Goal: Task Accomplishment & Management: Book appointment/travel/reservation

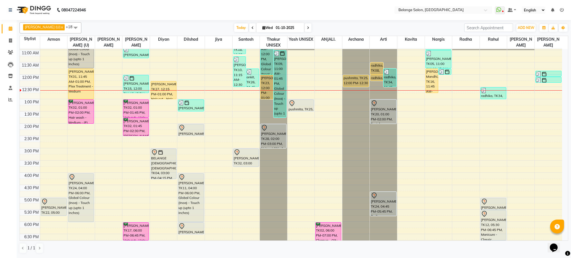
scroll to position [73, 0]
click at [483, 128] on div "8:00 AM 8:30 AM 9:00 AM 9:30 AM 10:00 AM 10:30 AM 11:00 AM 11:30 AM 12:00 PM 12…" at bounding box center [291, 160] width 542 height 368
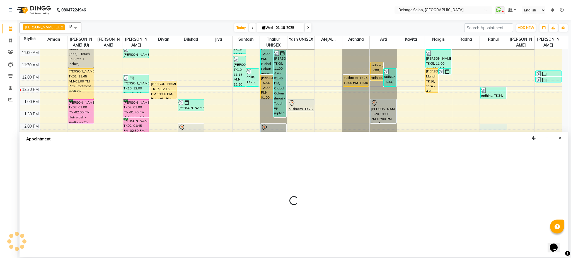
select select "47452"
select select "840"
select select "tentative"
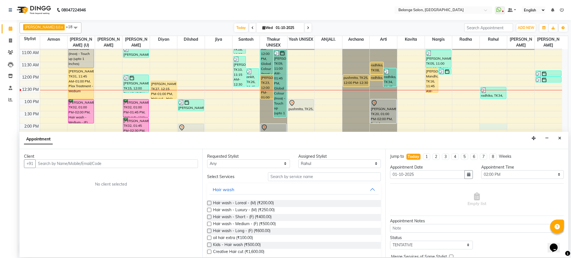
click at [153, 160] on input "text" at bounding box center [116, 163] width 163 height 9
click at [153, 166] on input "text" at bounding box center [116, 163] width 163 height 9
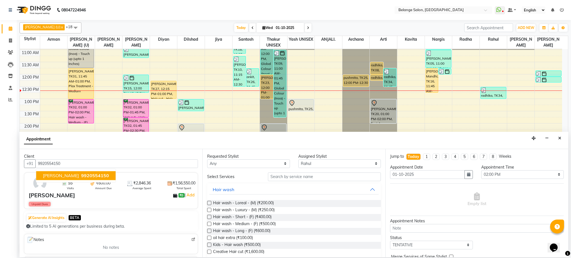
click at [81, 173] on span "9920554150" at bounding box center [95, 176] width 28 height 6
type input "9920554150"
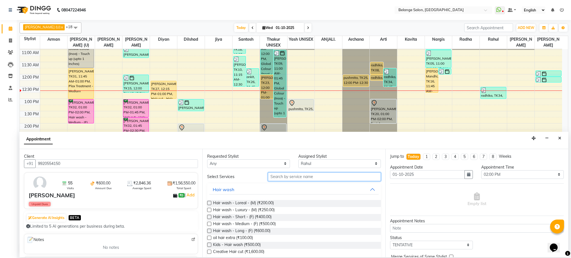
click at [279, 178] on input "text" at bounding box center [324, 177] width 113 height 9
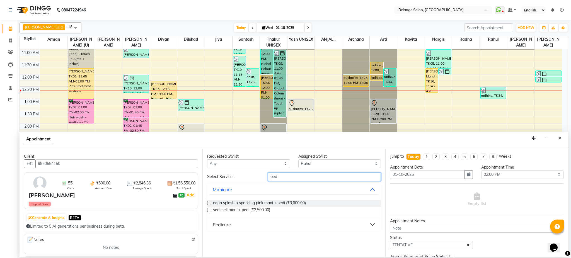
type input "ped"
click at [218, 228] on div "Pedicure" at bounding box center [222, 224] width 18 height 7
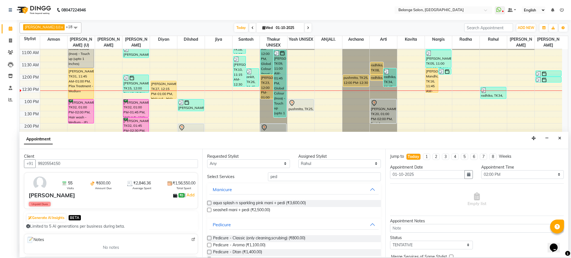
click at [208, 239] on label at bounding box center [209, 238] width 4 height 4
click at [208, 239] on input "checkbox" at bounding box center [209, 239] width 4 height 4
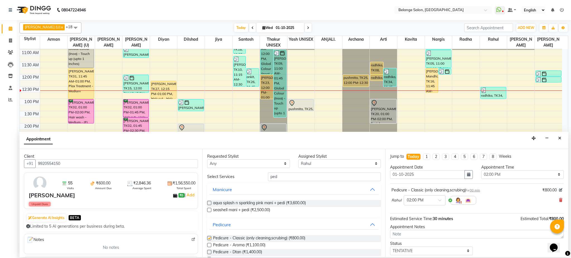
checkbox input "false"
click at [327, 167] on select "Select aftab (U) Ali amit ANJALI. Archana Arman Arti Belange Billing deepali di…" at bounding box center [339, 163] width 83 height 9
select select "33845"
click at [298, 159] on select "Select aftab (U) Ali amit ANJALI. Archana Arman Arti Belange Billing deepali di…" at bounding box center [339, 163] width 83 height 9
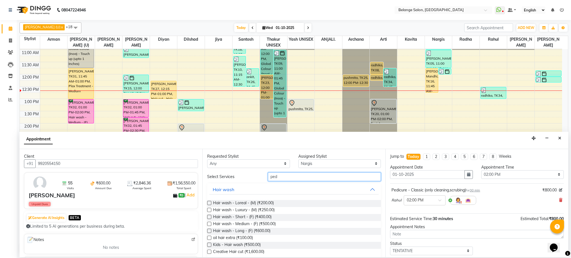
click at [323, 175] on input "ped" at bounding box center [324, 177] width 113 height 9
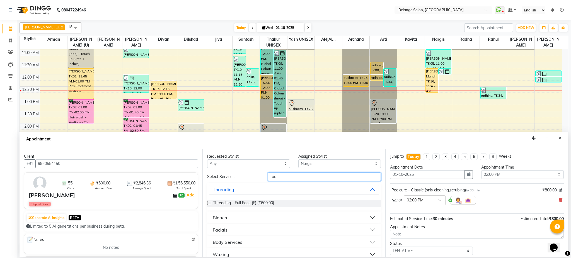
type input "fac"
click at [280, 229] on button "Facials" at bounding box center [293, 230] width 169 height 10
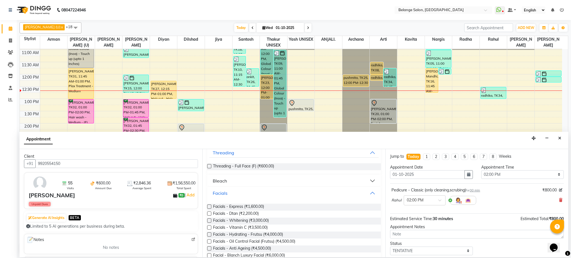
scroll to position [52, 0]
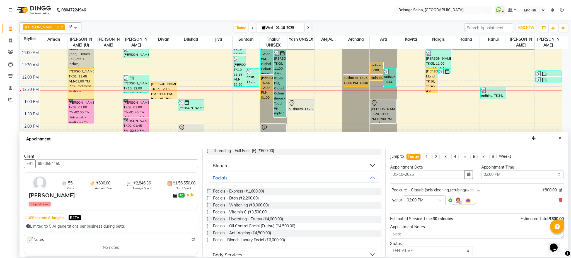
click at [208, 205] on label at bounding box center [209, 205] width 4 height 4
click at [208, 205] on input "checkbox" at bounding box center [209, 206] width 4 height 4
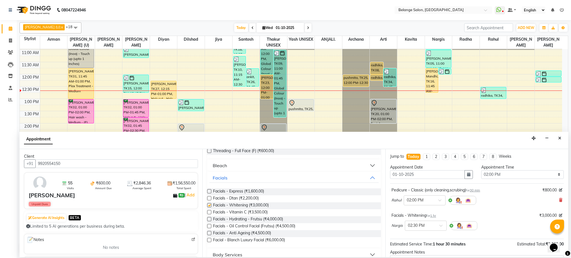
checkbox input "false"
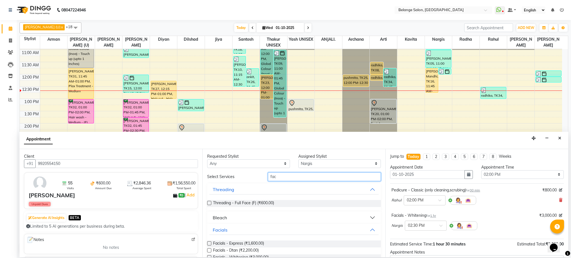
click at [306, 178] on input "fac" at bounding box center [324, 177] width 113 height 9
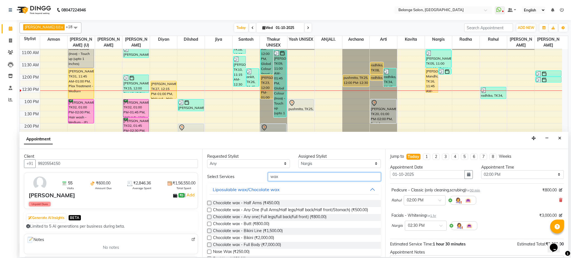
type input "wax"
click at [210, 210] on label at bounding box center [209, 210] width 4 height 4
click at [210, 210] on input "checkbox" at bounding box center [209, 211] width 4 height 4
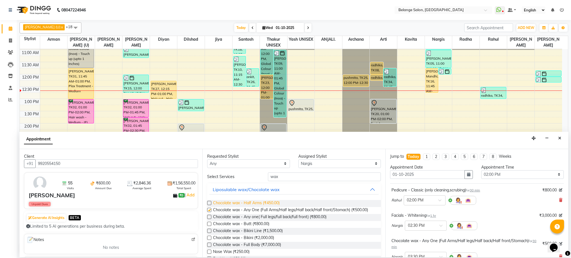
checkbox input "false"
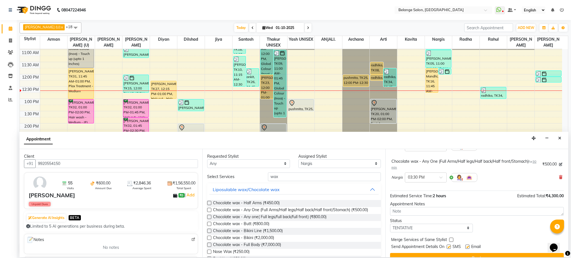
scroll to position [90, 0]
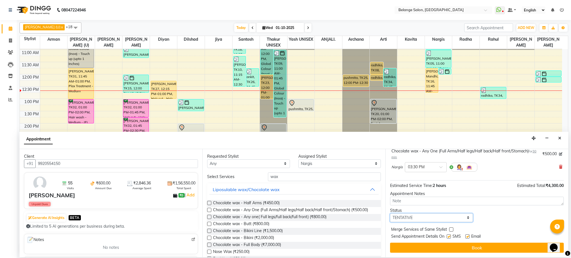
click at [447, 218] on select "Select TENTATIVE CONFIRM CHECK-IN UPCOMING" at bounding box center [431, 218] width 83 height 9
select select "confirm booking"
click at [390, 214] on select "Select TENTATIVE CONFIRM CHECK-IN UPCOMING" at bounding box center [431, 218] width 83 height 9
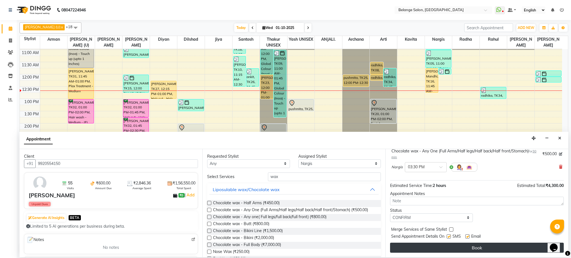
click at [457, 245] on button "Book" at bounding box center [477, 248] width 174 height 10
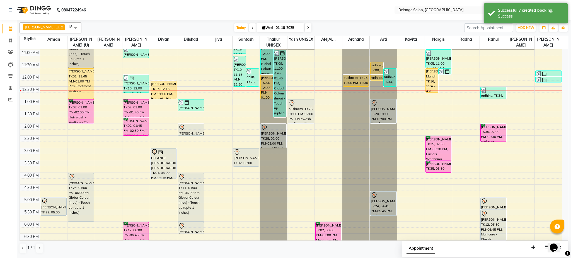
click at [489, 138] on div "radhika, TK34, 12:30 PM-01:00 PM, Pedicure - Aroma (₹1100) Sumati, TK35, 02:00 …" at bounding box center [493, 160] width 27 height 368
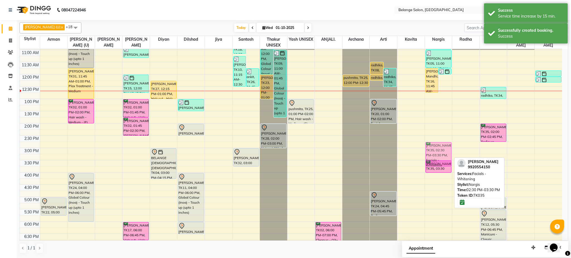
drag, startPoint x: 435, startPoint y: 142, endPoint x: 436, endPoint y: 147, distance: 5.1
click at [436, 147] on div "Riya Mandhi, TK16, 11:45 AM-12:45 PM, Chocolate wax - Any One (Full Arms/Half l…" at bounding box center [438, 160] width 27 height 368
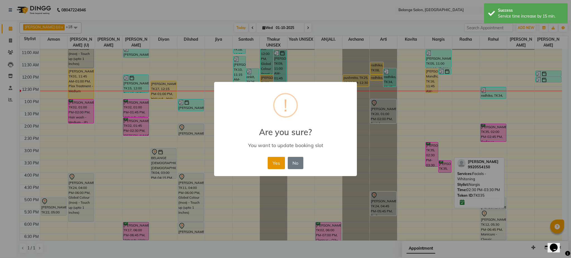
click at [274, 162] on button "Yes" at bounding box center [276, 163] width 17 height 12
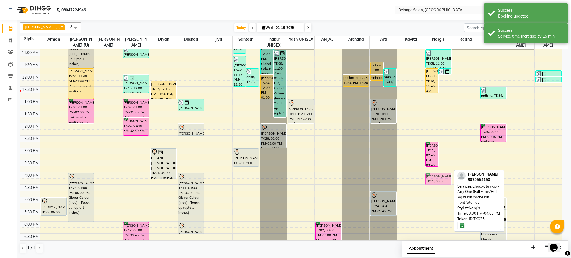
drag, startPoint x: 444, startPoint y: 166, endPoint x: 447, endPoint y: 179, distance: 12.5
click at [447, 179] on div "Riya Mandhi, TK16, 11:45 AM-12:45 PM, Chocolate wax - Any One (Full Arms/Half l…" at bounding box center [438, 160] width 27 height 368
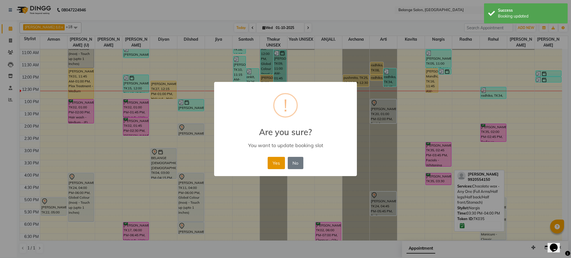
click at [278, 160] on button "Yes" at bounding box center [276, 163] width 17 height 12
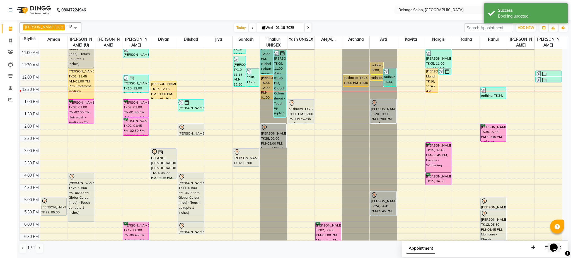
click at [435, 168] on div "Riya Mandhi, TK16, 11:45 AM-12:45 PM, Chocolate wax - Any One (Full Arms/Half l…" at bounding box center [438, 160] width 27 height 368
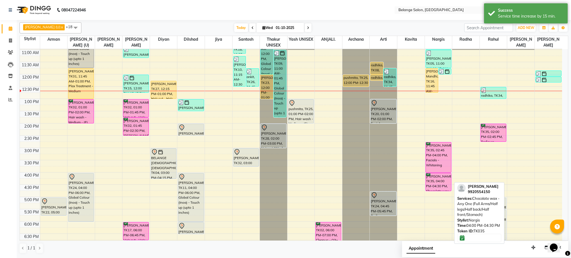
drag, startPoint x: 442, startPoint y: 183, endPoint x: 442, endPoint y: 189, distance: 5.3
click at [442, 189] on div "Riya Mandhi, TK16, 11:45 AM-12:45 PM, Chocolate wax - Any One (Full Arms/Half l…" at bounding box center [438, 160] width 27 height 368
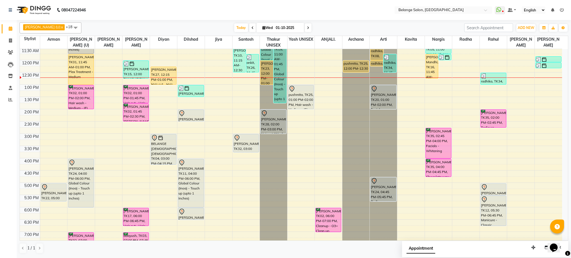
scroll to position [0, 0]
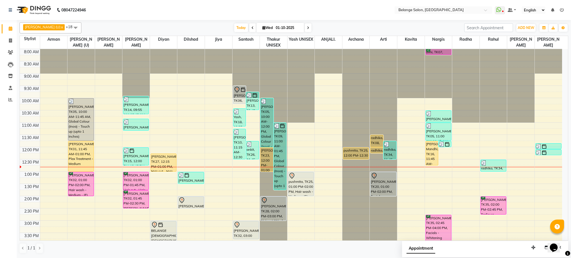
click at [340, 193] on div "8:00 AM 8:30 AM 9:00 AM 9:30 AM 10:00 AM 10:30 AM 11:00 AM 11:30 AM 12:00 PM 12…" at bounding box center [291, 233] width 542 height 368
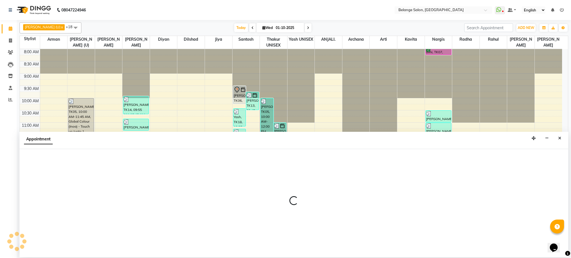
select select "84872"
select select "825"
select select "tentative"
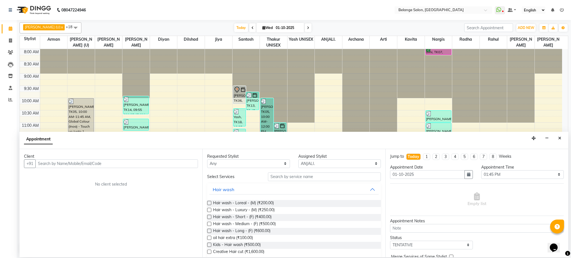
click at [554, 138] on div "Appointment" at bounding box center [294, 140] width 549 height 17
click at [560, 137] on icon "Close" at bounding box center [559, 138] width 3 height 4
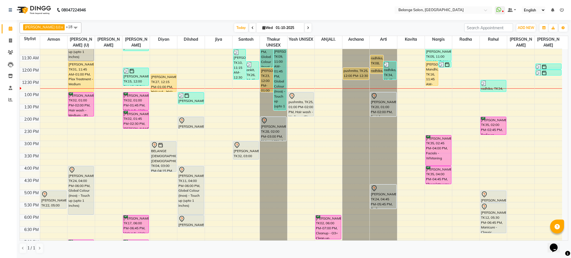
scroll to position [80, 0]
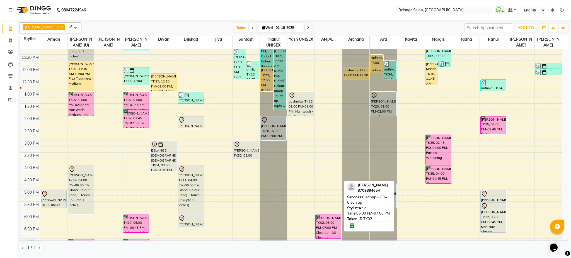
click at [331, 224] on div "shivani goel, TK02, 06:00 PM-07:00 PM, Cleanup - O3+ Clean up" at bounding box center [328, 227] width 25 height 24
select select "6"
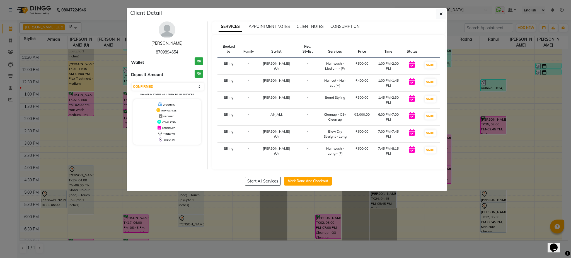
click at [174, 43] on link "shivani goel" at bounding box center [166, 43] width 31 height 5
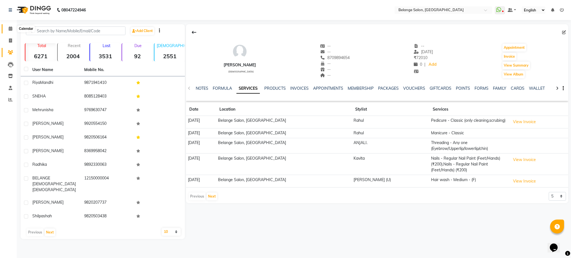
click at [9, 30] on icon at bounding box center [11, 28] width 4 height 4
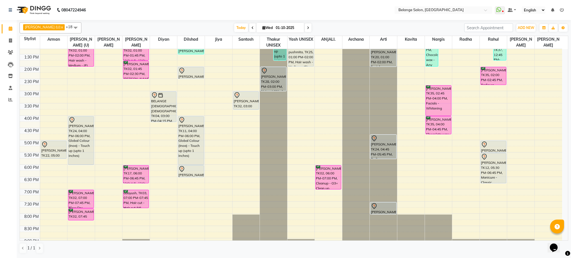
scroll to position [130, 0]
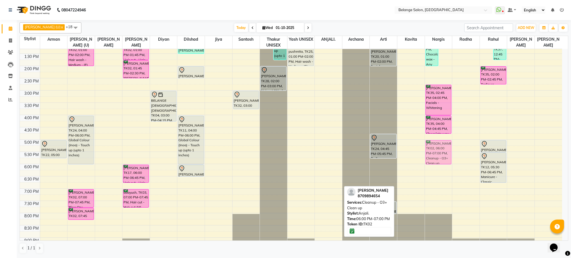
drag, startPoint x: 331, startPoint y: 173, endPoint x: 432, endPoint y: 147, distance: 104.1
click at [432, 147] on tr "ankit agarwal, TK22, 05:00 PM-05:45 PM, Hair cut - Hair cut (M) Soumya, TK05, 1…" at bounding box center [291, 103] width 542 height 368
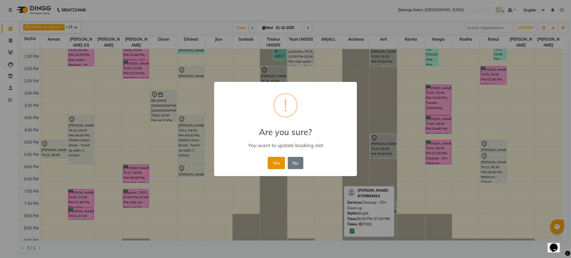
click at [282, 163] on button "Yes" at bounding box center [276, 163] width 17 height 12
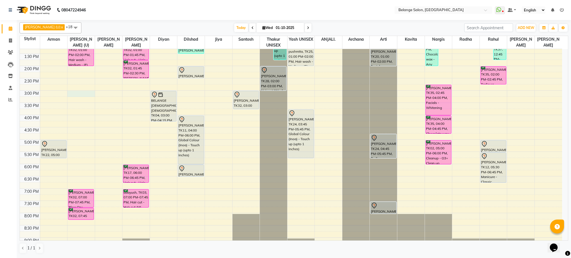
click at [83, 95] on div "8:00 AM 8:30 AM 9:00 AM 9:30 AM 10:00 AM 10:30 AM 11:00 AM 11:30 AM 12:00 PM 12…" at bounding box center [291, 103] width 542 height 368
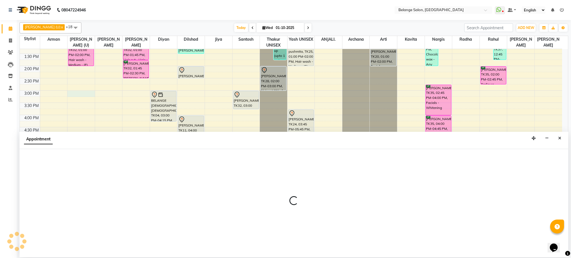
select select "61784"
select select "tentative"
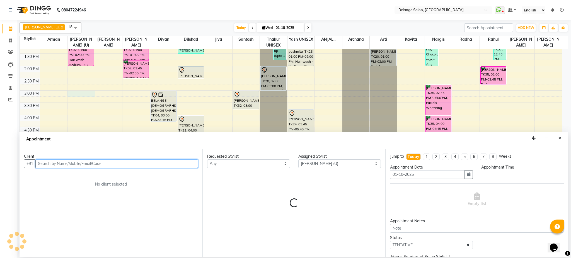
select select "900"
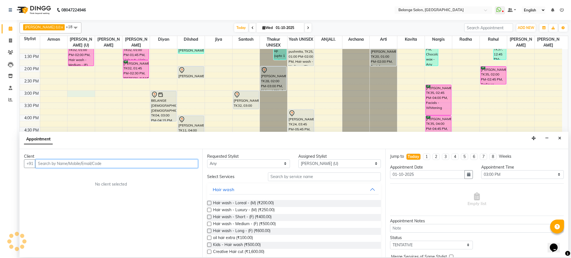
click at [63, 163] on input "text" at bounding box center [116, 163] width 163 height 9
click at [559, 140] on icon "Close" at bounding box center [559, 138] width 3 height 4
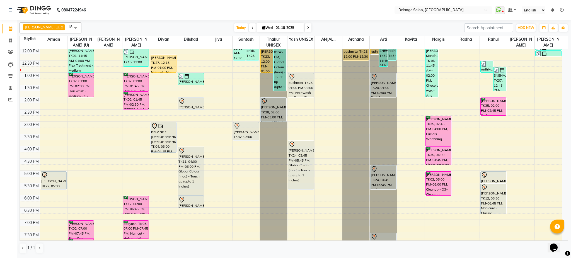
scroll to position [99, 0]
click at [79, 127] on div "8:00 AM 8:30 AM 9:00 AM 9:30 AM 10:00 AM 10:30 AM 11:00 AM 11:30 AM 12:00 PM 12…" at bounding box center [291, 134] width 542 height 368
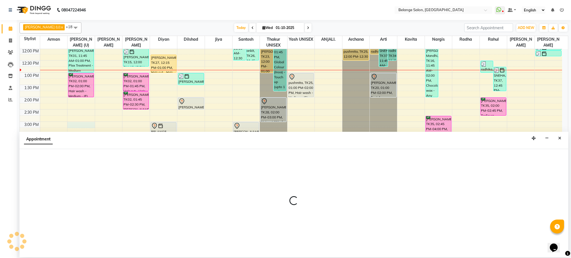
select select "61784"
select select "tentative"
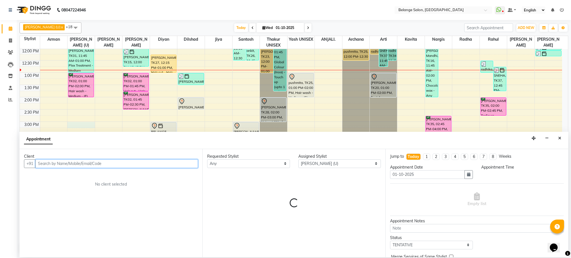
select select "900"
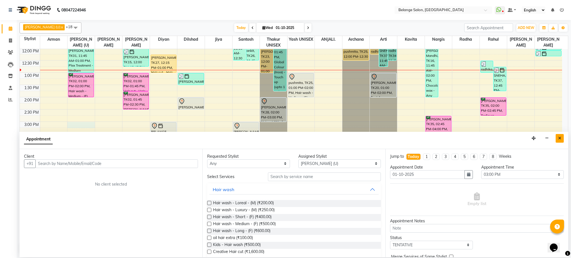
click at [562, 139] on button "Close" at bounding box center [560, 138] width 8 height 9
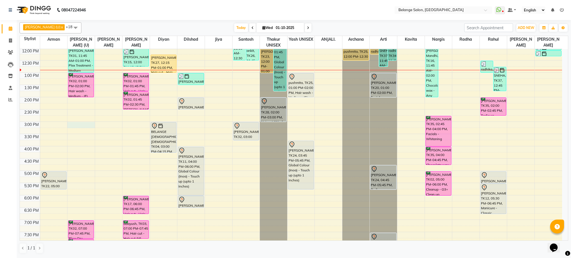
click at [87, 126] on div "8:00 AM 8:30 AM 9:00 AM 9:30 AM 10:00 AM 10:30 AM 11:00 AM 11:30 AM 12:00 PM 12…" at bounding box center [291, 134] width 542 height 368
select select "61784"
select select "tentative"
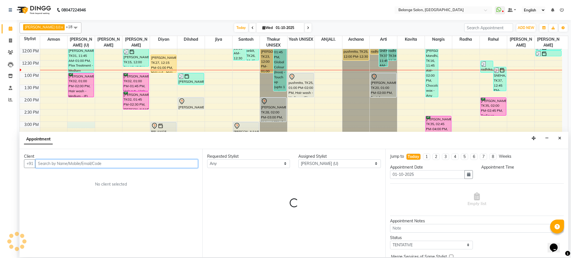
select select "900"
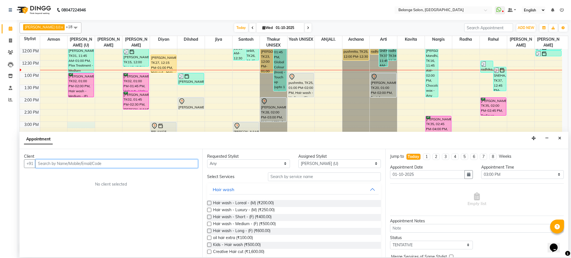
click at [91, 163] on input "text" at bounding box center [116, 163] width 163 height 9
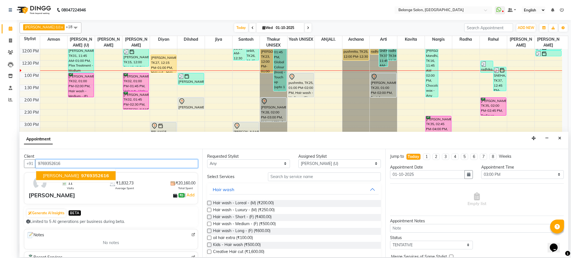
click at [89, 175] on span "9769352616" at bounding box center [95, 176] width 28 height 6
type input "9769352616"
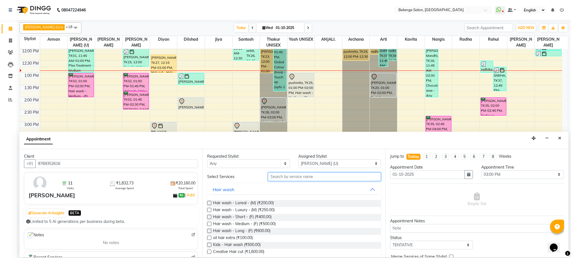
click at [302, 180] on input "text" at bounding box center [324, 177] width 113 height 9
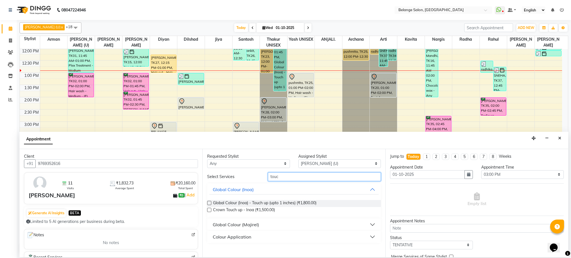
type input "touc"
click at [208, 203] on label at bounding box center [209, 203] width 4 height 4
click at [208, 203] on input "checkbox" at bounding box center [209, 204] width 4 height 4
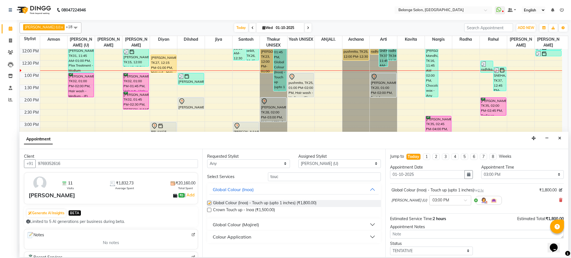
checkbox input "false"
click at [314, 166] on select "Select aftab (U) Ali amit ANJALI. Archana Arman Arti Belange Billing deepali di…" at bounding box center [339, 163] width 83 height 9
select select "91327"
click at [298, 159] on select "Select aftab (U) Ali amit ANJALI. Archana Arman Arti Belange Billing deepali di…" at bounding box center [339, 163] width 83 height 9
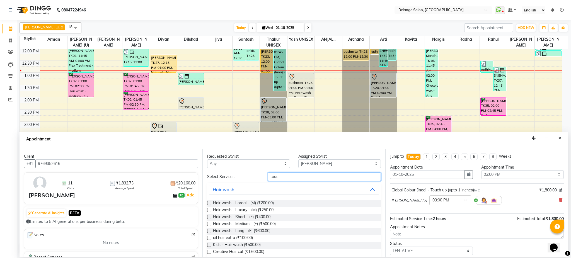
click at [306, 176] on input "touc" at bounding box center [324, 177] width 113 height 9
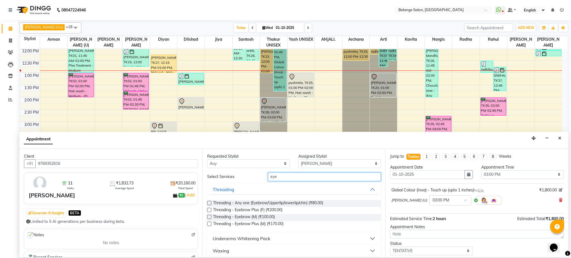
type input "eye"
click at [209, 202] on label at bounding box center [209, 203] width 4 height 4
click at [209, 202] on input "checkbox" at bounding box center [209, 204] width 4 height 4
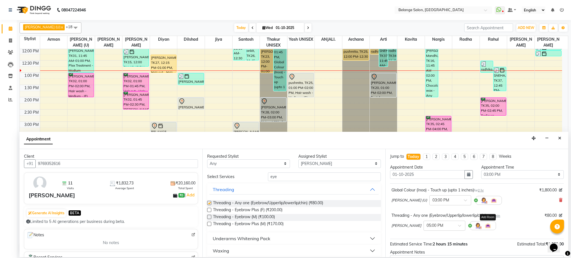
checkbox input "false"
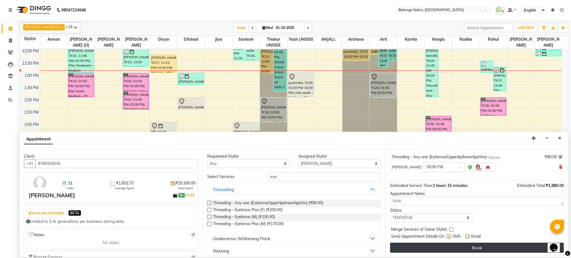
click at [454, 247] on button "Book" at bounding box center [477, 248] width 174 height 10
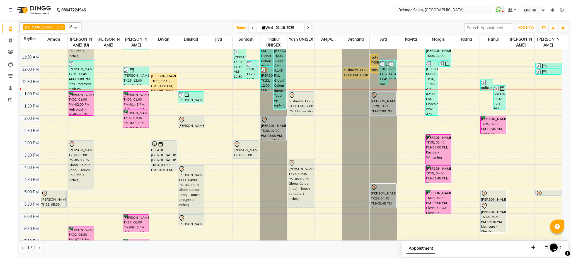
scroll to position [77, 0]
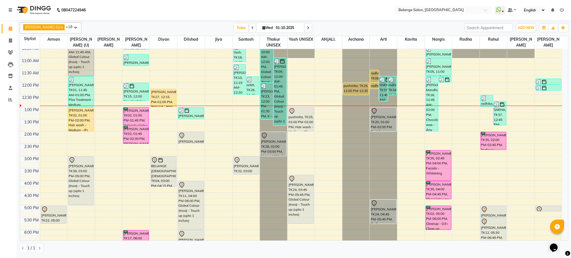
scroll to position [65, 0]
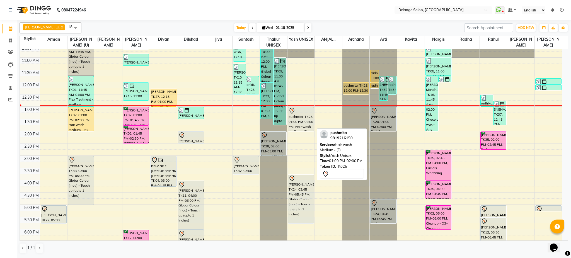
click at [301, 116] on div "pushmita, TK25, 01:00 PM-02:00 PM, Hair wash - Medium - (F)" at bounding box center [300, 119] width 25 height 24
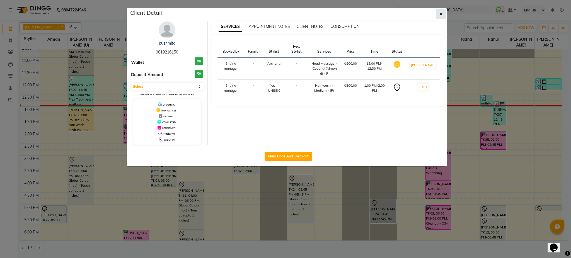
click at [442, 16] on span "button" at bounding box center [440, 14] width 3 height 6
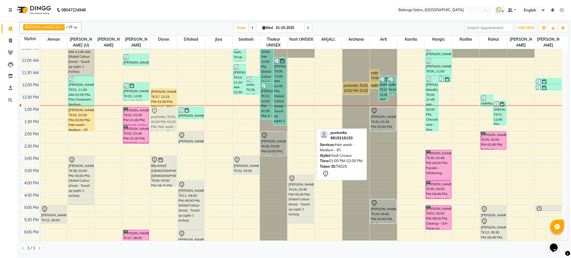
drag, startPoint x: 304, startPoint y: 120, endPoint x: 157, endPoint y: 121, distance: 147.5
click at [157, 121] on tr "[PERSON_NAME], TK22, 05:00 PM-05:45 PM, Hair cut - Hair cut (M) [PERSON_NAME], …" at bounding box center [291, 168] width 542 height 368
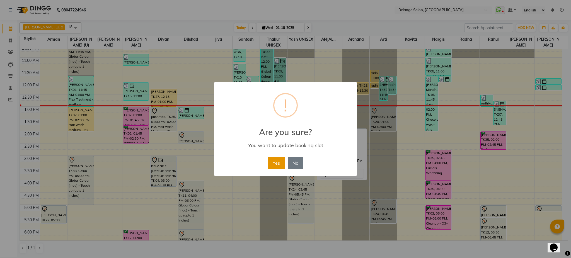
click at [271, 160] on button "Yes" at bounding box center [276, 163] width 17 height 12
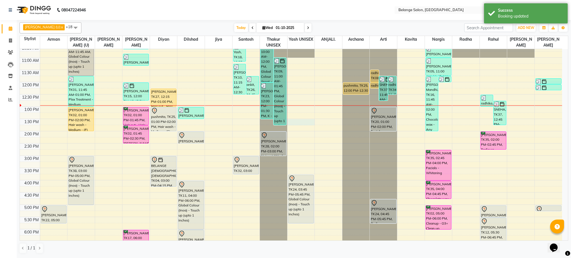
click at [304, 125] on td at bounding box center [301, 128] width 522 height 6
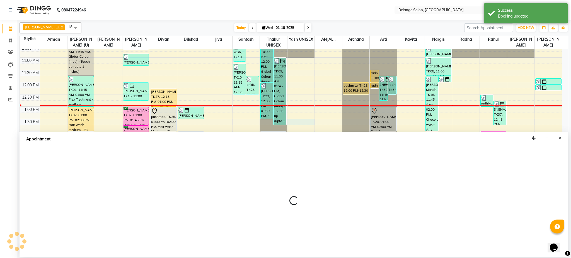
select select "66547"
select select "810"
select select "tentative"
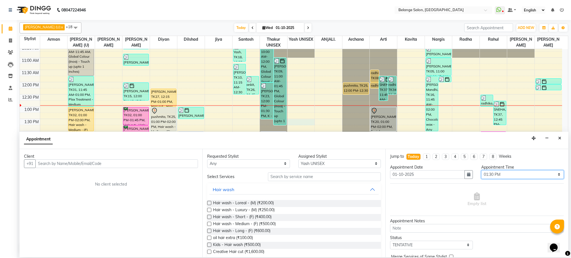
click at [495, 175] on select "Select 09:00 AM 09:15 AM 09:30 AM 09:45 AM 10:00 AM 10:15 AM 10:30 AM 10:45 AM …" at bounding box center [522, 174] width 83 height 9
select select "825"
click at [481, 170] on select "Select 09:00 AM 09:15 AM 09:30 AM 09:45 AM 10:00 AM 10:15 AM 10:30 AM 10:45 AM …" at bounding box center [522, 174] width 83 height 9
click at [161, 163] on input "text" at bounding box center [116, 163] width 163 height 9
click at [175, 176] on div "Client +91 No client selected" at bounding box center [111, 203] width 183 height 108
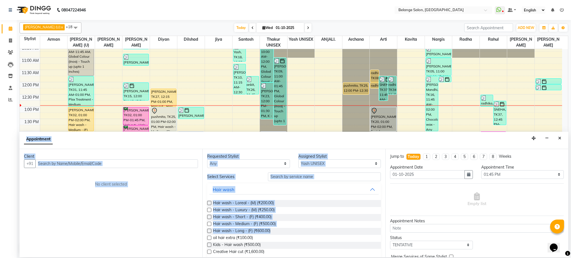
scroll to position [173, 0]
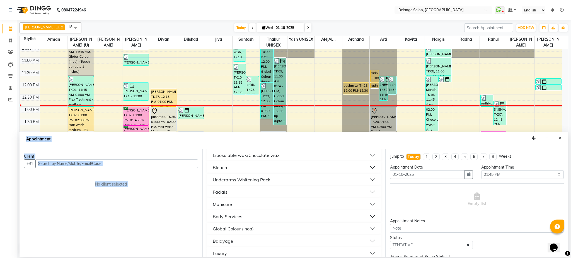
drag, startPoint x: 405, startPoint y: 276, endPoint x: 570, endPoint y: 276, distance: 165.3
click at [570, 258] on html "08047224946 Select Location × Belange Salon, Wadala East WhatsApp Status ✕ Stat…" at bounding box center [285, 129] width 571 height 258
click at [105, 166] on input "text" at bounding box center [116, 163] width 163 height 9
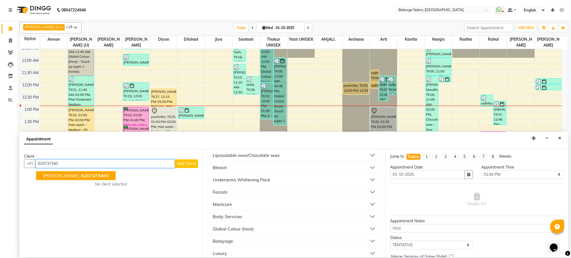
click at [81, 176] on span "620737340" at bounding box center [93, 176] width 25 height 6
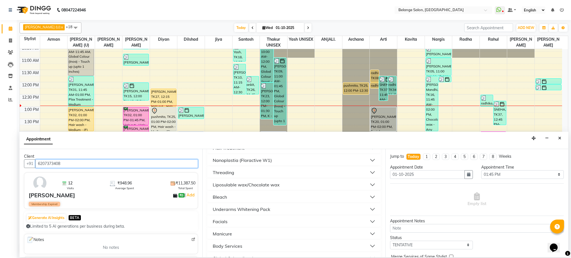
scroll to position [0, 0]
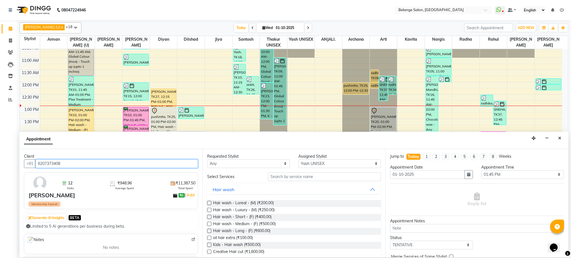
type input "6207373408"
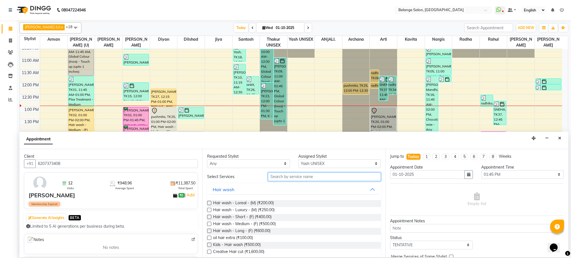
click at [319, 180] on input "text" at bounding box center [324, 177] width 113 height 9
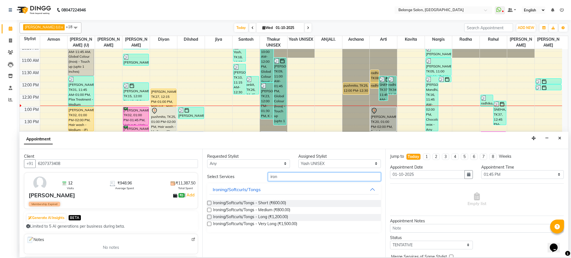
type input "iron"
click at [208, 210] on label at bounding box center [209, 210] width 4 height 4
click at [208, 210] on input "checkbox" at bounding box center [209, 211] width 4 height 4
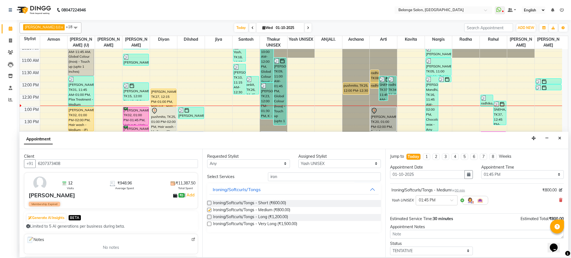
checkbox input "false"
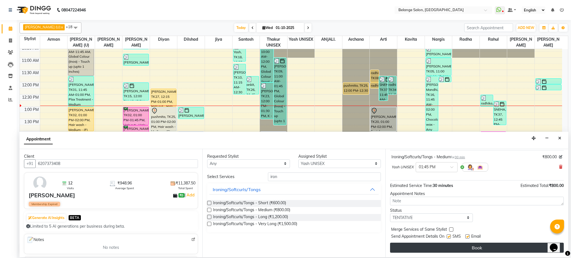
click at [478, 248] on button "Book" at bounding box center [477, 248] width 174 height 10
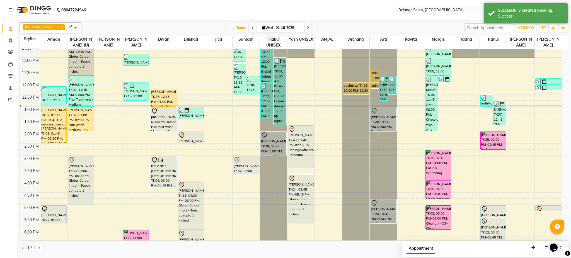
drag, startPoint x: 305, startPoint y: 137, endPoint x: 308, endPoint y: 161, distance: 24.2
click at [308, 161] on div "Megha, TK40, 01:45 PM-02:15 PM, Ironing/Softcurls/Tongs - Medium Nivedita oswal…" at bounding box center [300, 168] width 27 height 368
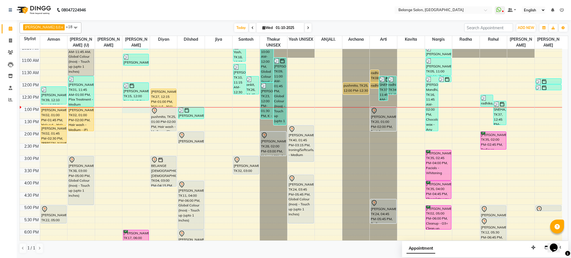
click at [135, 112] on div "8:00 AM 8:30 AM 9:00 AM 9:30 AM 10:00 AM 10:30 AM 11:00 AM 11:30 AM 12:00 PM 12…" at bounding box center [291, 168] width 542 height 368
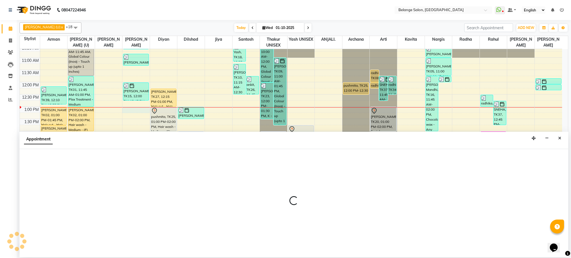
select select "54495"
select select "tentative"
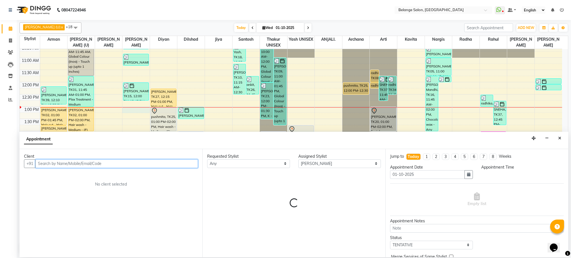
select select "780"
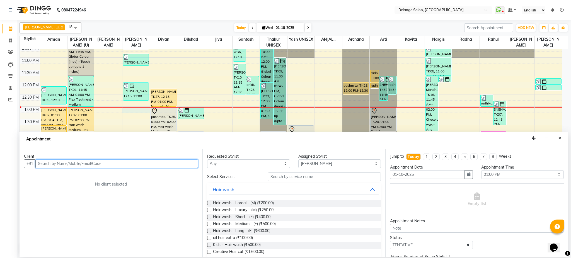
click at [92, 163] on input "text" at bounding box center [116, 163] width 163 height 9
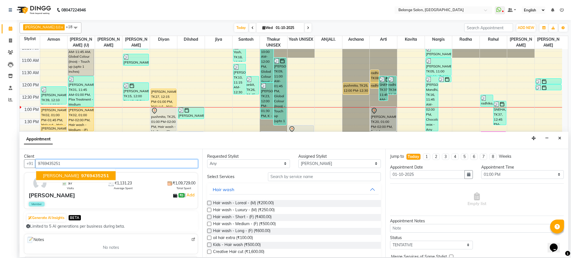
click at [86, 176] on span "9769435251" at bounding box center [95, 176] width 28 height 6
type input "9769435251"
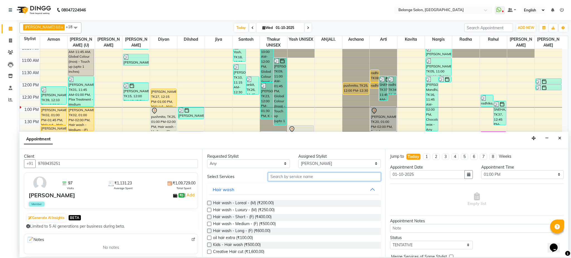
click at [331, 176] on input "text" at bounding box center [324, 177] width 113 height 9
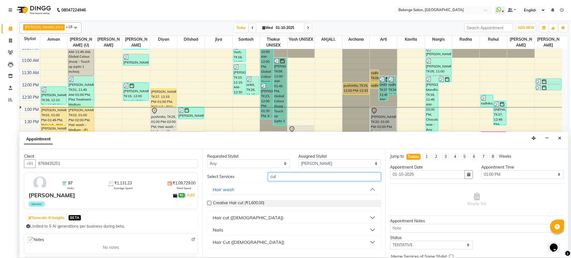
type input "cut"
click at [270, 218] on button "Hair cut ([DEMOGRAPHIC_DATA])" at bounding box center [293, 218] width 169 height 10
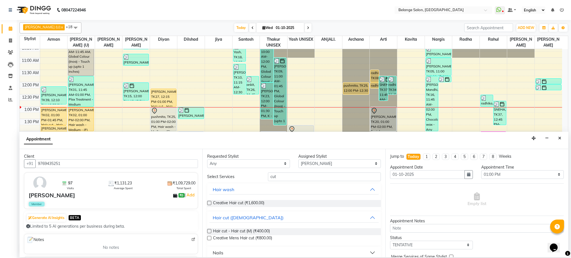
click at [209, 232] on label at bounding box center [209, 231] width 4 height 4
click at [209, 232] on input "checkbox" at bounding box center [209, 232] width 4 height 4
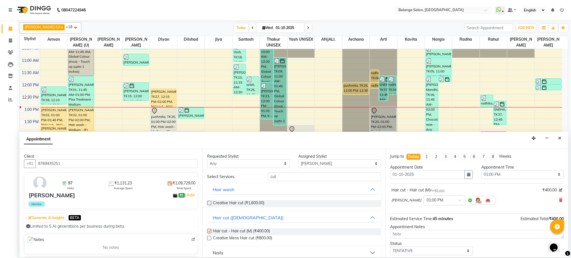
checkbox input "false"
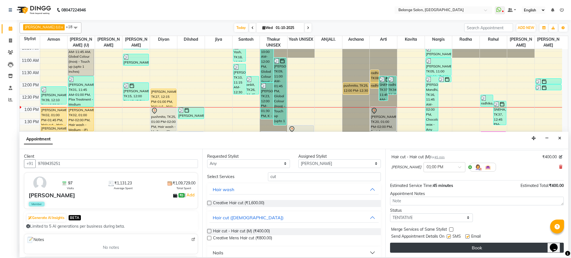
click at [417, 244] on button "Book" at bounding box center [477, 248] width 174 height 10
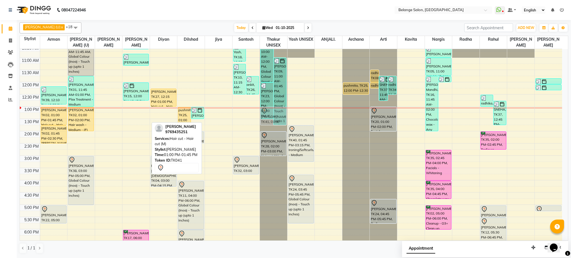
drag, startPoint x: 139, startPoint y: 118, endPoint x: 272, endPoint y: 118, distance: 132.1
click at [272, 118] on tr "Zeeshan, TK39, 12:10 PM-12:55 PM, Beard Styling (₹300) shivani goel, TK02, 01:0…" at bounding box center [291, 168] width 542 height 368
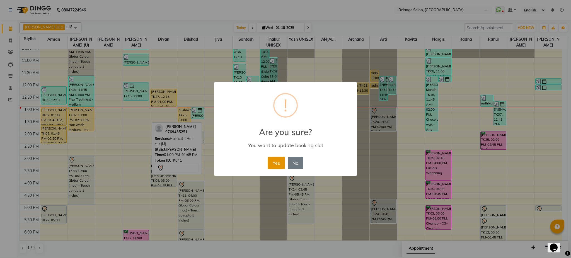
click at [273, 163] on button "Yes" at bounding box center [276, 163] width 17 height 12
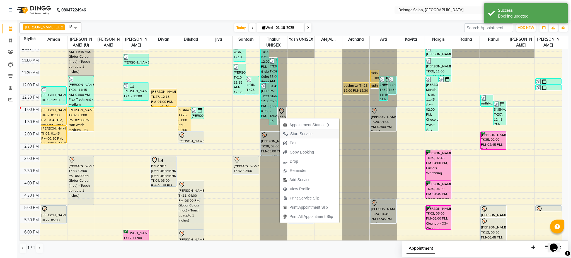
click at [305, 134] on span "Start Service" at bounding box center [301, 134] width 22 height 6
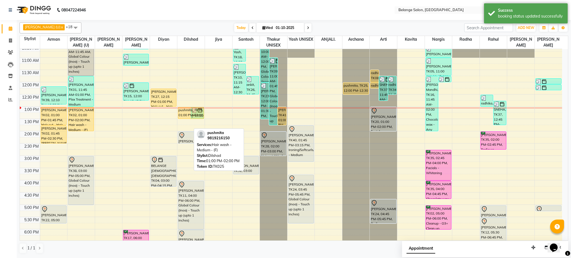
drag, startPoint x: 183, startPoint y: 130, endPoint x: 183, endPoint y: 116, distance: 13.7
click at [183, 116] on div "pushmita, TK25, 01:00 PM-02:00 PM, Hair wash - Medium - (F) kapadia, TK09, 01:0…" at bounding box center [190, 168] width 27 height 368
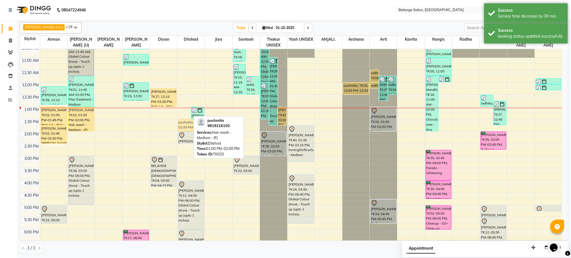
drag, startPoint x: 183, startPoint y: 116, endPoint x: 187, endPoint y: 127, distance: 11.6
click at [187, 127] on div "pushmita, TK25, 01:00 PM-01:30 PM, Hair wash - Medium - (F) kapadia, TK09, 01:0…" at bounding box center [190, 168] width 27 height 368
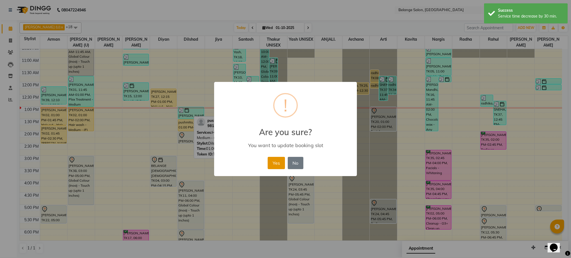
click at [280, 163] on button "Yes" at bounding box center [276, 163] width 17 height 12
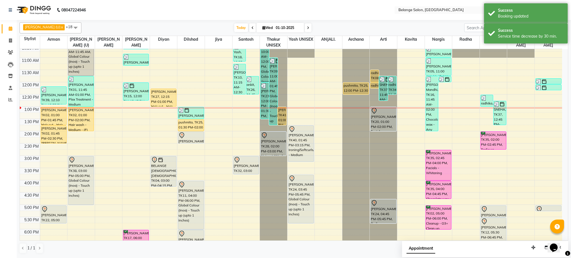
click at [187, 29] on div "Today Wed 01-10-2025" at bounding box center [272, 28] width 377 height 8
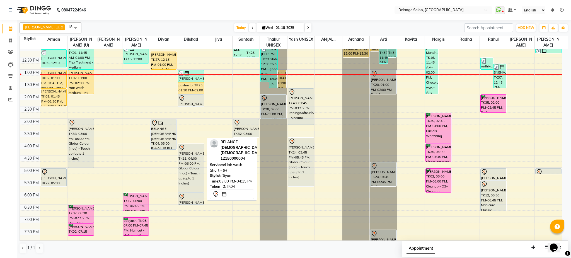
scroll to position [101, 0]
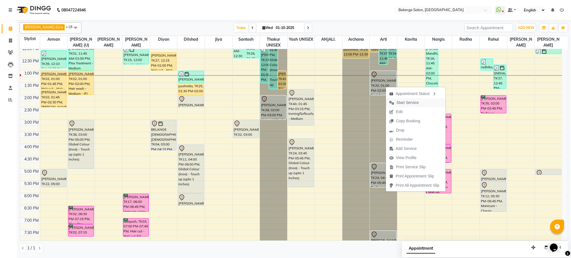
click at [399, 102] on span "Start Service" at bounding box center [407, 103] width 22 height 6
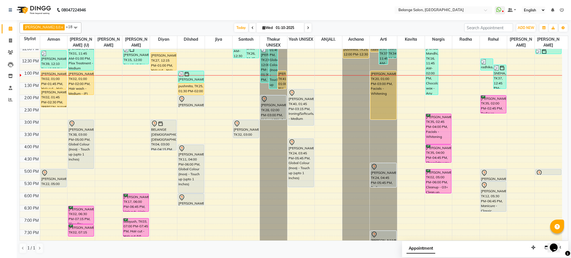
click at [307, 28] on icon at bounding box center [308, 27] width 2 height 3
type input "02-10-2025"
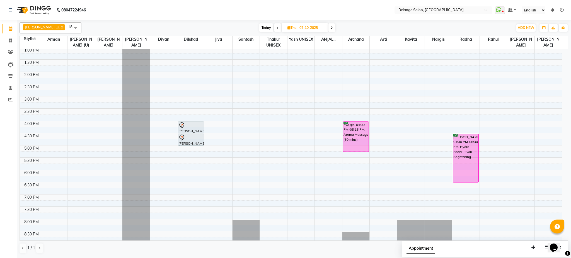
scroll to position [125, 0]
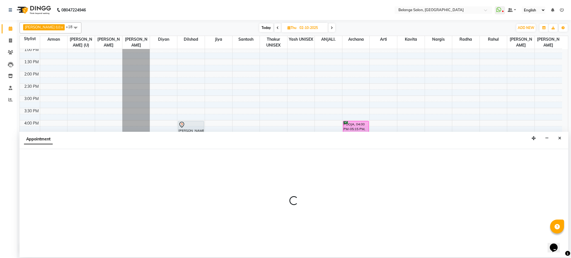
select select "54495"
select select "tentative"
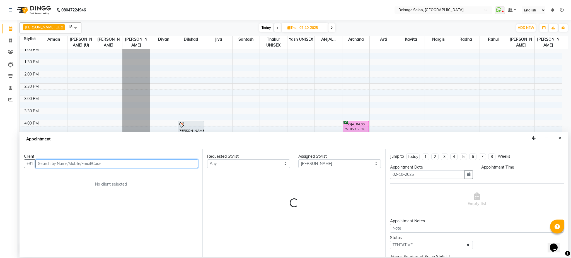
select select "1020"
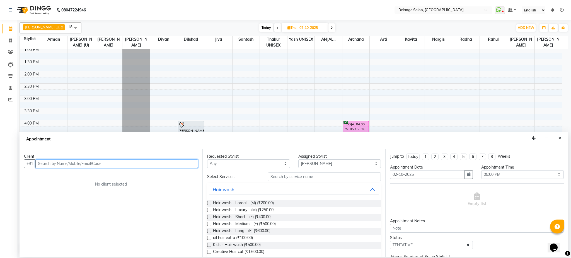
click at [101, 166] on input "text" at bounding box center [116, 163] width 163 height 9
type input "9833467541"
click at [182, 166] on button "Add Client" at bounding box center [186, 163] width 23 height 9
select select "22"
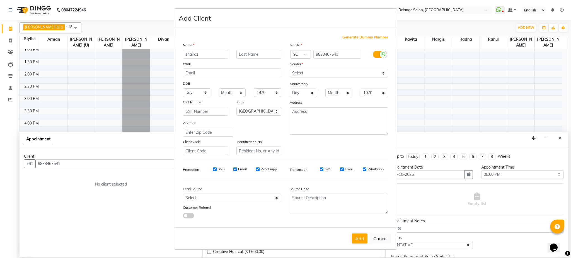
type input "shairaz"
type input "khan"
click at [314, 72] on select "Select Male Female Other Prefer Not To Say" at bounding box center [339, 73] width 98 height 9
select select "male"
click at [290, 69] on select "Select Male Female Other Prefer Not To Say" at bounding box center [339, 73] width 98 height 9
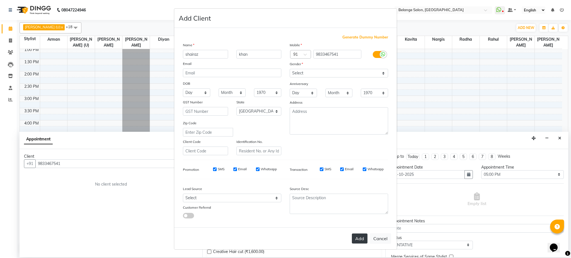
click at [362, 238] on button "Add" at bounding box center [360, 239] width 16 height 10
select select
select select "null"
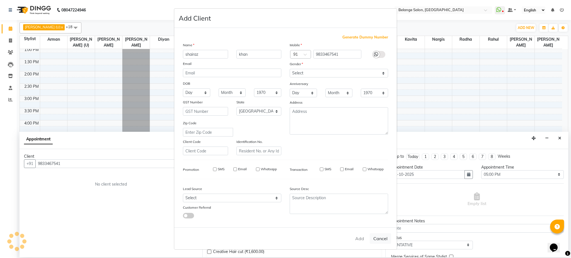
select select
checkbox input "false"
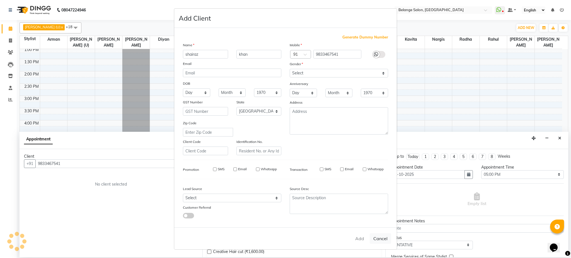
checkbox input "false"
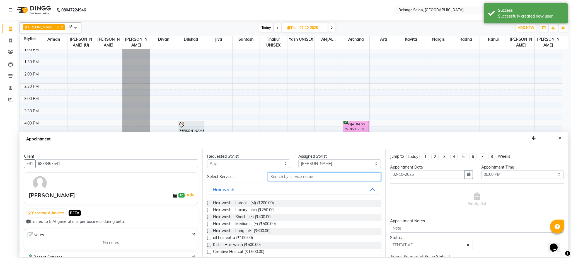
click at [312, 179] on input "text" at bounding box center [324, 177] width 113 height 9
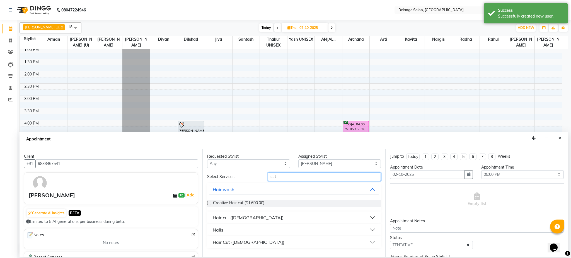
type input "cut"
click at [221, 219] on div "Hair cut (Male)" at bounding box center [248, 217] width 71 height 7
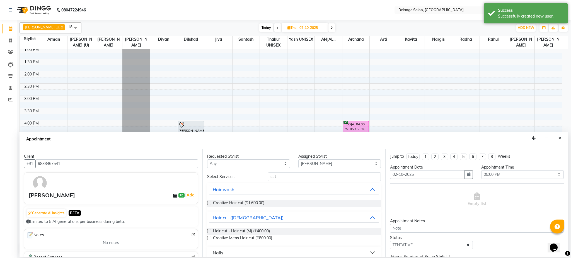
click at [207, 231] on label at bounding box center [209, 231] width 4 height 4
click at [207, 231] on input "checkbox" at bounding box center [209, 232] width 4 height 4
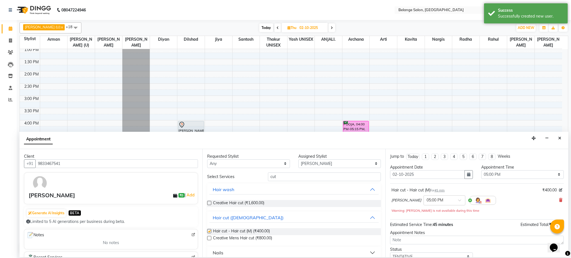
checkbox input "false"
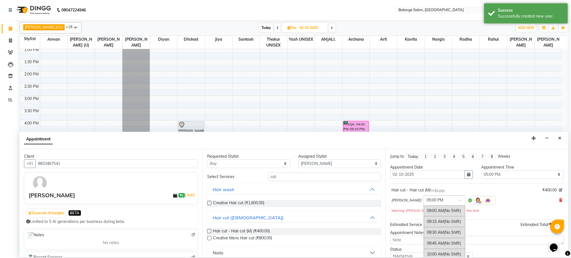
click at [427, 202] on input "text" at bounding box center [439, 200] width 25 height 6
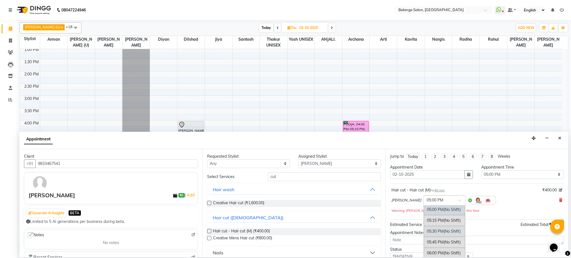
click at [444, 230] on span "(No Shift)" at bounding box center [452, 231] width 17 height 5
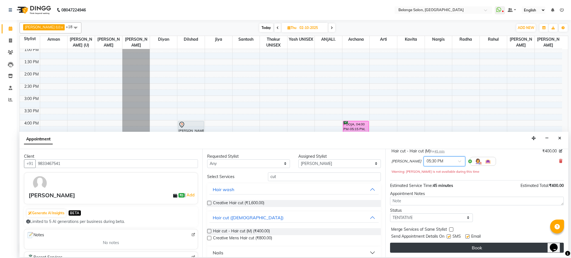
scroll to position [39, 0]
click at [466, 248] on button "Book" at bounding box center [477, 248] width 174 height 10
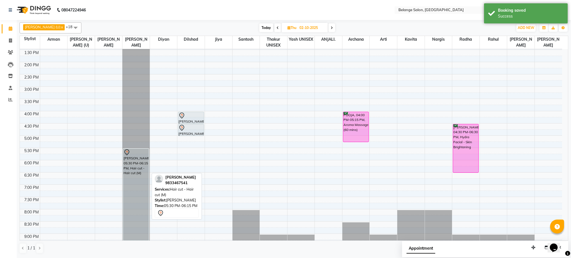
scroll to position [140, 0]
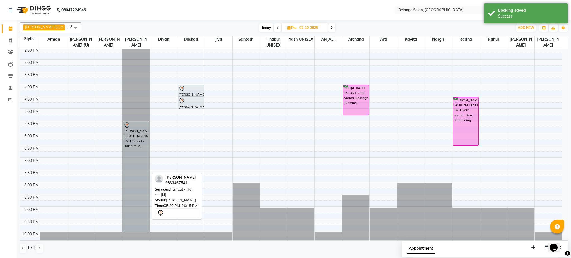
drag, startPoint x: 139, startPoint y: 174, endPoint x: 134, endPoint y: 229, distance: 54.6
click at [134, 229] on div "shairaz khan, 05:30 PM-06:15 PM, Hair cut - Hair cut (M) shairaz khan, 05:30 PM…" at bounding box center [135, 72] width 27 height 368
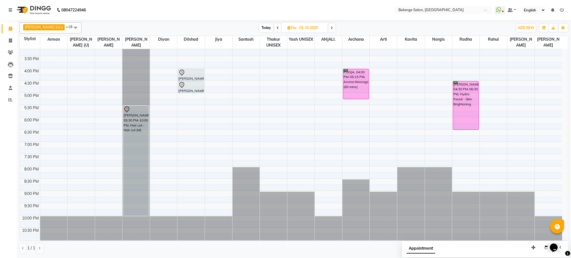
click at [259, 31] on span "Today" at bounding box center [266, 27] width 14 height 9
type input "01-10-2025"
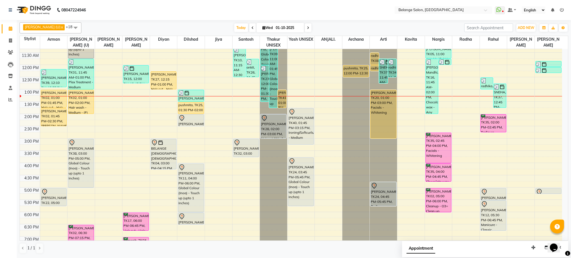
scroll to position [83, 0]
click at [211, 10] on nav "08047224946 Select Location × Belange Salon, Wadala East WhatsApp Status ✕ Stat…" at bounding box center [285, 10] width 571 height 20
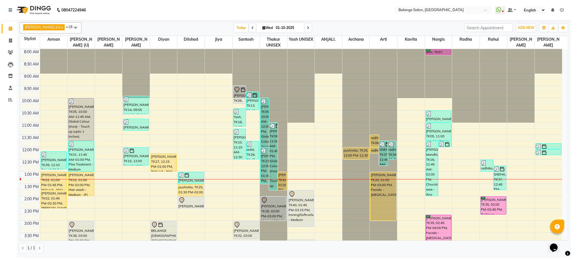
click at [331, 22] on div "aftab (U) x Ali x amit x ANJALI. x Archana x Arman x Arti x dilshad x Jiya x Ka…" at bounding box center [294, 138] width 549 height 236
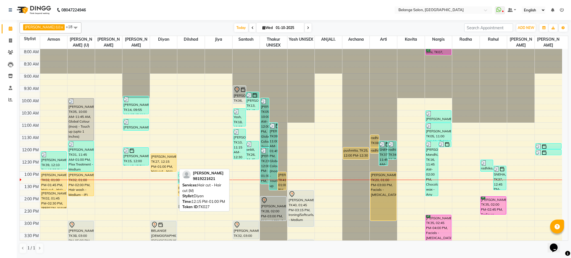
click at [156, 161] on div "[PERSON_NAME], TK27, 12:15 PM-01:00 PM, Hair cut - Hair cut (M)" at bounding box center [163, 163] width 25 height 18
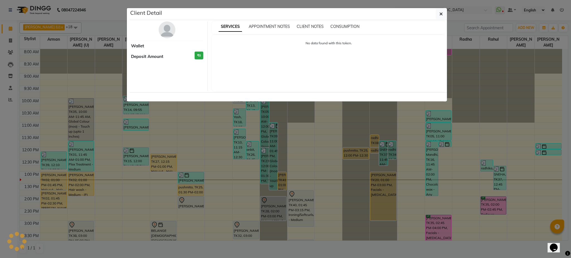
select select "1"
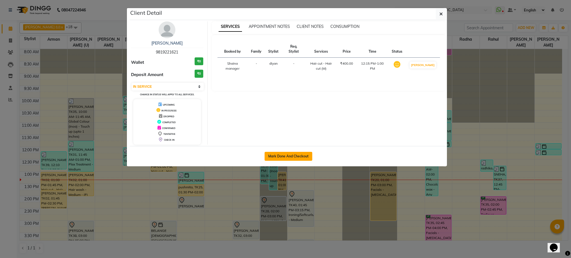
click at [290, 155] on button "Mark Done And Checkout" at bounding box center [289, 156] width 48 height 9
select select "service"
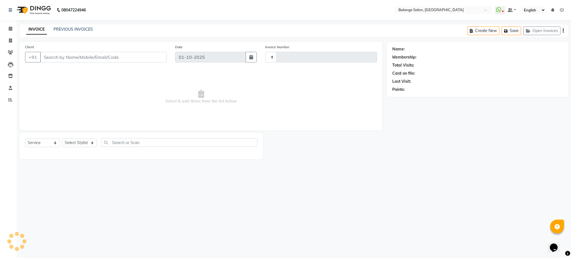
select select "3"
type input "13317"
select select "5076"
type input "9819221621"
select select "91593"
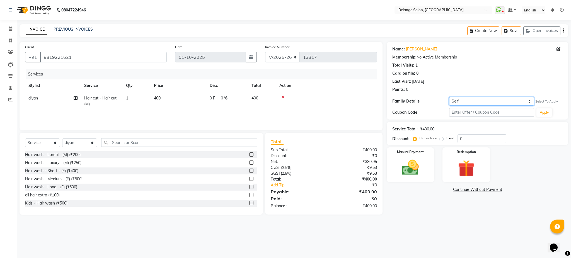
click at [496, 99] on select "Self Shivani shalini" at bounding box center [491, 101] width 85 height 9
select select "3486658"
click at [449, 97] on select "Self Shivani shalini" at bounding box center [491, 101] width 85 height 9
select select "1: Object"
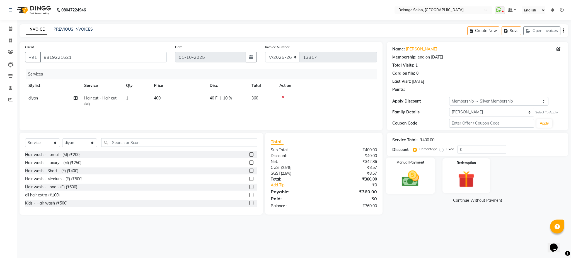
click at [412, 181] on img at bounding box center [410, 179] width 28 height 20
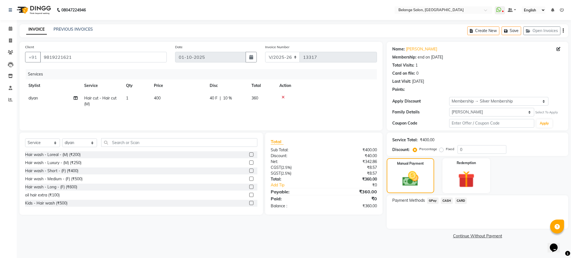
click at [445, 200] on span "CASH" at bounding box center [447, 201] width 12 height 6
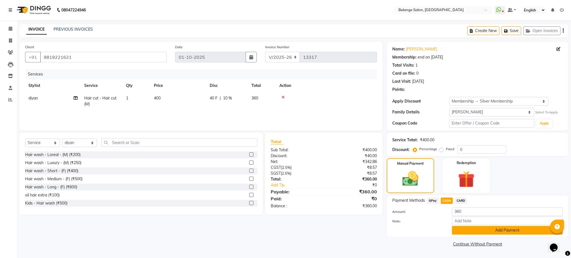
click at [486, 230] on button "Add Payment" at bounding box center [507, 230] width 111 height 9
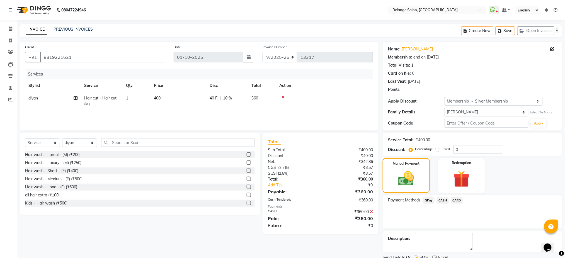
scroll to position [21, 0]
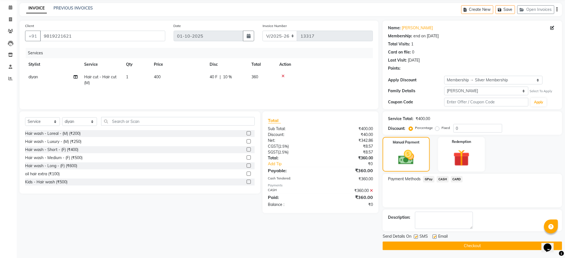
click at [458, 245] on button "Checkout" at bounding box center [473, 246] width 180 height 9
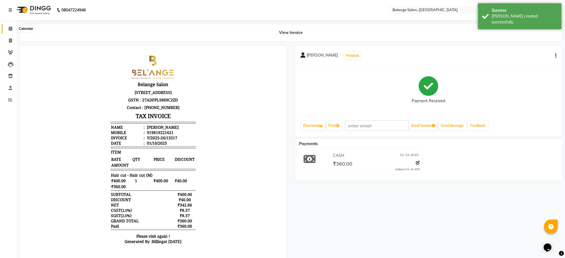
click at [10, 30] on icon at bounding box center [11, 28] width 4 height 4
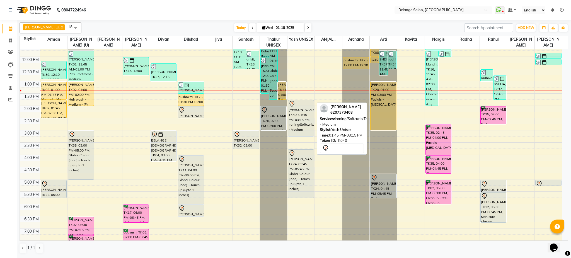
scroll to position [98, 0]
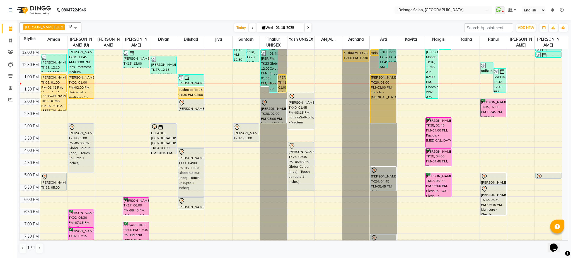
drag, startPoint x: 296, startPoint y: 99, endPoint x: 416, endPoint y: 32, distance: 137.4
click at [416, 32] on div "Today Wed 01-10-2025" at bounding box center [272, 28] width 377 height 8
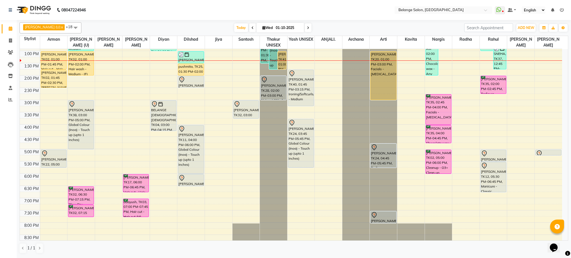
scroll to position [119, 0]
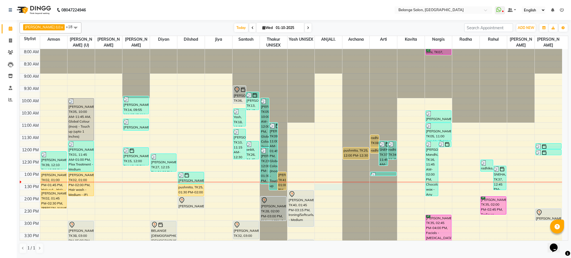
click at [335, 186] on div "8:00 AM 8:30 AM 9:00 AM 9:30 AM 10:00 AM 10:30 AM 11:00 AM 11:30 AM 12:00 PM 12…" at bounding box center [291, 233] width 542 height 368
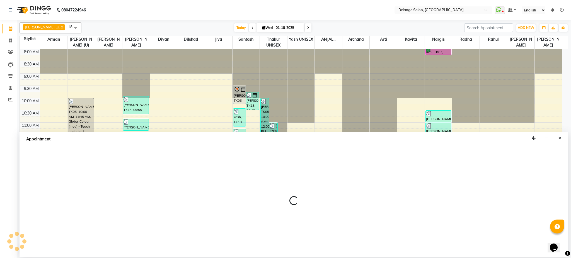
select select "84872"
select select "tentative"
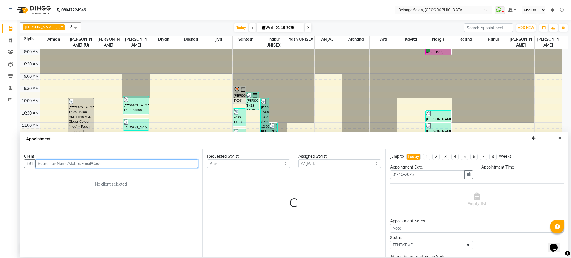
select select "810"
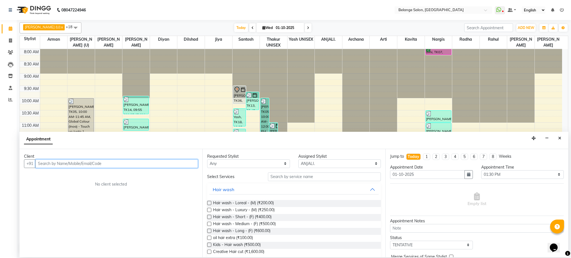
click at [98, 167] on input "text" at bounding box center [116, 163] width 163 height 9
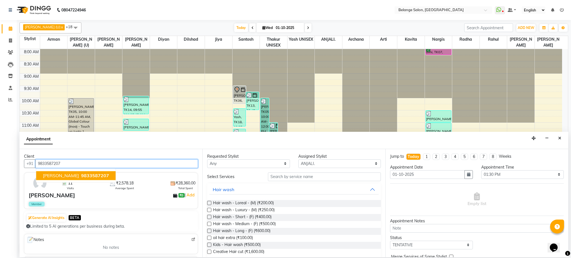
click at [81, 175] on span "9833587207" at bounding box center [95, 176] width 28 height 6
type input "9833587207"
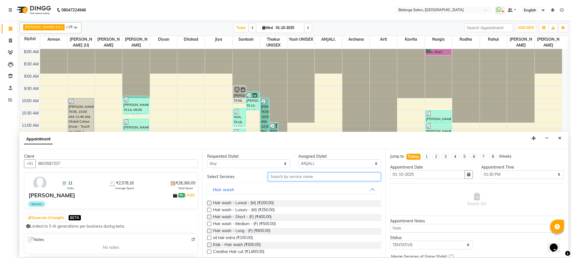
click at [277, 181] on input "text" at bounding box center [324, 177] width 113 height 9
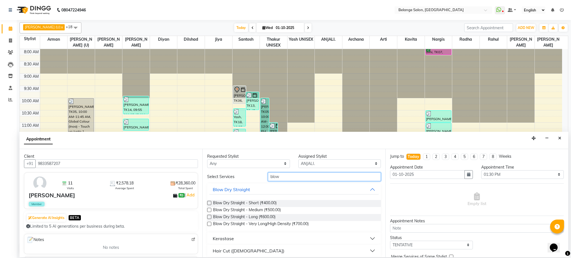
type input "blow"
click at [210, 209] on label at bounding box center [209, 210] width 4 height 4
click at [210, 209] on input "checkbox" at bounding box center [209, 211] width 4 height 4
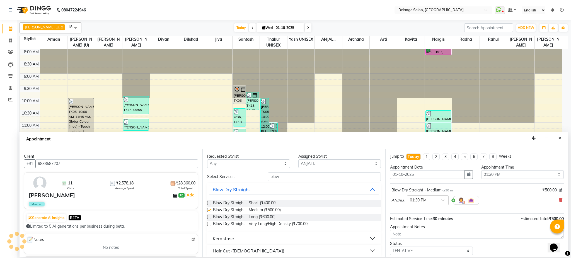
checkbox input "false"
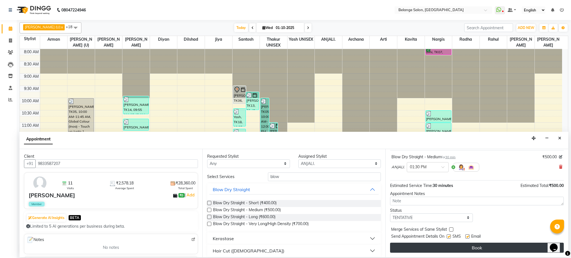
click at [459, 246] on button "Book" at bounding box center [477, 248] width 174 height 10
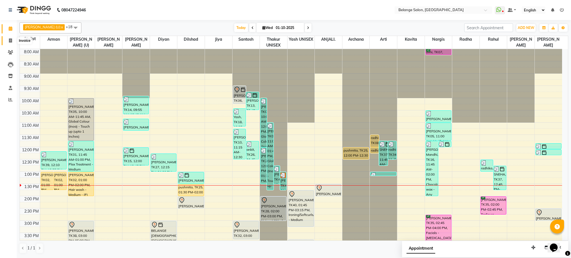
click at [10, 38] on icon at bounding box center [10, 40] width 3 height 4
select select "service"
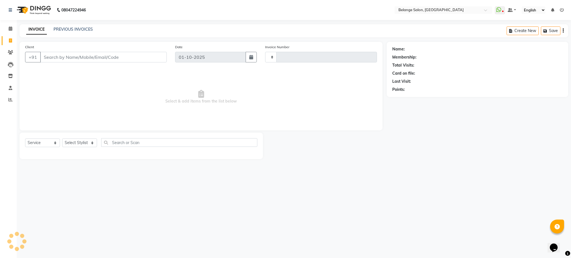
type input "13320"
select select "5076"
click at [80, 59] on input "Client" at bounding box center [103, 57] width 127 height 11
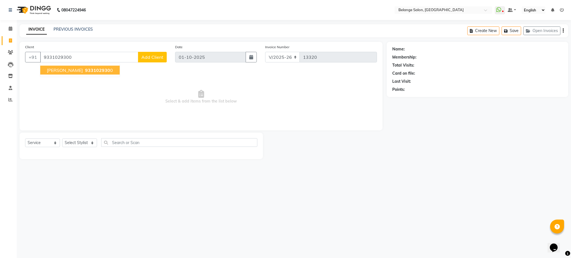
type input "9331029300"
click at [79, 71] on span "[PERSON_NAME]" at bounding box center [65, 70] width 36 height 6
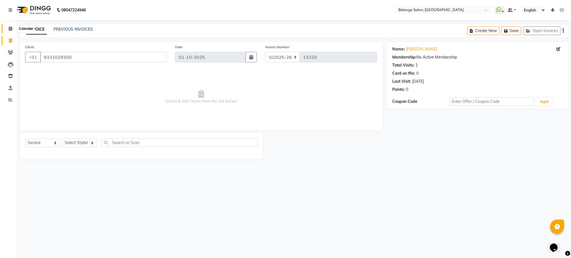
drag, startPoint x: 11, startPoint y: 30, endPoint x: 10, endPoint y: 26, distance: 4.8
click at [75, 143] on select "Select Stylist aftab (U) Ali amit ANJALI. Archana Arman Arti Belange Billing de…" at bounding box center [79, 143] width 35 height 9
select select "66547"
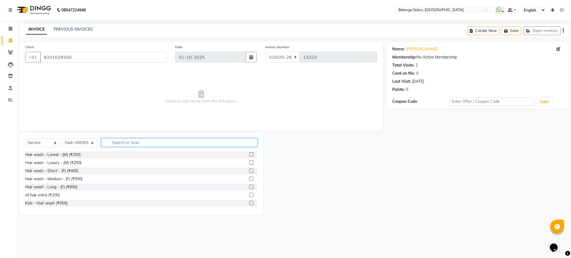
click at [152, 143] on input "text" at bounding box center [179, 142] width 156 height 9
type input "own"
click at [249, 185] on label at bounding box center [251, 186] width 4 height 4
click at [249, 185] on input "checkbox" at bounding box center [251, 187] width 4 height 4
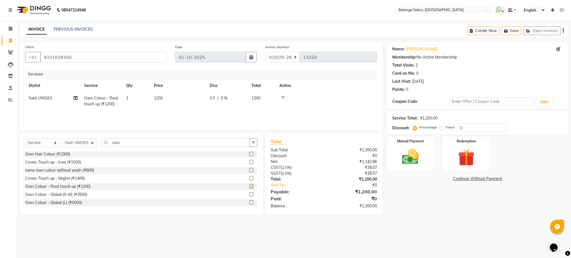
checkbox input "false"
click at [220, 138] on input "own" at bounding box center [175, 142] width 148 height 9
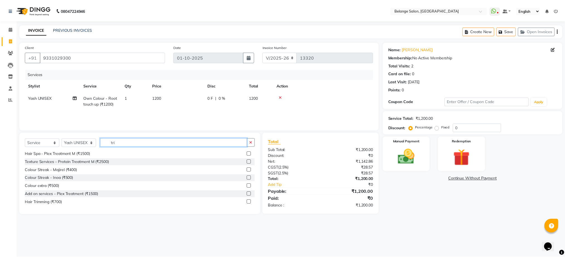
scroll to position [0, 0]
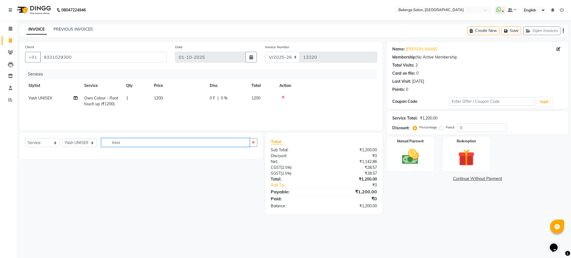
click at [220, 138] on input "trimi" at bounding box center [175, 142] width 148 height 9
type input "trim"
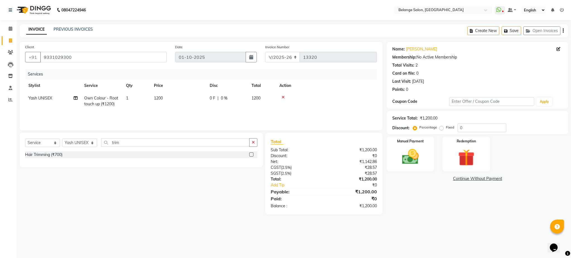
click at [250, 156] on label at bounding box center [251, 154] width 4 height 4
click at [250, 156] on input "checkbox" at bounding box center [251, 155] width 4 height 4
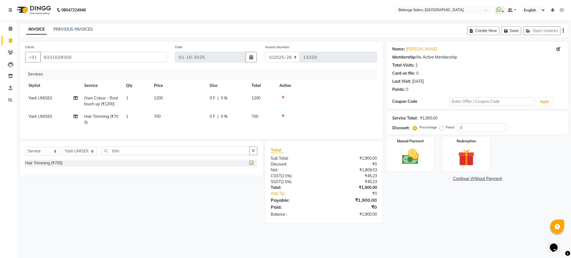
checkbox input "false"
click at [212, 154] on input "trim" at bounding box center [175, 151] width 148 height 9
click at [85, 156] on select "Select Stylist aftab (U) Ali amit ANJALI. Archana Arman Arti Belange Billing de…" at bounding box center [79, 151] width 35 height 9
select select "33845"
click at [62, 153] on select "Select Stylist aftab (U) Ali amit ANJALI. Archana Arman Arti Belange Billing de…" at bounding box center [79, 151] width 35 height 9
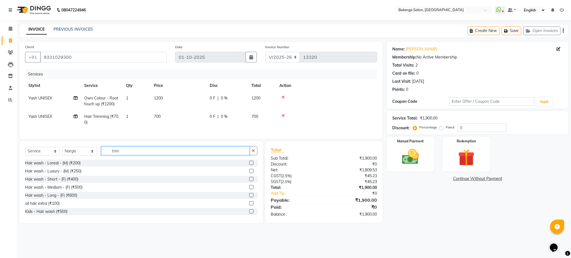
click at [140, 155] on input "trim" at bounding box center [175, 151] width 148 height 9
type input "eye"
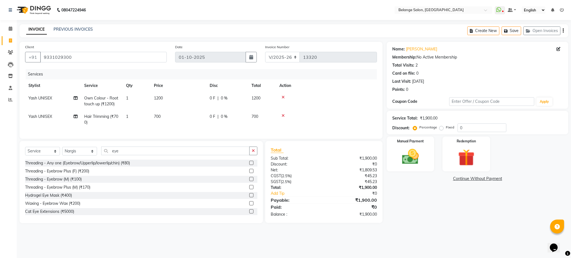
click at [249, 165] on label at bounding box center [251, 163] width 4 height 4
click at [249, 165] on input "checkbox" at bounding box center [251, 163] width 4 height 4
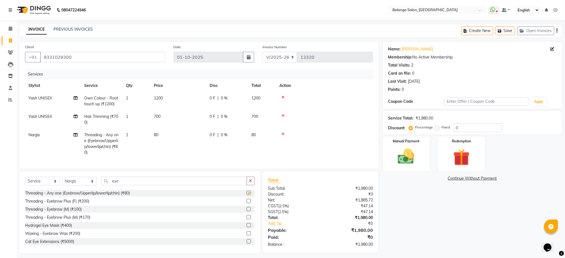
checkbox input "false"
click at [131, 137] on td "1" at bounding box center [137, 144] width 28 height 30
select select "33845"
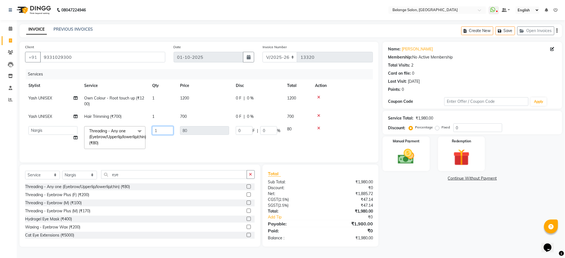
click at [168, 130] on input "1" at bounding box center [162, 130] width 21 height 9
type input "3"
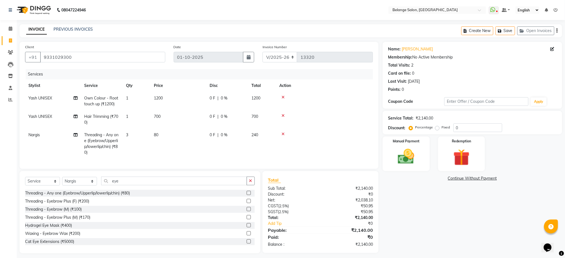
click at [187, 148] on td "80" at bounding box center [179, 144] width 56 height 30
select select "33845"
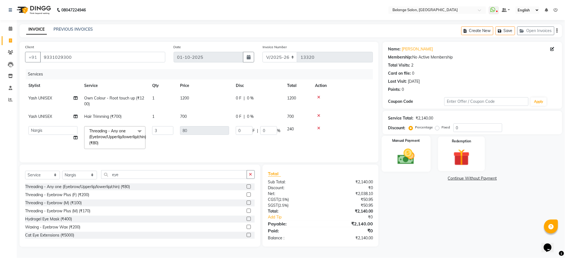
click at [412, 158] on img at bounding box center [406, 157] width 28 height 20
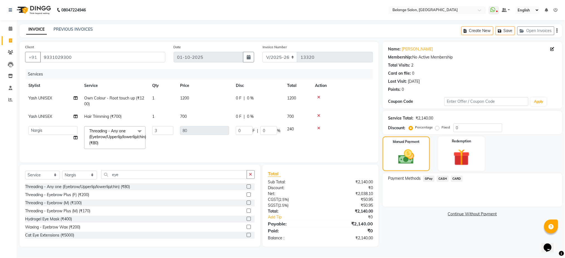
click at [438, 179] on span "CASH" at bounding box center [443, 179] width 12 height 6
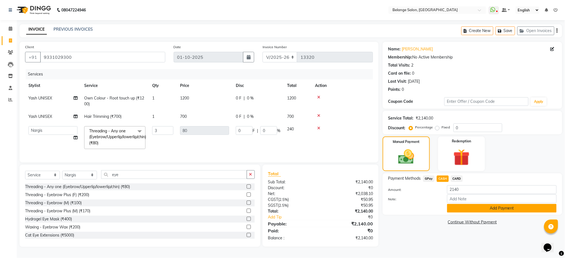
click at [462, 210] on button "Add Payment" at bounding box center [502, 208] width 110 height 9
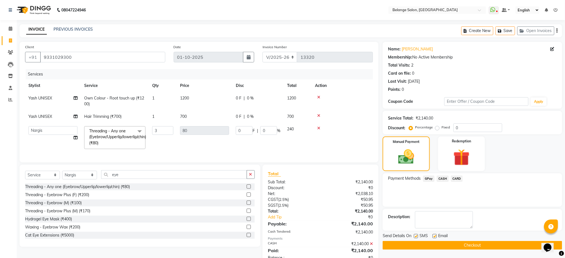
scroll to position [22, 0]
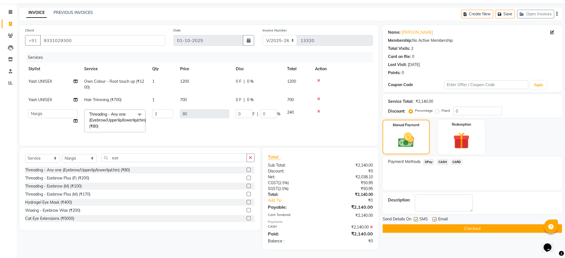
click at [457, 225] on button "Checkout" at bounding box center [473, 228] width 180 height 9
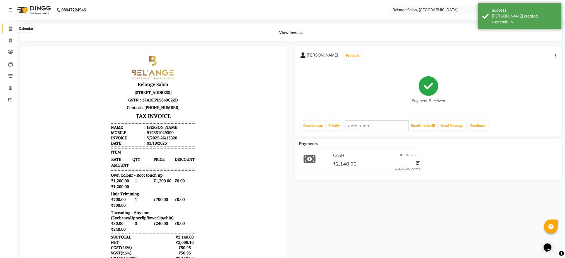
click at [7, 26] on span at bounding box center [11, 29] width 10 height 6
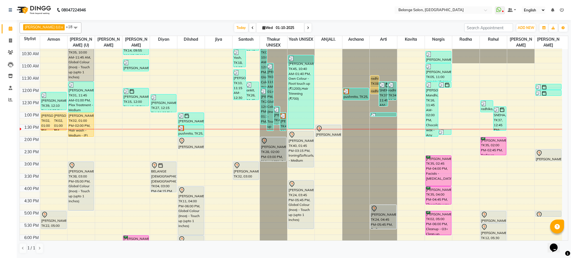
scroll to position [54, 0]
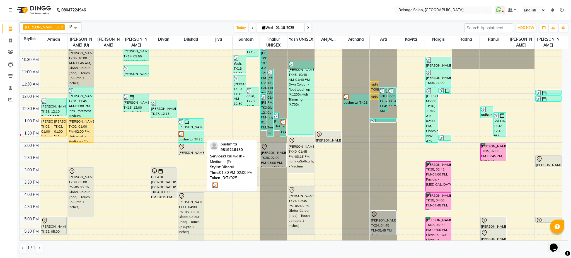
click at [190, 138] on div "pushmita, TK25, 01:30 PM-02:00 PM, Hair wash - Medium - (F)" at bounding box center [190, 136] width 25 height 11
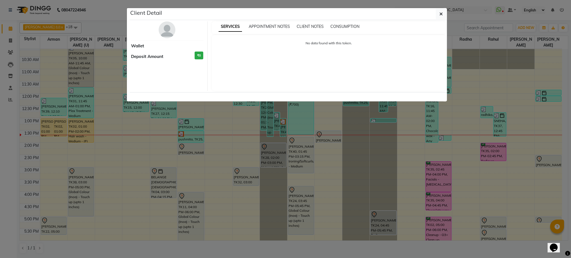
select select "3"
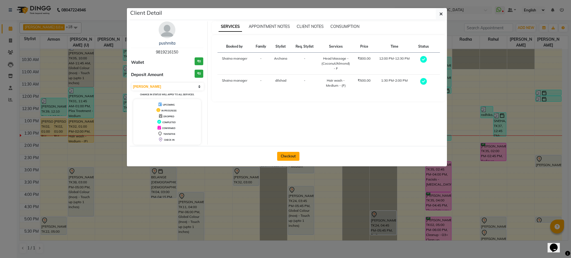
click at [293, 157] on button "Checkout" at bounding box center [288, 156] width 22 height 9
select select "service"
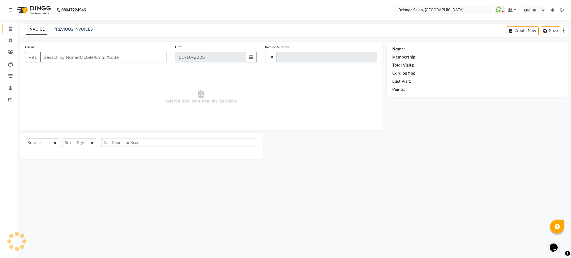
type input "13321"
select select "5076"
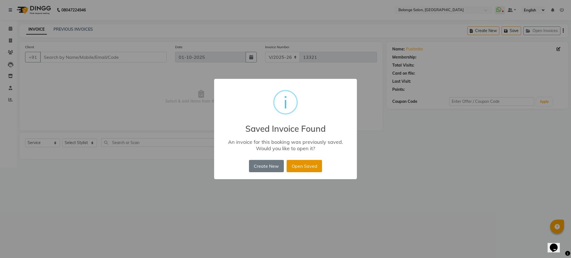
click at [305, 167] on button "Open Saved" at bounding box center [304, 166] width 35 height 12
type input "9819216150"
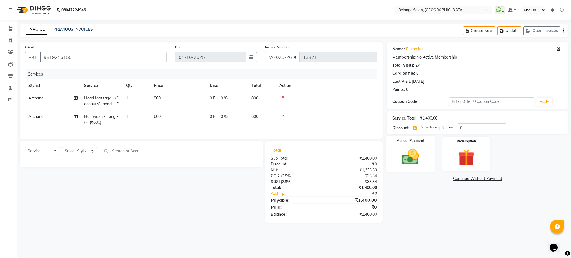
click at [399, 145] on div "Manual Payment" at bounding box center [410, 154] width 49 height 36
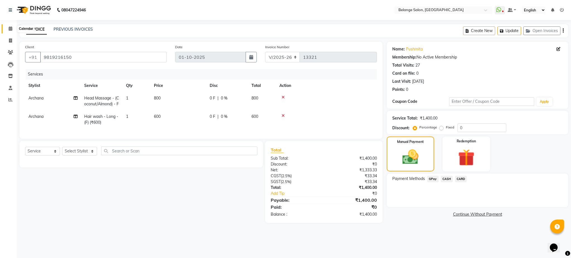
click at [11, 26] on icon at bounding box center [11, 28] width 4 height 4
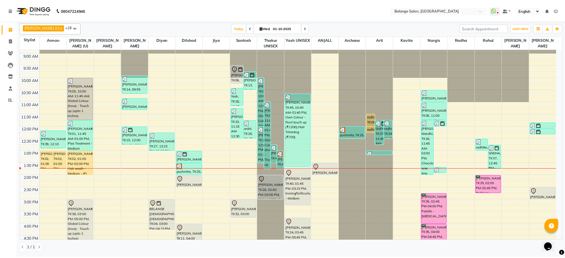
scroll to position [21, 0]
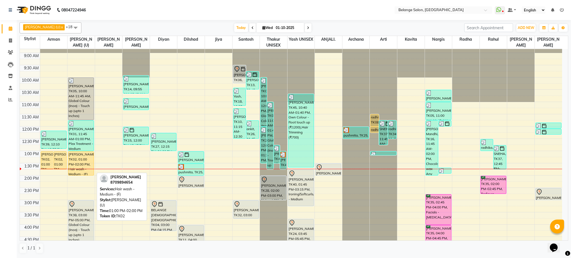
click at [89, 168] on div "shivani goel, TK02, 01:00 PM-02:00 PM, Hair wash - Medium - (F)" at bounding box center [80, 164] width 25 height 24
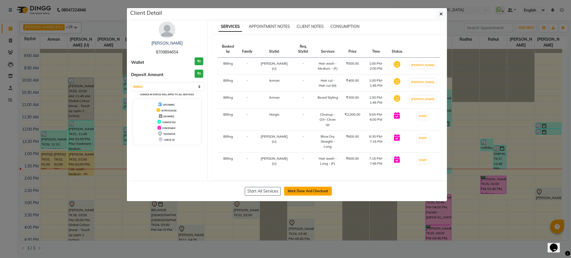
click at [306, 187] on button "Mark Done And Checkout" at bounding box center [308, 191] width 48 height 9
select select "service"
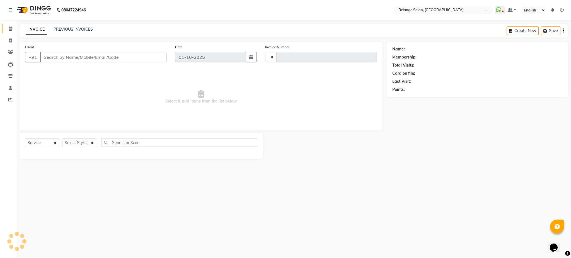
type input "13321"
select select "5076"
type input "8709894654"
select select "33845"
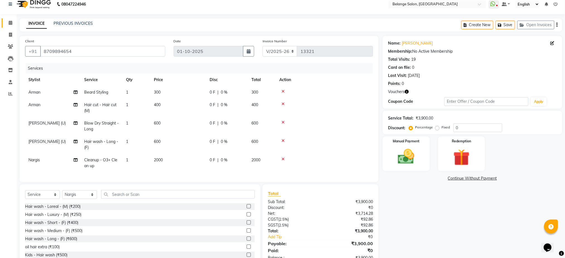
scroll to position [6, 0]
click at [119, 127] on td "Blow Dry Straight - Long" at bounding box center [102, 126] width 42 height 18
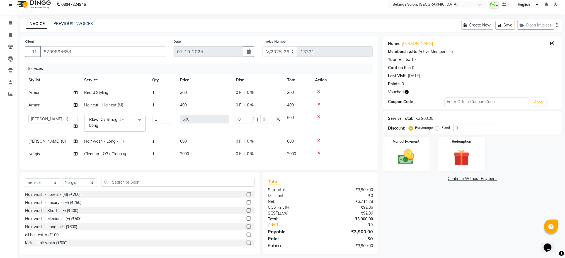
click at [119, 127] on span "Blow Dry Straight - Long x" at bounding box center [112, 123] width 49 height 12
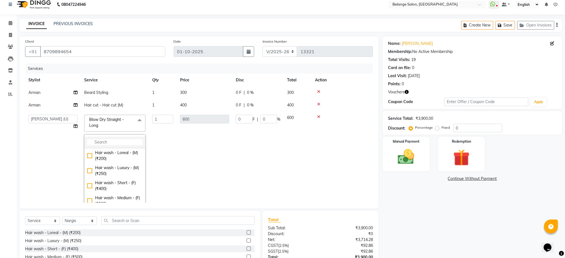
click at [118, 139] on input "multiselect-search" at bounding box center [114, 142] width 55 height 6
click at [116, 141] on input "-" at bounding box center [114, 142] width 55 height 6
type input "fus"
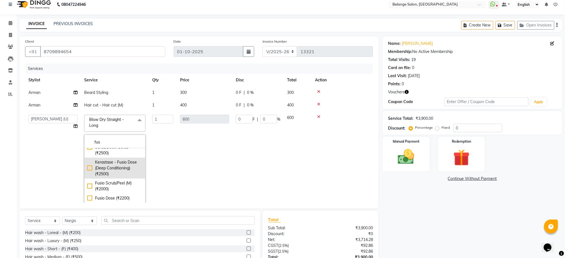
click at [90, 168] on div "Kerastase - Fusio Dose (Deep Conditioning) (₹2500)" at bounding box center [114, 168] width 55 height 18
checkbox input "true"
type input "2500"
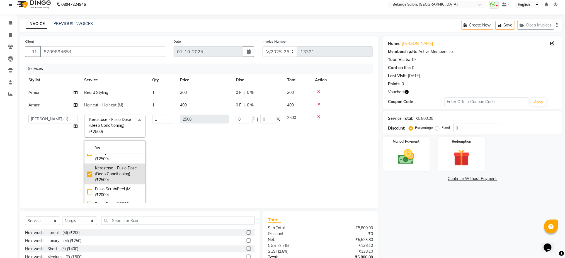
click at [90, 168] on div "Kerastase - Fusio Dose (Deep Conditioning) (₹2500)" at bounding box center [114, 174] width 55 height 18
checkbox input "false"
type input "0"
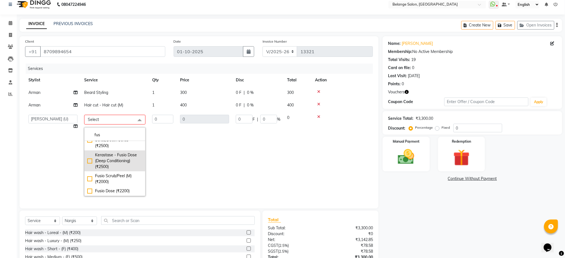
click at [89, 160] on div "Kerastase - Fusio Dose (Deep Conditioning) (₹2500)" at bounding box center [114, 161] width 55 height 18
checkbox input "true"
type input "1"
type input "2500"
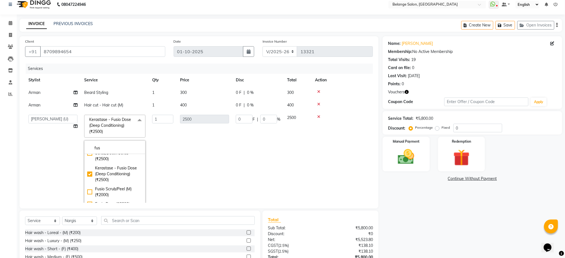
click at [246, 156] on td "0 F | 0 %" at bounding box center [257, 162] width 51 height 101
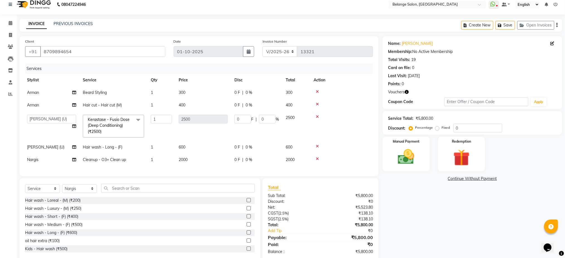
scroll to position [0, 1]
click at [459, 140] on label "Redemption" at bounding box center [462, 141] width 20 height 5
click at [452, 179] on span "Voucher 1" at bounding box center [451, 179] width 18 height 6
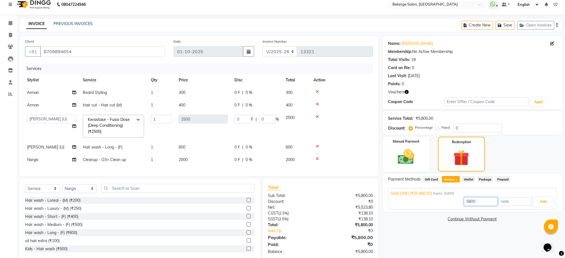
click at [479, 203] on input "5800" at bounding box center [480, 201] width 33 height 9
type input "3200"
click at [543, 203] on button "Add" at bounding box center [543, 201] width 20 height 9
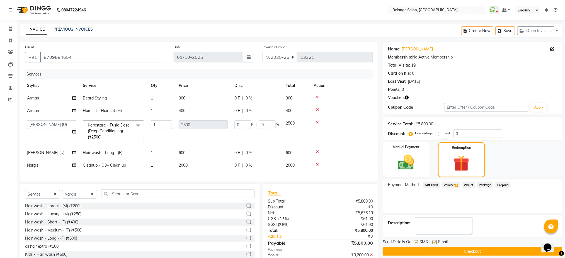
scroll to position [33, 0]
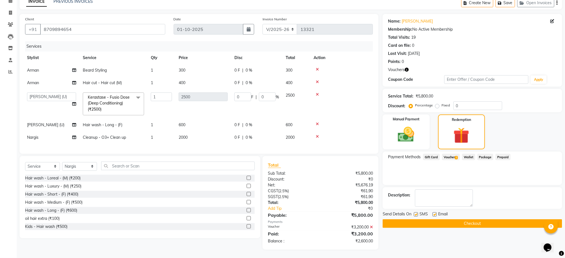
click at [372, 227] on icon at bounding box center [371, 227] width 3 height 4
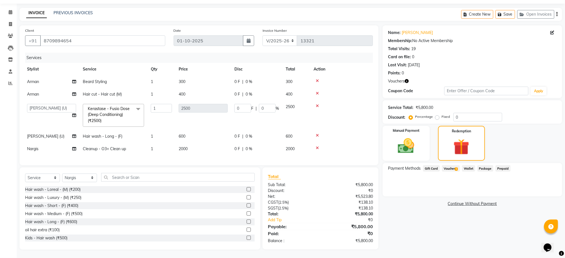
scroll to position [22, 0]
click at [9, 10] on icon at bounding box center [11, 12] width 4 height 4
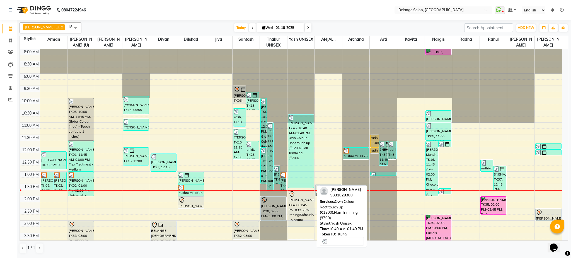
scroll to position [76, 0]
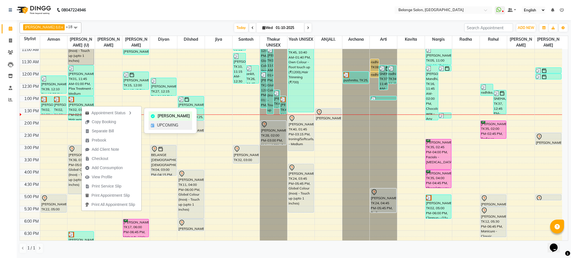
click at [159, 129] on div "UPCOMING" at bounding box center [170, 125] width 43 height 9
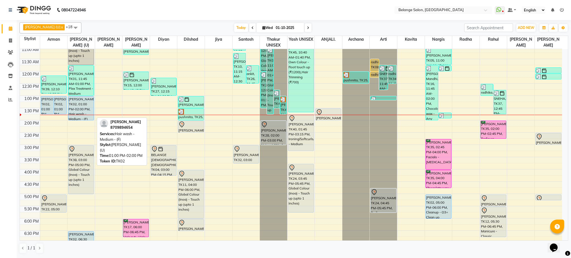
click at [77, 114] on div "shivani goel, TK02, 01:00 PM-02:00 PM, Hair wash - Medium - (F)" at bounding box center [80, 108] width 25 height 24
select select "5"
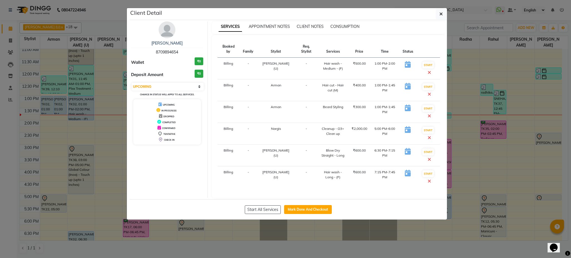
click at [110, 122] on ngb-modal-window "Client Detail shivani goel 8709894654 Wallet ₹0 Deposit Amount ₹0 Select IN SER…" at bounding box center [285, 129] width 571 height 258
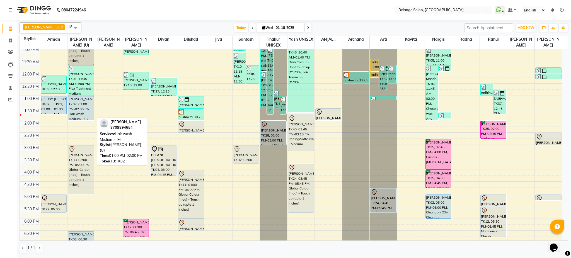
click at [79, 106] on div "shivani goel, TK02, 01:00 PM-02:00 PM, Hair wash - Medium - (F)" at bounding box center [80, 108] width 25 height 24
select select "5"
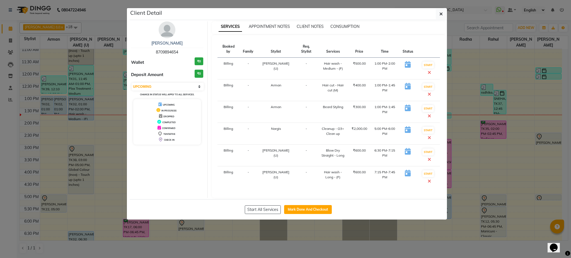
click at [79, 106] on ngb-modal-window "Client Detail shivani goel 8709894654 Wallet ₹0 Deposit Amount ₹0 Select IN SER…" at bounding box center [285, 129] width 571 height 258
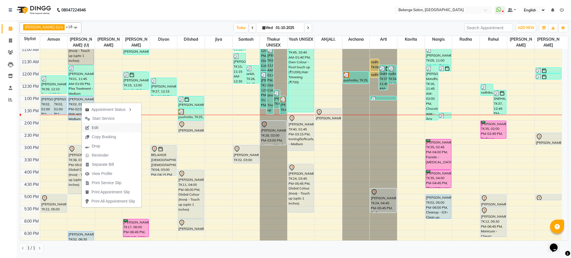
click at [107, 130] on button "Edit" at bounding box center [112, 127] width 60 height 9
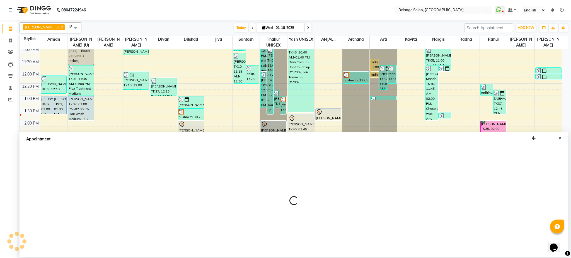
select select "tentative"
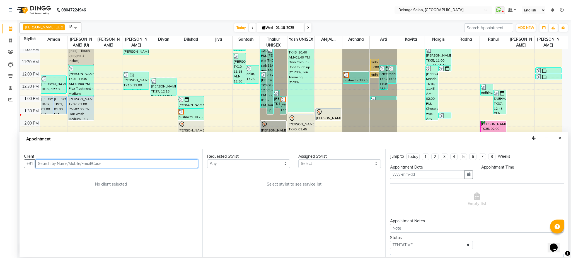
type input "01-10-2025"
select select "upcoming"
select select "780"
select select "61784"
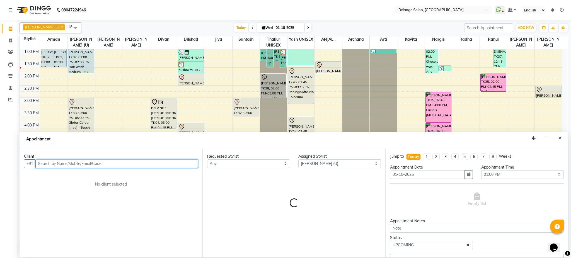
select select "2819"
select select "2823"
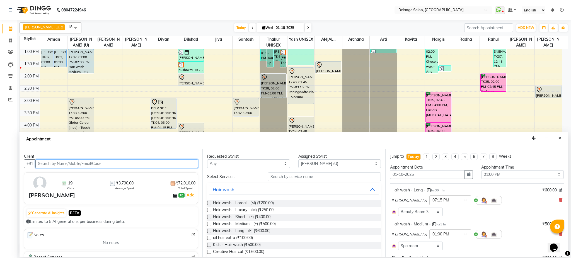
select select "2816"
select select "2823"
select select "2817"
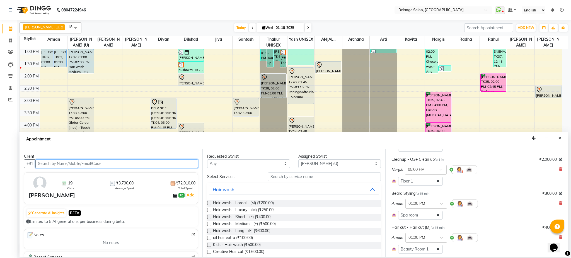
scroll to position [138, 0]
click at [559, 205] on icon at bounding box center [560, 204] width 3 height 4
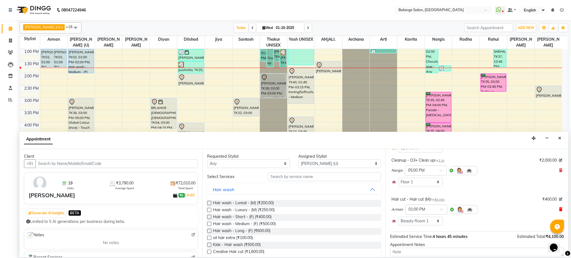
click at [559, 209] on icon at bounding box center [560, 209] width 3 height 4
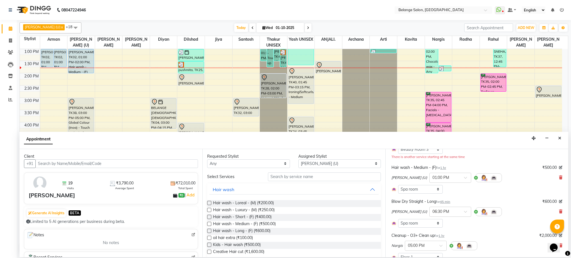
scroll to position [62, 0]
click at [559, 179] on icon at bounding box center [560, 178] width 3 height 4
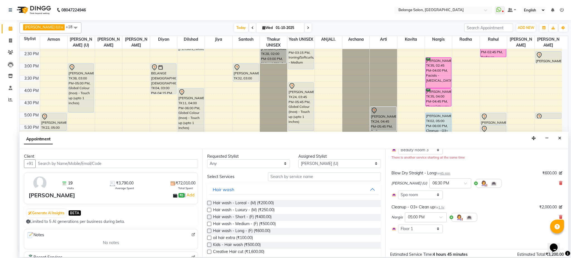
scroll to position [177, 0]
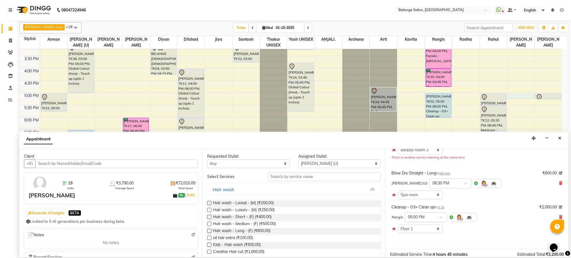
click at [517, 98] on div "8:00 AM 8:30 AM 9:00 AM 9:30 AM 10:00 AM 10:30 AM 11:00 AM 11:30 AM 12:00 PM 12…" at bounding box center [291, 56] width 542 height 368
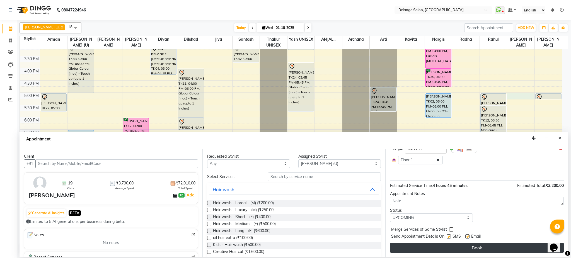
click at [483, 249] on button "Book" at bounding box center [477, 248] width 174 height 10
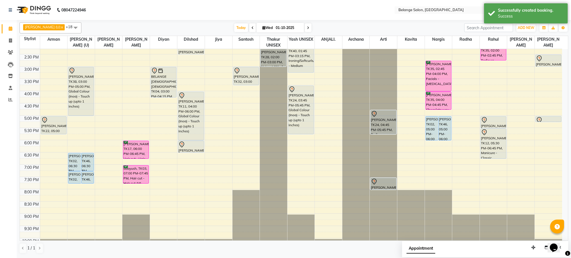
scroll to position [156, 0]
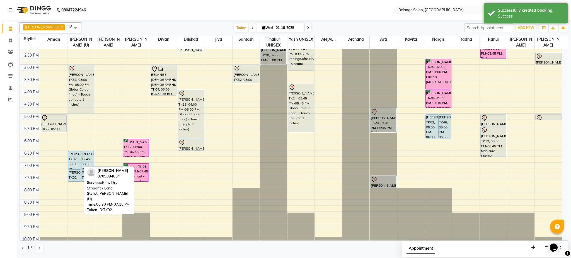
click at [75, 163] on div "[PERSON_NAME], TK02, 06:30 PM-07:15 PM, Blow Dry Straight - Long" at bounding box center [74, 160] width 13 height 18
select select "5"
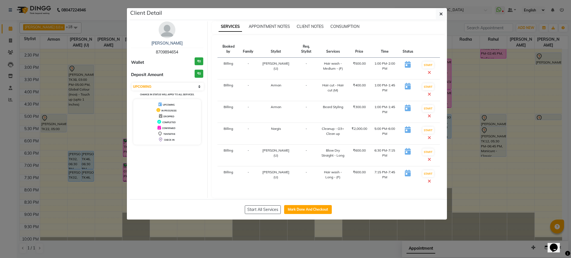
click at [178, 52] on span "8709894654" at bounding box center [167, 52] width 22 height 5
copy span "8709894654"
click at [444, 9] on button "button" at bounding box center [441, 14] width 11 height 11
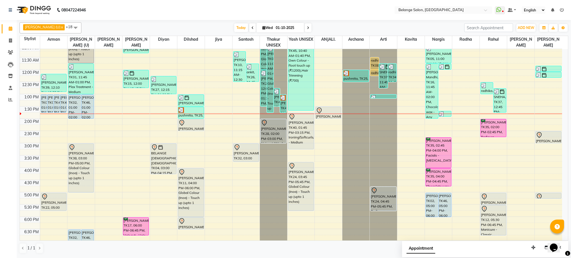
scroll to position [76, 0]
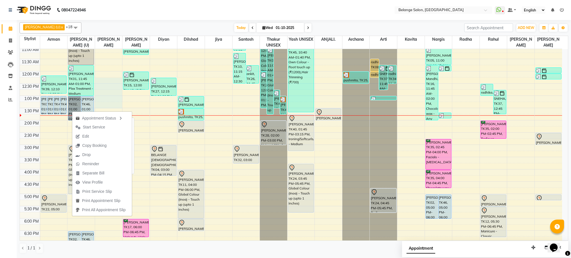
drag, startPoint x: 114, startPoint y: 103, endPoint x: 3, endPoint y: 28, distance: 133.8
click at [3, 28] on app-home "08047224946 Select Location × Belange Salon, Wadala East WhatsApp Status ✕ Stat…" at bounding box center [285, 128] width 571 height 257
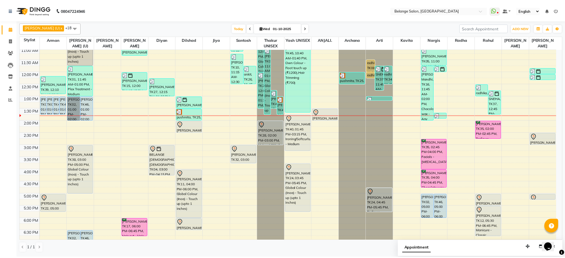
scroll to position [74, 0]
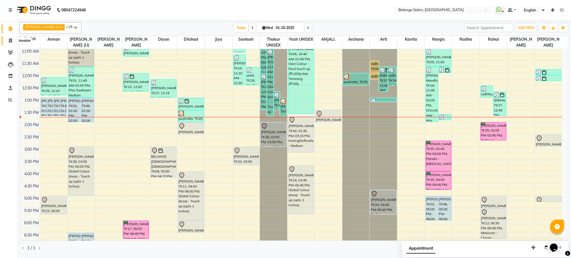
click at [10, 42] on icon at bounding box center [10, 40] width 3 height 4
select select "service"
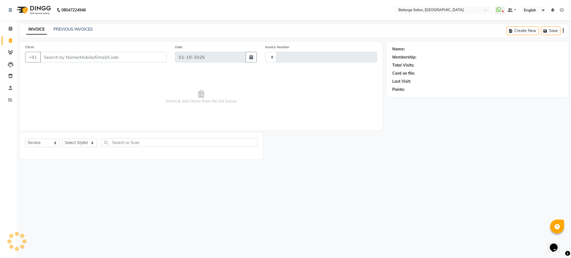
type input "13321"
select select "5076"
click at [92, 58] on input "Client" at bounding box center [103, 57] width 127 height 11
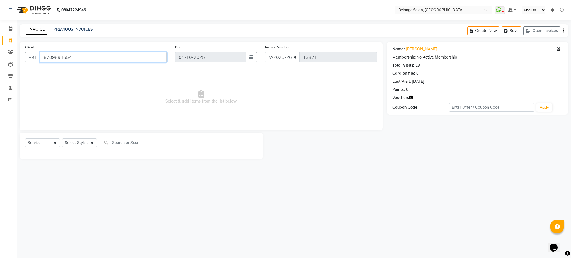
click at [92, 58] on input "8709894654" at bounding box center [103, 57] width 127 height 11
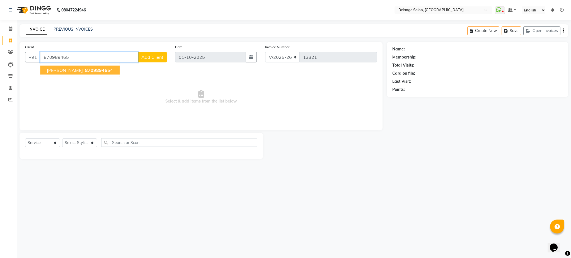
click at [85, 71] on span "870989465" at bounding box center [97, 70] width 25 height 6
type input "8709894654"
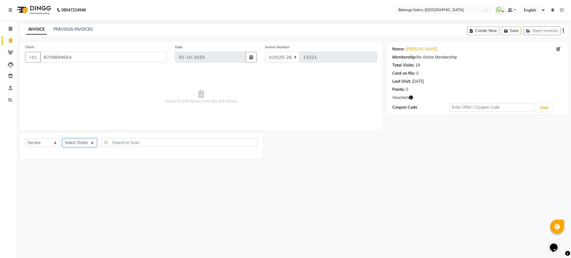
click at [85, 142] on select "Select Stylist aftab (U) Ali amit ANJALI. Archana Arman Arti Belange Billing de…" at bounding box center [79, 143] width 35 height 9
select select "78262"
click at [62, 139] on select "Select Stylist aftab (U) Ali amit ANJALI. Archana Arman Arti Belange Billing de…" at bounding box center [79, 143] width 35 height 9
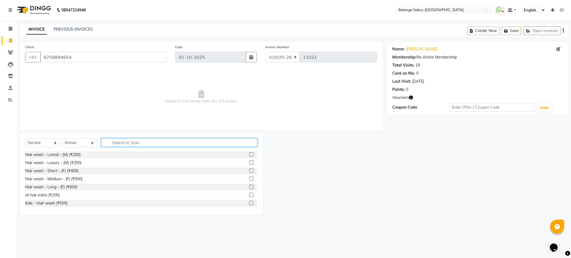
click at [151, 143] on input "text" at bounding box center [179, 142] width 156 height 9
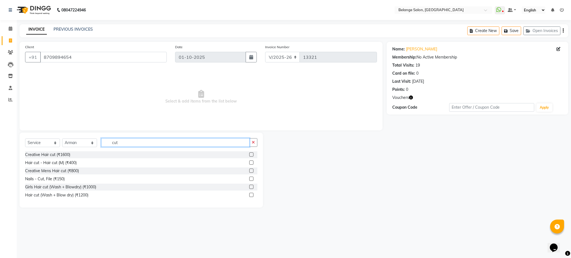
type input "cut"
click at [250, 162] on label at bounding box center [251, 163] width 4 height 4
click at [250, 162] on input "checkbox" at bounding box center [251, 163] width 4 height 4
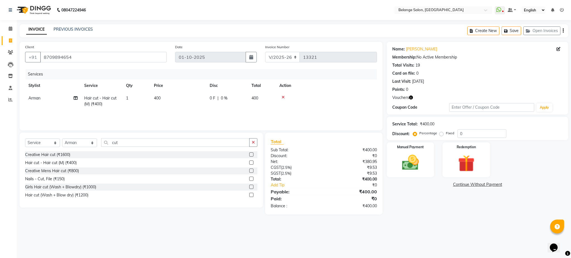
click at [250, 162] on label at bounding box center [251, 163] width 4 height 4
click at [250, 162] on input "checkbox" at bounding box center [251, 163] width 4 height 4
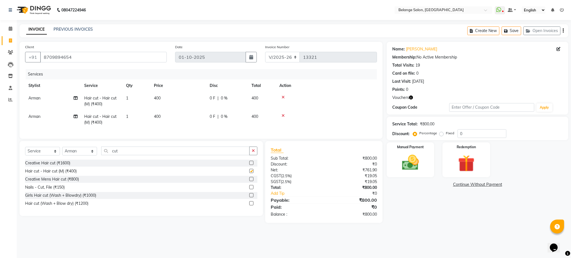
checkbox input "false"
click at [94, 120] on span "Hair cut - Hair cut (M) (₹400)" at bounding box center [100, 119] width 32 height 11
select select "78262"
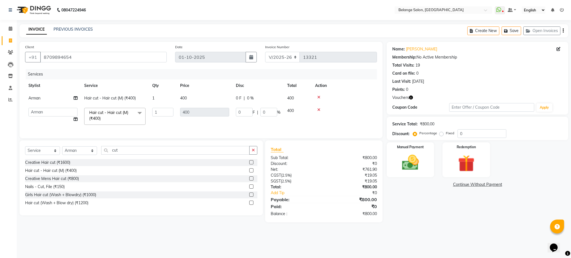
click at [94, 120] on span "Hair cut - Hair cut (M) (₹400)" at bounding box center [108, 115] width 39 height 11
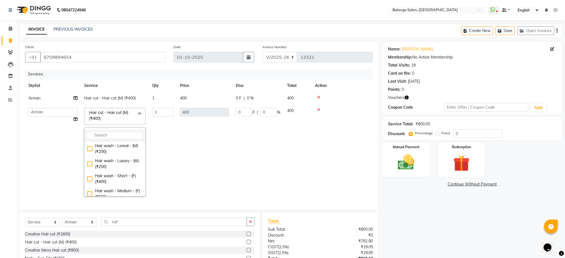
click at [103, 133] on input "multiselect-search" at bounding box center [114, 135] width 55 height 6
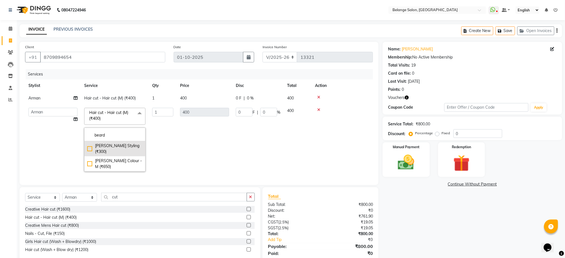
type input "beard"
click at [88, 146] on div "Beard Styling (₹300)" at bounding box center [114, 149] width 55 height 12
checkbox input "true"
type input "300"
click at [199, 146] on td "300" at bounding box center [205, 140] width 56 height 71
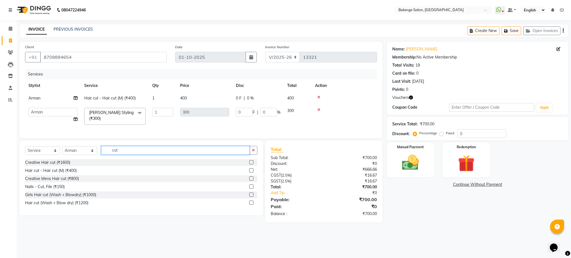
click at [207, 153] on input "cut" at bounding box center [175, 150] width 148 height 9
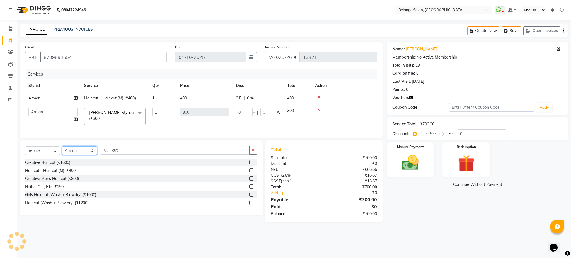
click at [86, 155] on select "Select Stylist aftab (U) Ali amit ANJALI. Archana Arman Arti Belange Billing de…" at bounding box center [79, 150] width 35 height 9
select select "61784"
click at [62, 150] on select "Select Stylist aftab (U) Ali amit ANJALI. Archana Arman Arti Belange Billing de…" at bounding box center [79, 150] width 35 height 9
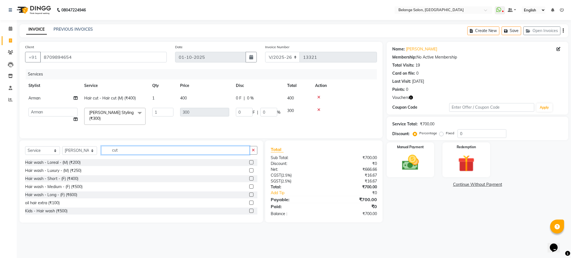
click at [134, 155] on input "cut" at bounding box center [175, 150] width 148 height 9
type input "fus"
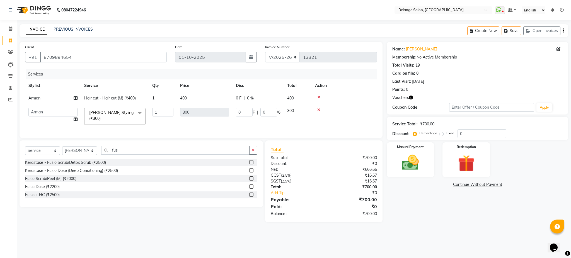
click at [250, 173] on label at bounding box center [251, 170] width 4 height 4
click at [250, 173] on input "checkbox" at bounding box center [251, 171] width 4 height 4
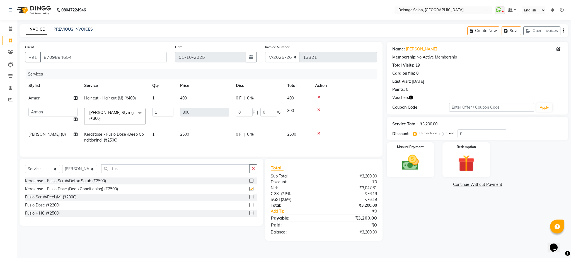
checkbox input "false"
click at [465, 154] on img at bounding box center [466, 164] width 28 height 22
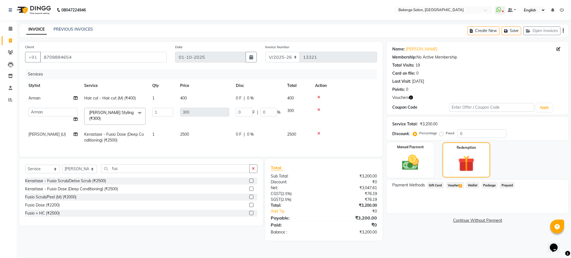
click at [457, 185] on span "Voucher 1" at bounding box center [455, 185] width 18 height 6
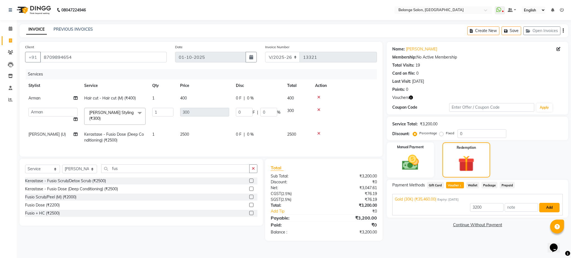
click at [552, 205] on button "Add" at bounding box center [549, 207] width 20 height 9
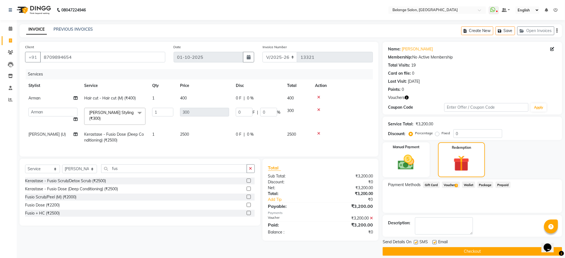
scroll to position [6, 0]
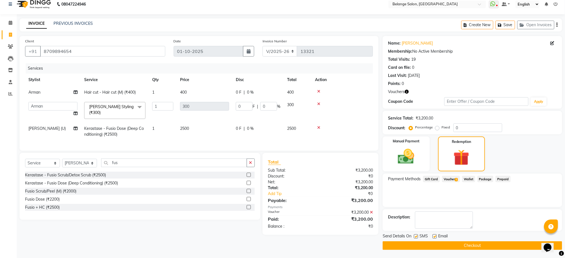
click at [475, 243] on button "Checkout" at bounding box center [473, 245] width 180 height 9
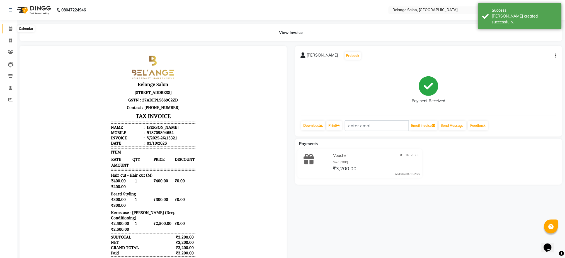
click at [10, 30] on icon at bounding box center [11, 28] width 4 height 4
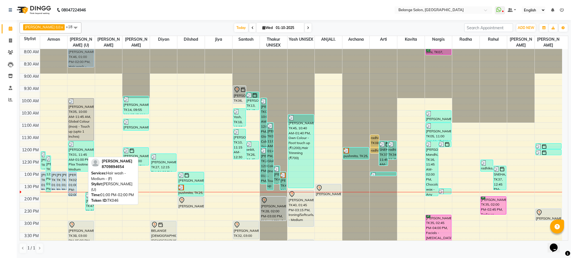
drag, startPoint x: 79, startPoint y: 145, endPoint x: 82, endPoint y: 50, distance: 95.4
click at [82, 50] on div "shivani goel, TK02, 01:00 PM-02:00 PM, Hair wash - Medium - (F) shivani goel, T…" at bounding box center [80, 233] width 27 height 368
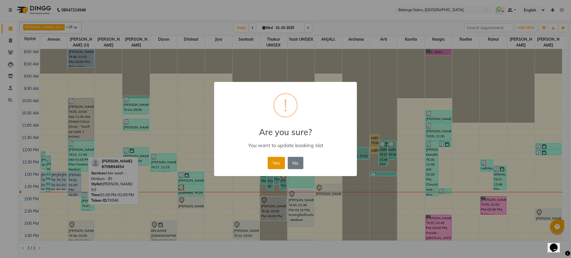
click at [275, 161] on button "Yes" at bounding box center [276, 163] width 17 height 12
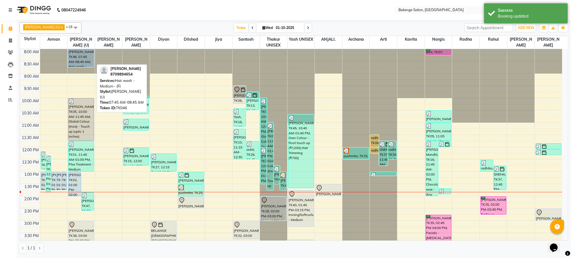
drag, startPoint x: 85, startPoint y: 66, endPoint x: 88, endPoint y: 49, distance: 16.9
click at [88, 49] on link "shivani goel, TK46, 07:45 AM-08:45 AM, Hair wash - Medium - (F)" at bounding box center [81, 58] width 26 height 18
drag, startPoint x: 84, startPoint y: 66, endPoint x: 85, endPoint y: 53, distance: 13.2
click at [85, 53] on div "shivani goel, TK02, 01:00 PM-02:00 PM, Hair wash - Medium - (F) shivani goel, T…" at bounding box center [80, 233] width 27 height 368
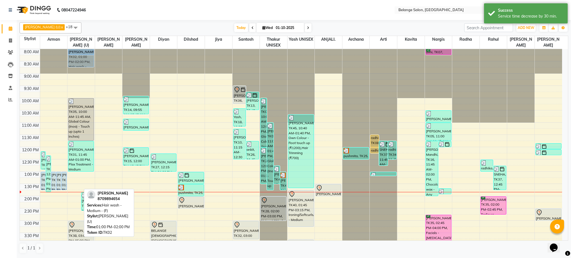
drag, startPoint x: 76, startPoint y: 185, endPoint x: 74, endPoint y: 55, distance: 130.5
click at [74, 55] on div "shivani goel, TK02, 01:00 PM-02:00 PM, Hair wash - Medium - (F) shivani goel, T…" at bounding box center [80, 233] width 27 height 368
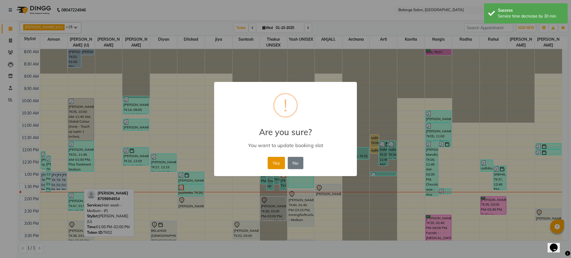
click at [280, 165] on button "Yes" at bounding box center [276, 163] width 17 height 12
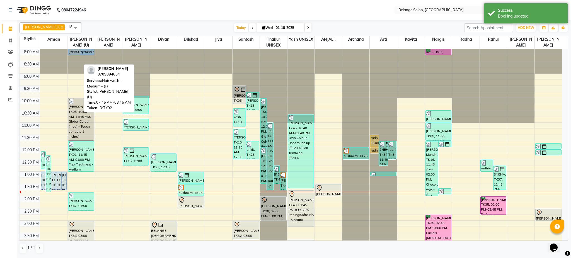
drag, startPoint x: 72, startPoint y: 67, endPoint x: 74, endPoint y: 56, distance: 11.8
click at [74, 56] on div "shivani goel, TK02, 07:45 AM-08:45 AM, Hair wash - Medium - (F) shivani goel, T…" at bounding box center [80, 233] width 27 height 368
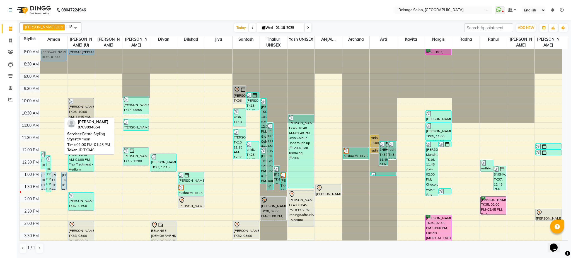
drag, startPoint x: 57, startPoint y: 112, endPoint x: 61, endPoint y: 52, distance: 60.3
click at [61, 52] on div "Zeeshan, TK39, 12:10 PM-12:55 PM, Beard Styling (₹300) shivani goel, TK47, 12:2…" at bounding box center [53, 233] width 27 height 368
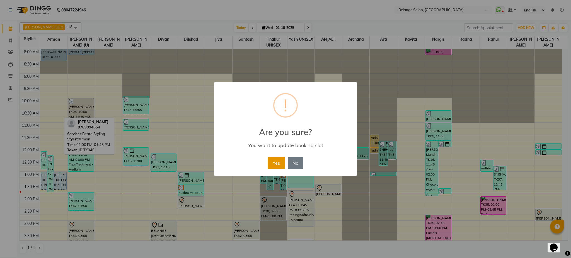
click at [275, 163] on button "Yes" at bounding box center [276, 163] width 17 height 12
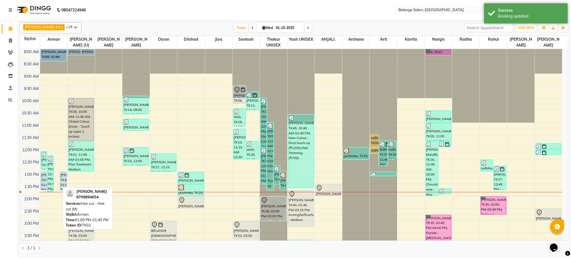
drag, startPoint x: 55, startPoint y: 180, endPoint x: 49, endPoint y: 49, distance: 131.2
click at [49, 49] on div "Zeeshan, TK39, 12:10 PM-12:55 PM, Beard Styling (₹300) shivani goel, TK47, 12:2…" at bounding box center [53, 233] width 27 height 368
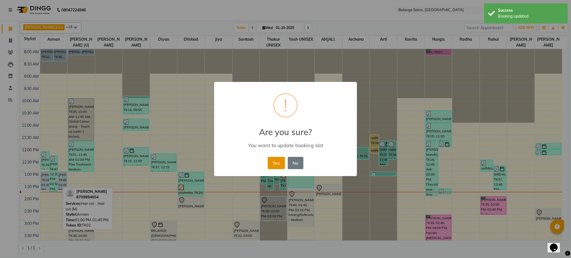
click at [274, 165] on button "Yes" at bounding box center [276, 163] width 17 height 12
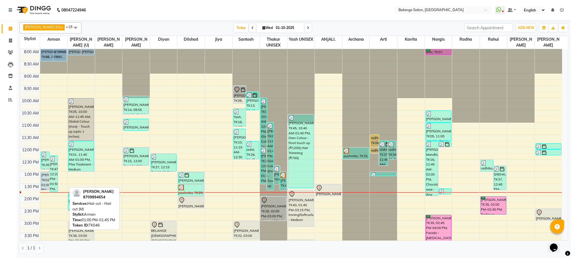
drag, startPoint x: 60, startPoint y: 182, endPoint x: 48, endPoint y: 53, distance: 129.9
click at [48, 53] on div "Zeeshan, TK39, 12:10 PM-12:55 PM, Beard Styling (₹300) shivani goel, TK47, 12:2…" at bounding box center [53, 233] width 27 height 368
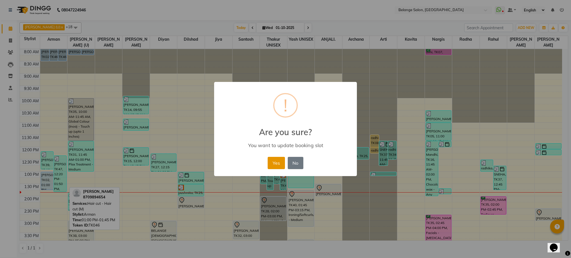
click at [280, 166] on button "Yes" at bounding box center [276, 163] width 17 height 12
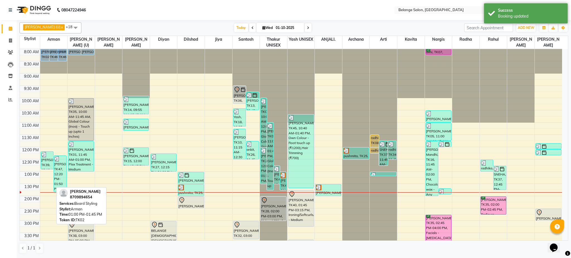
drag, startPoint x: 43, startPoint y: 187, endPoint x: 42, endPoint y: 55, distance: 131.9
click at [42, 55] on div "shivani goel, TK02, 07:45 AM-08:30 AM, Hair cut - Hair cut (M) shivani goel, TK…" at bounding box center [53, 233] width 27 height 368
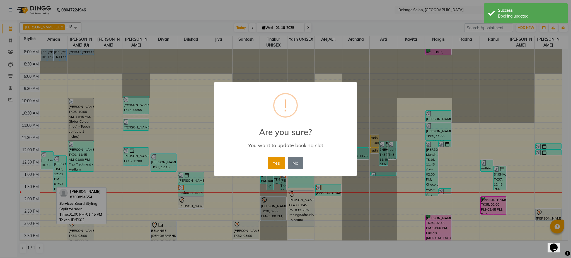
click at [273, 164] on button "Yes" at bounding box center [276, 163] width 17 height 12
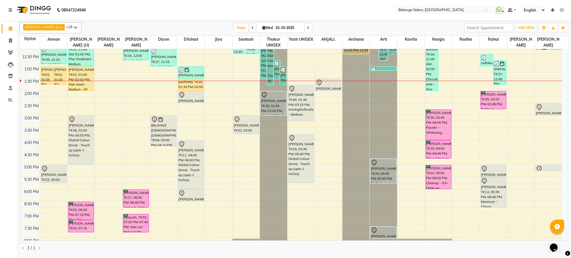
scroll to position [105, 0]
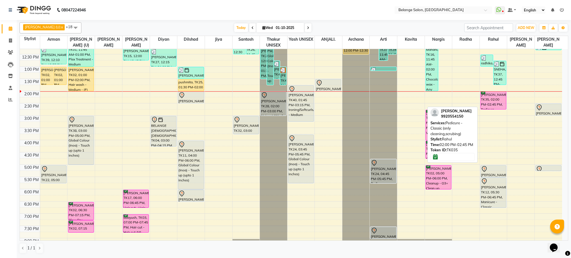
click at [498, 101] on div "[PERSON_NAME], TK35, 02:00 PM-02:45 PM, Pedicure - Classic (only cleaning,scrub…" at bounding box center [493, 101] width 25 height 18
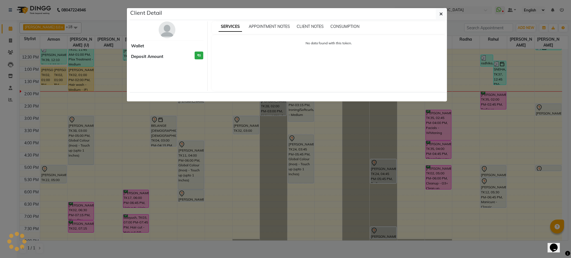
select select "6"
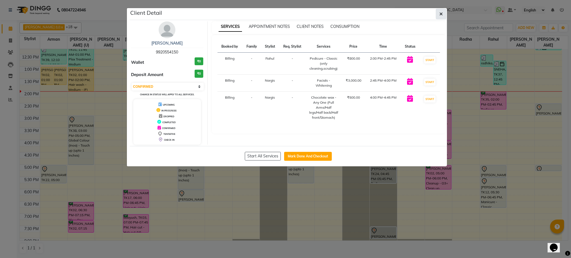
click at [444, 15] on button "button" at bounding box center [441, 14] width 11 height 11
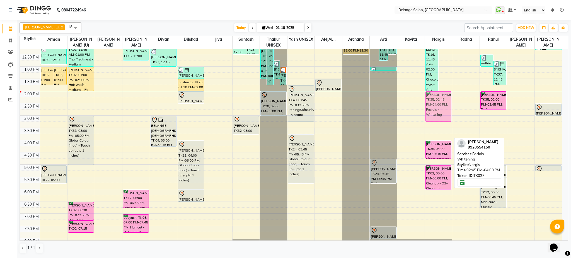
drag, startPoint x: 439, startPoint y: 122, endPoint x: 435, endPoint y: 102, distance: 20.3
click at [435, 102] on div "Riya Mandhi, TK16, 11:45 AM-02:00 PM, Chocolate wax - Any One (Full Arms/Half l…" at bounding box center [438, 128] width 27 height 368
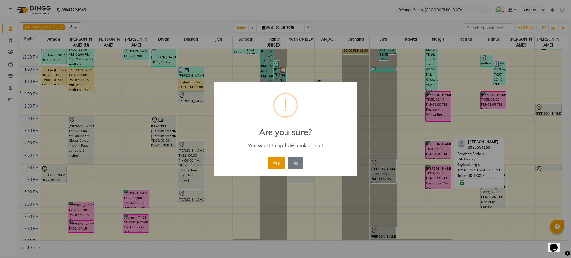
click at [278, 167] on button "Yes" at bounding box center [276, 163] width 17 height 12
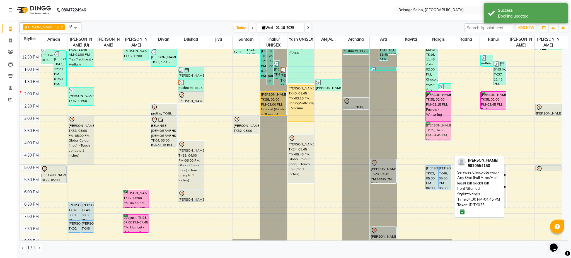
drag, startPoint x: 439, startPoint y: 142, endPoint x: 438, endPoint y: 126, distance: 16.2
click at [438, 126] on div "Riya Mandhi, TK16, 11:45 AM-02:00 PM, Chocolate wax - Any One (Full Arms/Half l…" at bounding box center [438, 128] width 27 height 368
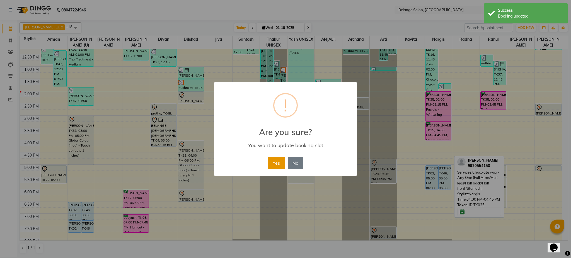
drag, startPoint x: 273, startPoint y: 160, endPoint x: 274, endPoint y: 168, distance: 7.3
click at [274, 168] on button "Yes" at bounding box center [276, 163] width 17 height 12
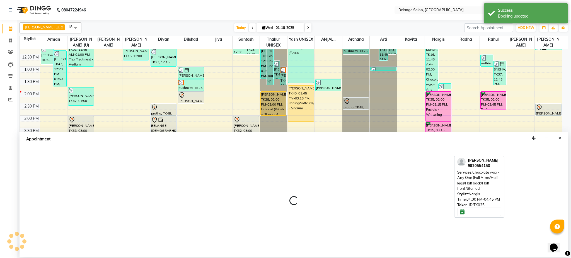
select select "63887"
select select "1020"
select select "tentative"
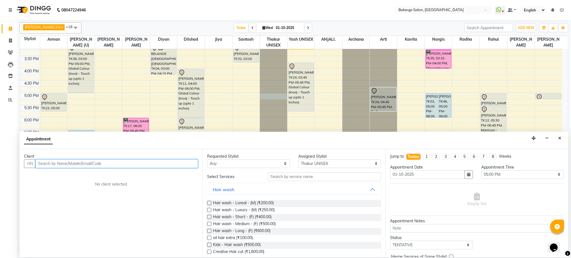
scroll to position [85, 0]
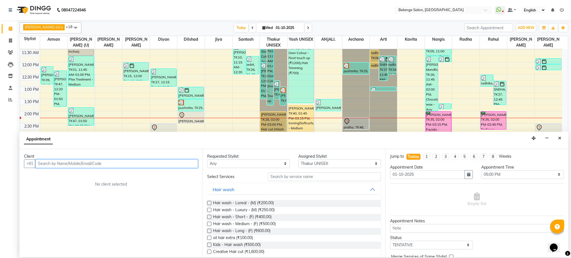
click at [127, 162] on input "text" at bounding box center [116, 163] width 163 height 9
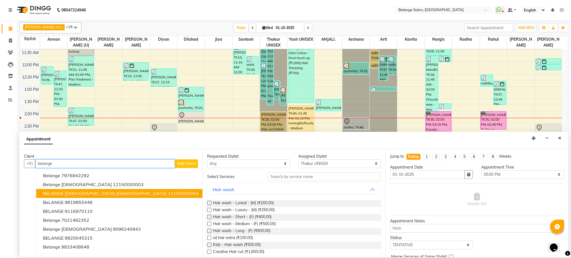
click at [168, 192] on ngb-highlight "12150000004" at bounding box center [183, 194] width 31 height 6
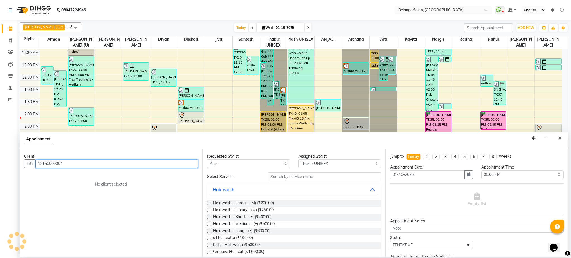
type input "12150000004"
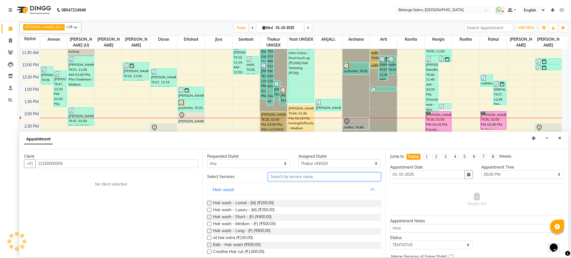
click at [288, 176] on input "text" at bounding box center [324, 177] width 113 height 9
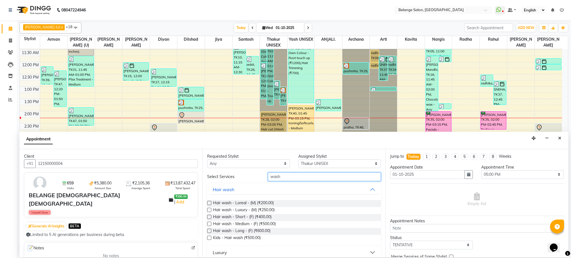
type input "wash"
click at [209, 231] on label at bounding box center [209, 231] width 4 height 4
click at [209, 231] on input "checkbox" at bounding box center [209, 232] width 4 height 4
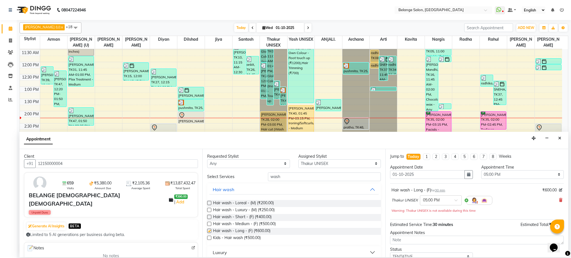
checkbox input "false"
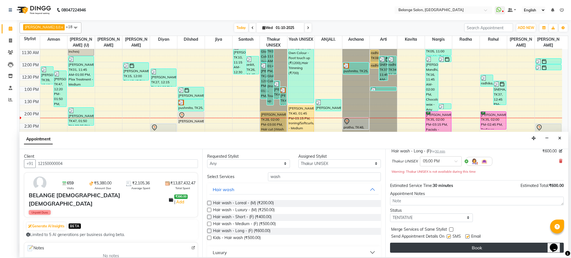
click at [434, 248] on button "Book" at bounding box center [477, 248] width 174 height 10
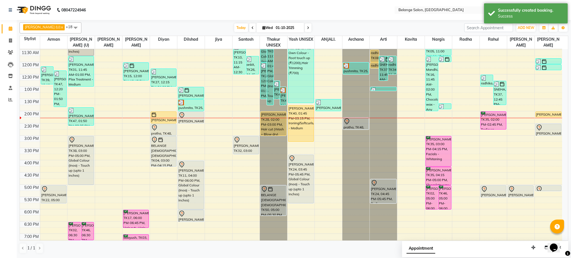
drag, startPoint x: 277, startPoint y: 196, endPoint x: 273, endPoint y: 212, distance: 16.5
click at [273, 212] on div "Soumya, TK05, 10:00 AM-12:00 PM, Global Colour (Inoa) - Touch up (upto 1 inches…" at bounding box center [273, 148] width 27 height 368
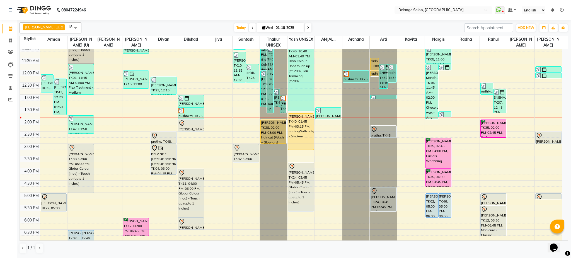
scroll to position [77, 0]
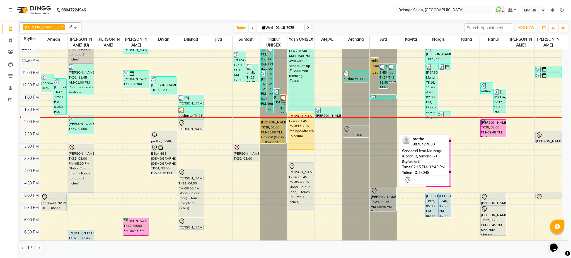
drag, startPoint x: 374, startPoint y: 130, endPoint x: 356, endPoint y: 129, distance: 17.9
click at [356, 129] on tr "[PERSON_NAME], TK02, 07:45 AM-08:30 AM, [PERSON_NAME] Styling [PERSON_NAME], TK…" at bounding box center [291, 156] width 542 height 368
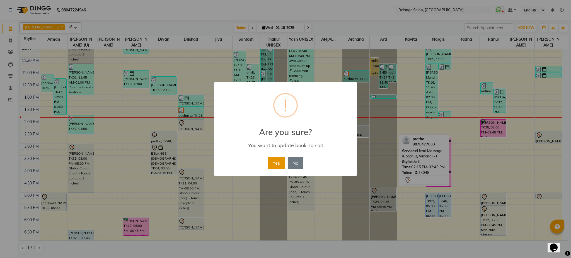
click at [272, 162] on button "Yes" at bounding box center [276, 163] width 17 height 12
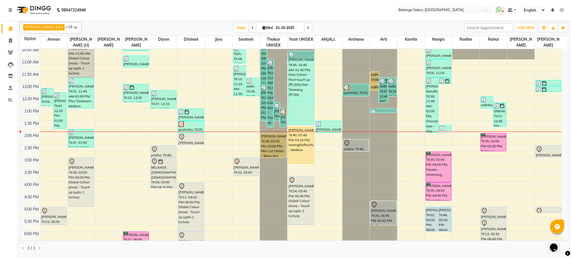
scroll to position [0, 0]
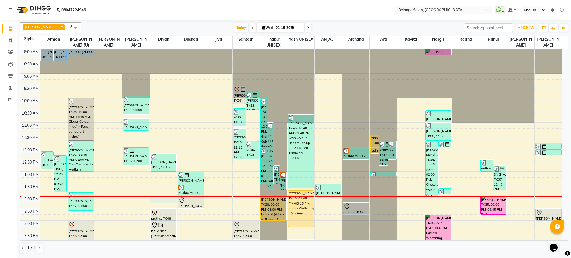
click at [164, 199] on div "8:00 AM 8:30 AM 9:00 AM 9:30 AM 10:00 AM 10:30 AM 11:00 AM 11:30 AM 12:00 PM 12…" at bounding box center [291, 233] width 542 height 368
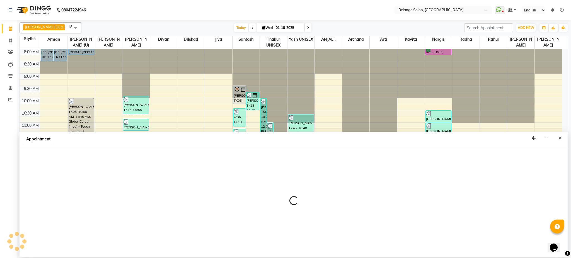
select select "91593"
select select "840"
select select "tentative"
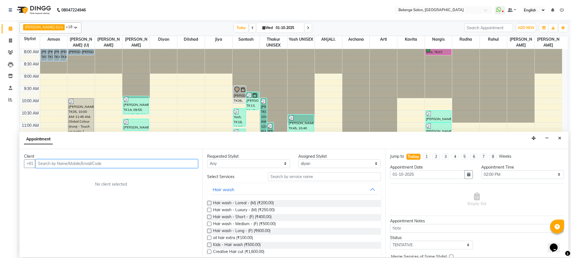
click at [63, 167] on input "text" at bounding box center [116, 163] width 163 height 9
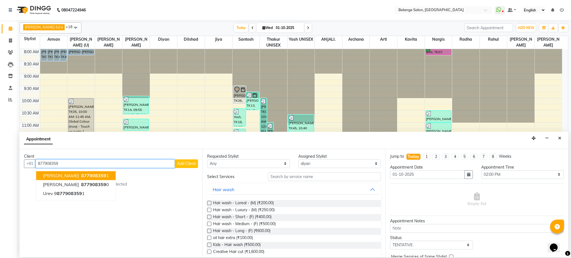
click at [81, 176] on span "877908359" at bounding box center [93, 176] width 25 height 6
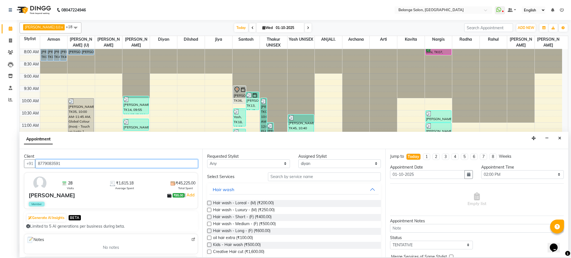
type input "8779083591"
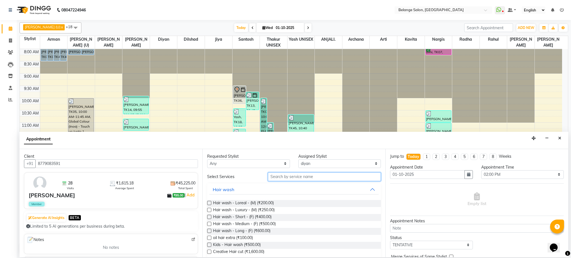
click at [295, 177] on input "text" at bounding box center [324, 177] width 113 height 9
type input "was"
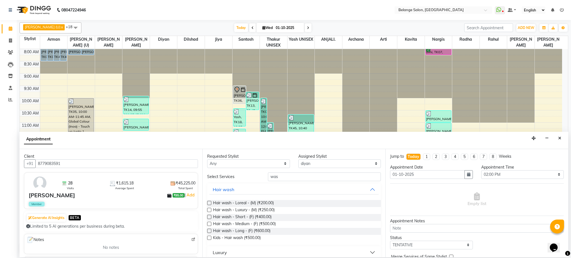
click at [209, 230] on label at bounding box center [209, 231] width 4 height 4
click at [209, 230] on input "checkbox" at bounding box center [209, 232] width 4 height 4
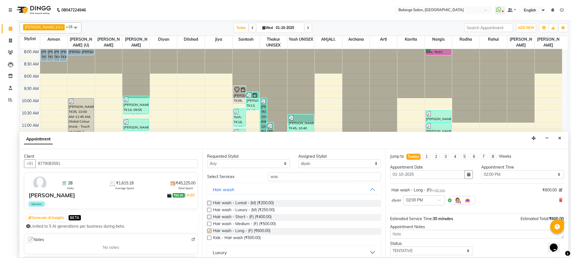
checkbox input "false"
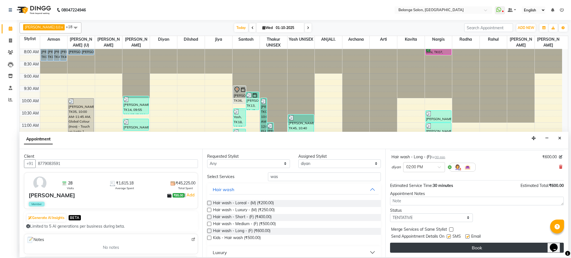
click at [479, 248] on button "Book" at bounding box center [477, 248] width 174 height 10
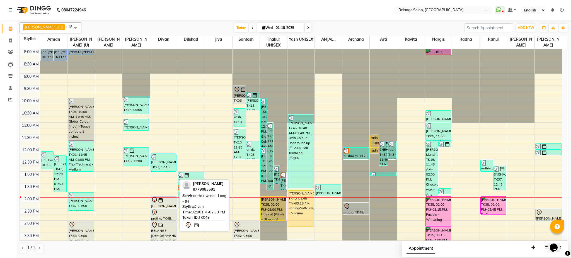
click at [168, 205] on div "[PERSON_NAME], TK49, 02:00 PM-02:30 PM, Hair wash - Long - (F)" at bounding box center [163, 202] width 25 height 11
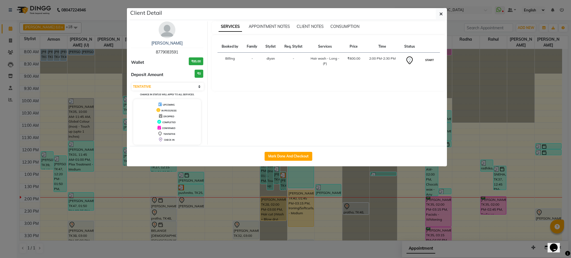
click at [432, 59] on button "START" at bounding box center [429, 60] width 11 height 7
select select "1"
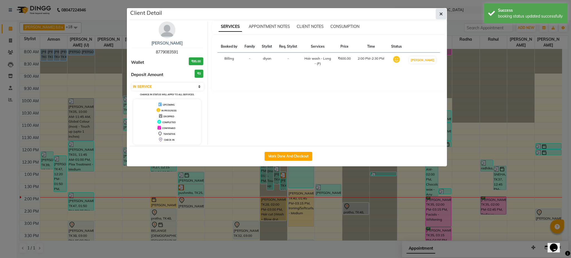
click at [437, 13] on button "button" at bounding box center [441, 14] width 11 height 11
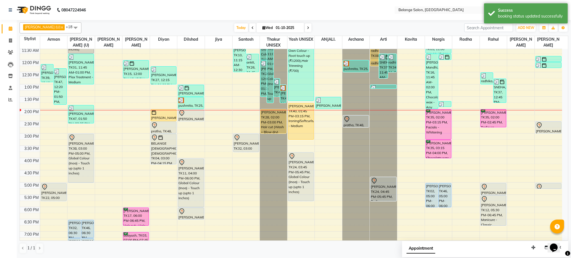
scroll to position [88, 0]
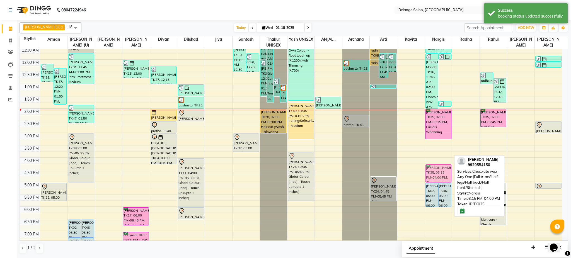
drag, startPoint x: 439, startPoint y: 151, endPoint x: 440, endPoint y: 174, distance: 23.4
click at [440, 174] on div "[PERSON_NAME] Mandhi, TK16, 11:45 AM-02:00 PM, Chocolate wax - Any One (Full Ar…" at bounding box center [438, 146] width 27 height 368
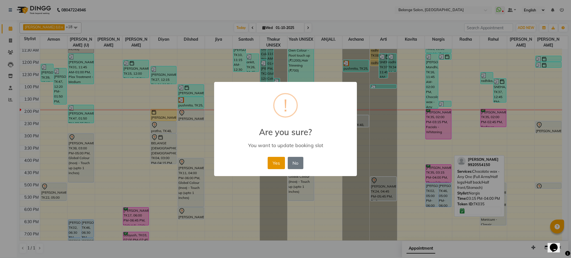
click at [277, 167] on button "Yes" at bounding box center [276, 163] width 17 height 12
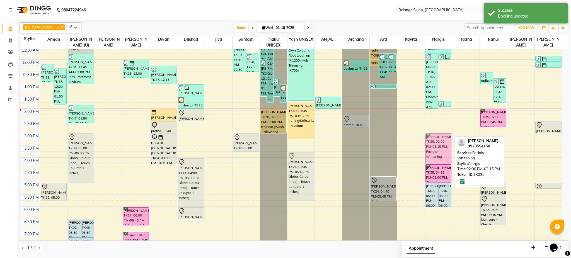
drag, startPoint x: 437, startPoint y: 131, endPoint x: 437, endPoint y: 154, distance: 22.3
click at [437, 154] on div "[PERSON_NAME] Mandhi, TK16, 11:45 AM-02:00 PM, Chocolate wax - Any One (Full Ar…" at bounding box center [438, 146] width 27 height 368
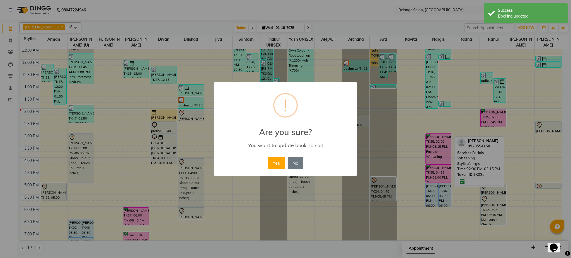
click at [413, 33] on div "× ! Are you sure? You want to update booking slot Yes No No" at bounding box center [285, 129] width 571 height 258
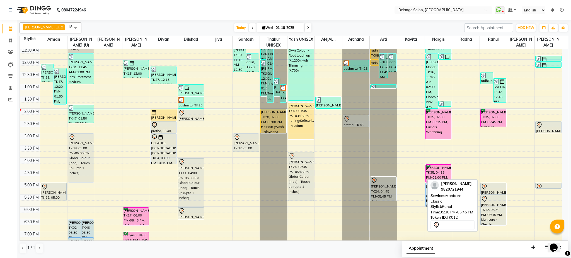
click at [492, 204] on div "[PERSON_NAME], TK12, 05:30 PM-06:45 PM, Manicure - Classic" at bounding box center [493, 210] width 25 height 30
drag, startPoint x: 492, startPoint y: 204, endPoint x: 512, endPoint y: 200, distance: 20.1
click at [512, 200] on tr "[PERSON_NAME], TK02, 07:45 AM-08:30 AM, [PERSON_NAME] Styling [PERSON_NAME], TK…" at bounding box center [291, 146] width 542 height 368
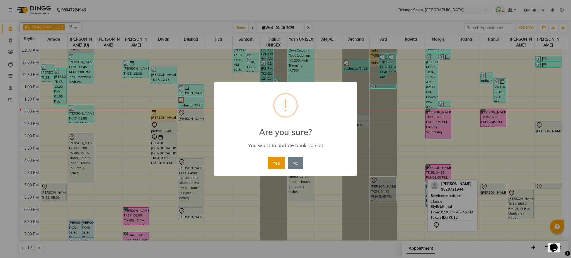
click at [275, 163] on button "Yes" at bounding box center [276, 163] width 17 height 12
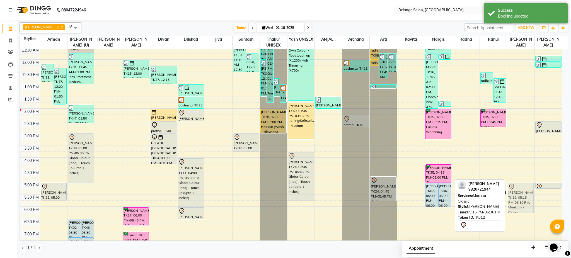
drag, startPoint x: 515, startPoint y: 201, endPoint x: 517, endPoint y: 197, distance: 4.6
click at [517, 197] on div "[PERSON_NAME], TK12, 05:15 PM-06:30 PM, Manicure - Classic [GEOGRAPHIC_DATA], T…" at bounding box center [520, 146] width 27 height 368
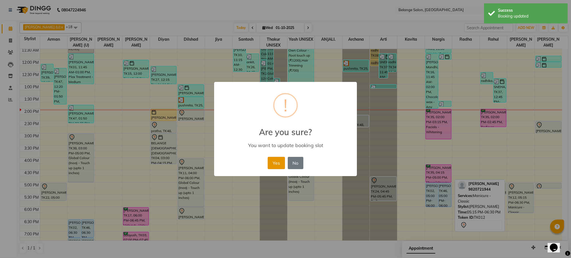
click at [272, 162] on button "Yes" at bounding box center [276, 163] width 17 height 12
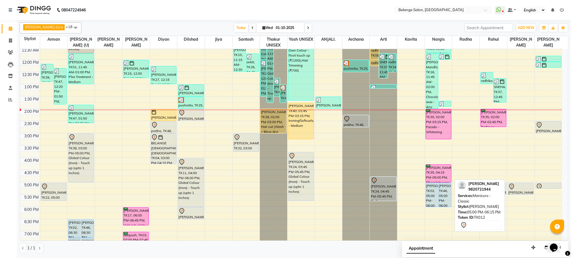
drag, startPoint x: 514, startPoint y: 213, endPoint x: 516, endPoint y: 192, distance: 21.2
click at [516, 192] on div "[PERSON_NAME], TK12, 05:00 PM-06:15 PM, Manicure - Classic [GEOGRAPHIC_DATA], T…" at bounding box center [520, 146] width 27 height 368
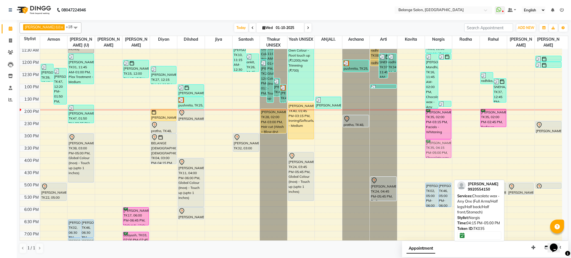
drag, startPoint x: 440, startPoint y: 175, endPoint x: 442, endPoint y: 150, distance: 25.1
click at [442, 150] on div "[PERSON_NAME] Mandhi, TK16, 11:45 AM-02:00 PM, Chocolate wax - Any One (Full Ar…" at bounding box center [438, 146] width 27 height 368
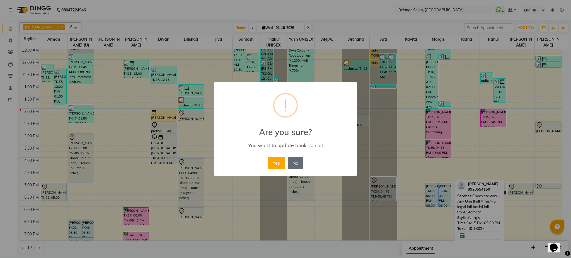
click at [291, 163] on button "No" at bounding box center [296, 163] width 16 height 12
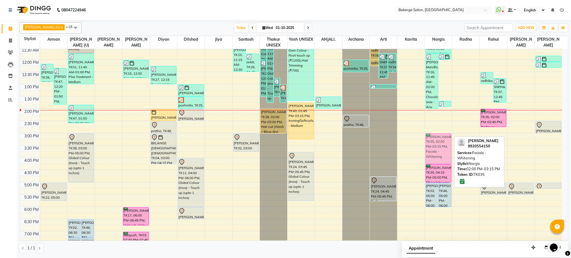
drag, startPoint x: 431, startPoint y: 130, endPoint x: 434, endPoint y: 155, distance: 25.8
click at [434, 155] on div "[PERSON_NAME] Mandhi, TK16, 11:45 AM-02:00 PM, Chocolate wax - Any One (Full Ar…" at bounding box center [438, 146] width 27 height 368
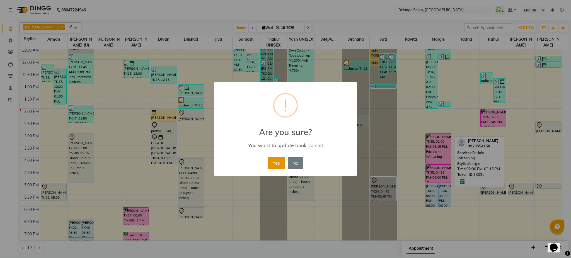
click at [272, 163] on button "Yes" at bounding box center [276, 163] width 17 height 12
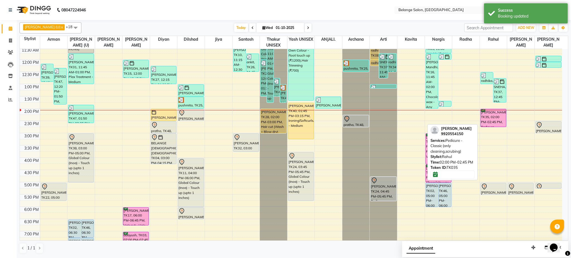
click at [488, 121] on div "[PERSON_NAME], TK35, 02:00 PM-02:45 PM, Pedicure - Classic (only cleaning,scrub…" at bounding box center [493, 118] width 25 height 18
select select "6"
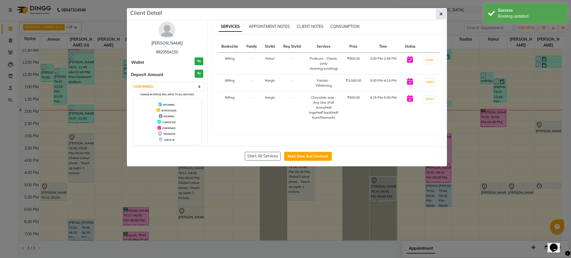
click at [442, 13] on icon "button" at bounding box center [440, 14] width 3 height 4
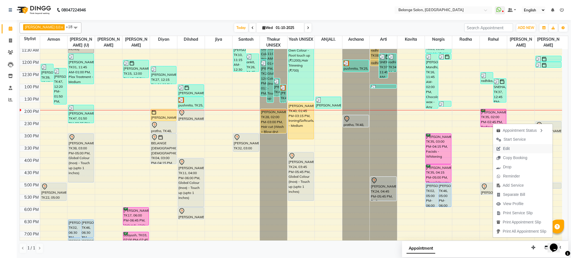
click at [506, 149] on span "Edit" at bounding box center [506, 149] width 7 height 6
select select "tentative"
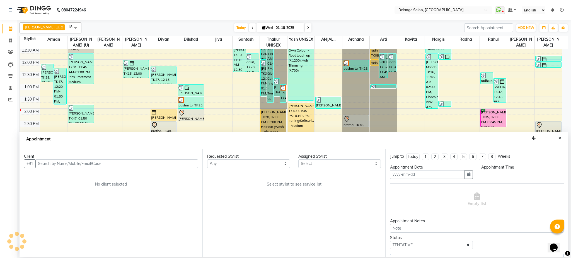
type input "01-10-2025"
select select "confirm booking"
select select "840"
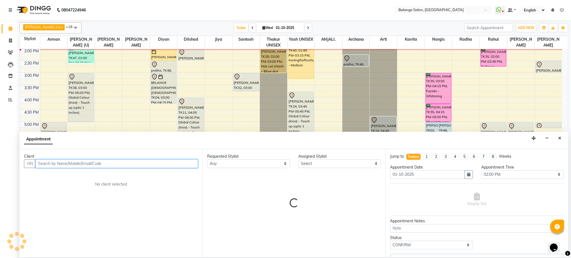
select select "33845"
select select "2819"
select select "2816"
select select "2817"
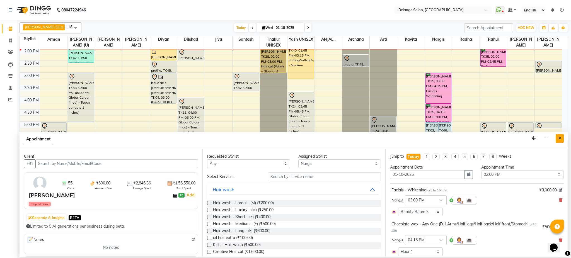
click at [561, 140] on button "Close" at bounding box center [560, 138] width 8 height 9
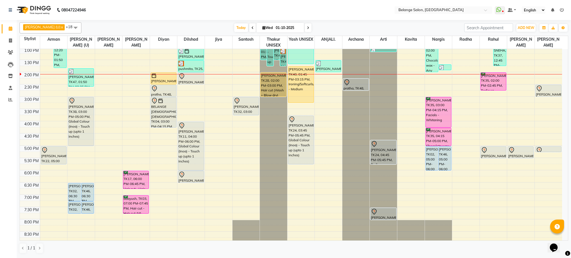
scroll to position [126, 0]
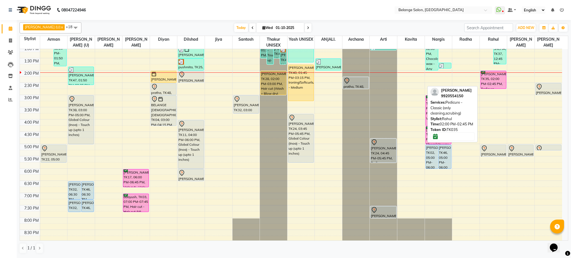
click at [490, 79] on div "[PERSON_NAME], TK35, 02:00 PM-02:45 PM, Pedicure - Classic (only cleaning,scrub…" at bounding box center [493, 80] width 25 height 18
select select "6"
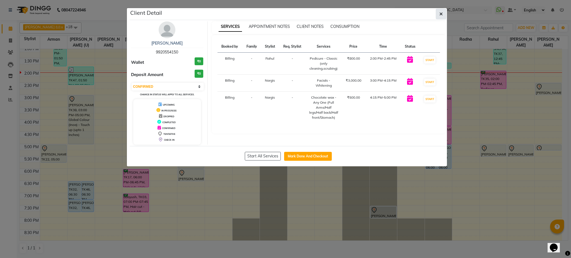
click at [442, 12] on icon "button" at bounding box center [440, 14] width 3 height 4
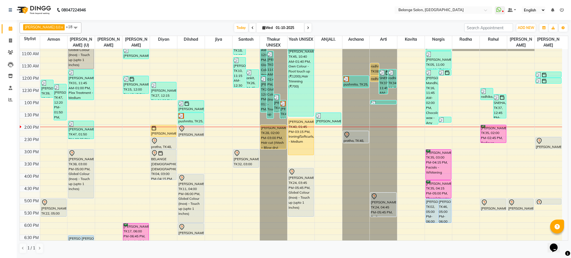
scroll to position [72, 0]
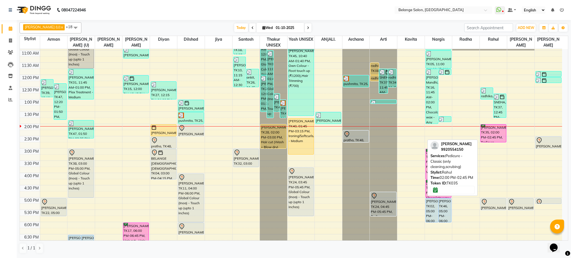
click at [484, 135] on div "[PERSON_NAME], TK35, 02:00 PM-02:45 PM, Pedicure - Classic (only cleaning,scrub…" at bounding box center [493, 134] width 25 height 18
select select "6"
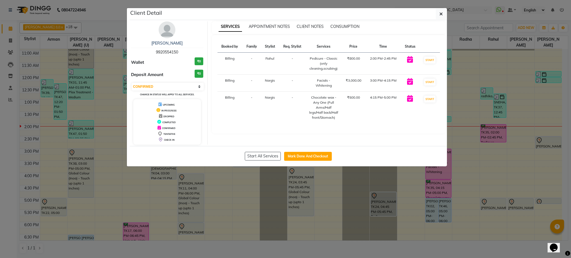
click at [484, 135] on ngb-modal-window "Client Detail [PERSON_NAME] 9920554150 Wallet ₹0 Deposit Amount ₹0 Select IN SE…" at bounding box center [285, 129] width 571 height 258
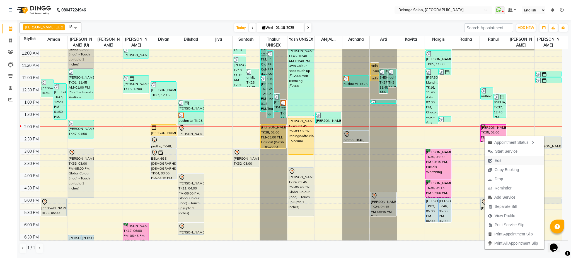
click at [498, 161] on span "Edit" at bounding box center [498, 161] width 7 height 6
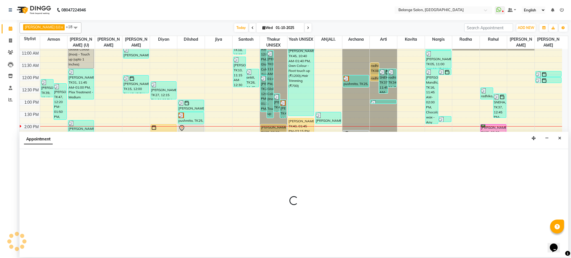
select select "tentative"
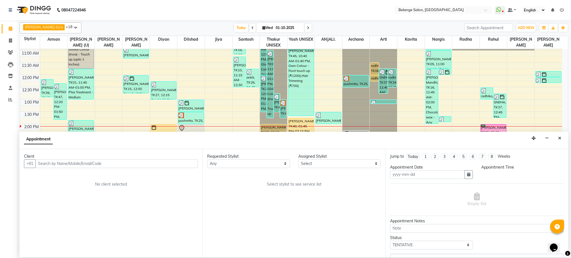
type input "01-10-2025"
select select "confirm booking"
select select "840"
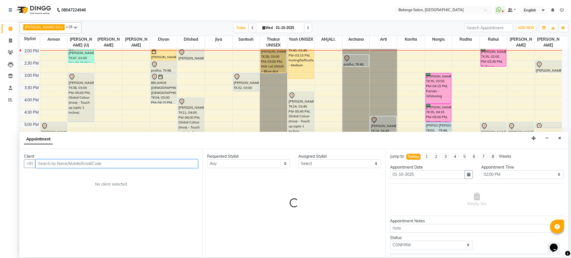
select select "33845"
select select "2819"
select select "2817"
select select "2816"
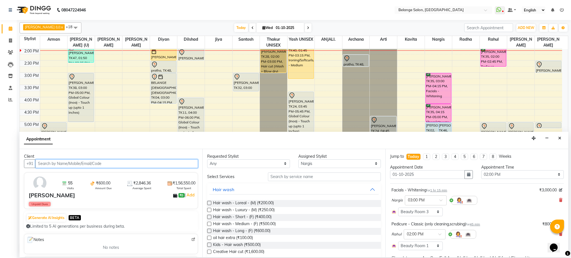
scroll to position [148, 0]
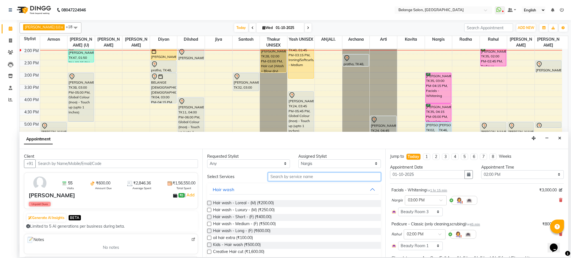
click at [283, 174] on input "text" at bounding box center [324, 177] width 113 height 9
click at [315, 165] on select "Select [PERSON_NAME] (U) [PERSON_NAME]. [PERSON_NAME] [PERSON_NAME] Billing [PE…" at bounding box center [339, 163] width 83 height 9
select select "91327"
click at [298, 159] on select "Select [PERSON_NAME] (U) [PERSON_NAME]. [PERSON_NAME] [PERSON_NAME] Billing [PE…" at bounding box center [339, 163] width 83 height 9
click at [305, 179] on input "text" at bounding box center [324, 177] width 113 height 9
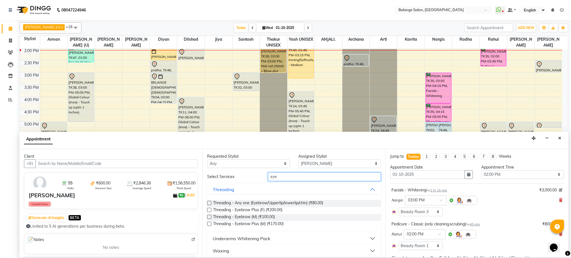
type input "eye"
click at [208, 203] on label at bounding box center [209, 203] width 4 height 4
click at [208, 203] on input "checkbox" at bounding box center [209, 204] width 4 height 4
checkbox input "false"
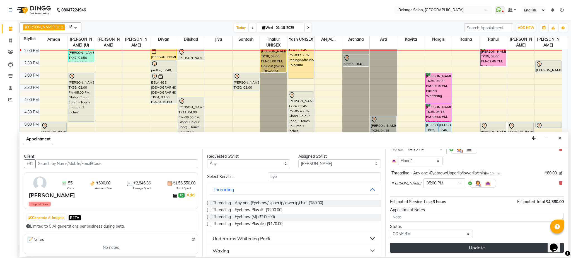
click at [440, 248] on button "Update" at bounding box center [477, 248] width 174 height 10
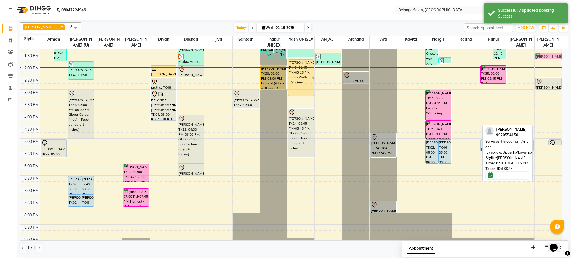
scroll to position [130, 0]
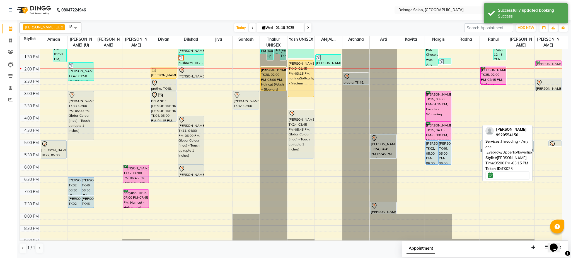
drag, startPoint x: 538, startPoint y: 125, endPoint x: 538, endPoint y: 67, distance: 58.0
click at [538, 67] on div "[PERSON_NAME], TK35, 05:00 PM-05:15 PM, Threading - Any one (Eyebrow/Upperlip/l…" at bounding box center [548, 103] width 27 height 368
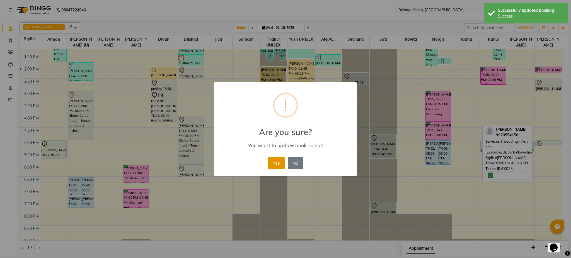
click at [275, 158] on button "Yes" at bounding box center [276, 163] width 17 height 12
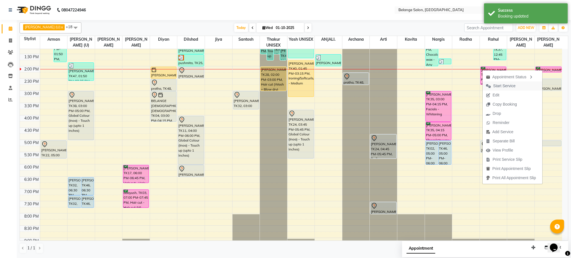
click at [518, 85] on button "Start Service" at bounding box center [513, 85] width 60 height 9
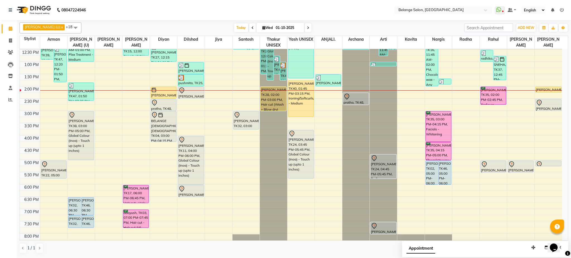
scroll to position [111, 0]
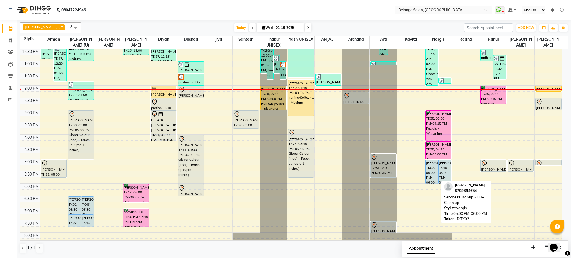
click at [432, 173] on div "[PERSON_NAME], TK02, 05:00 PM-06:00 PM, Cleanup - O3+ Clean up" at bounding box center [432, 172] width 13 height 24
select select "5"
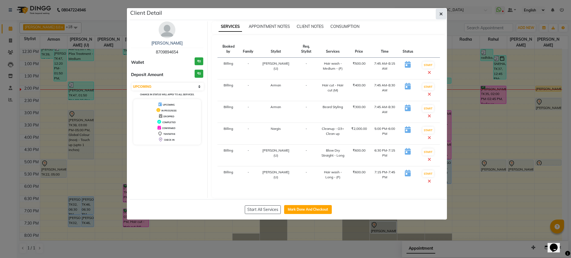
click at [440, 14] on icon "button" at bounding box center [440, 14] width 3 height 4
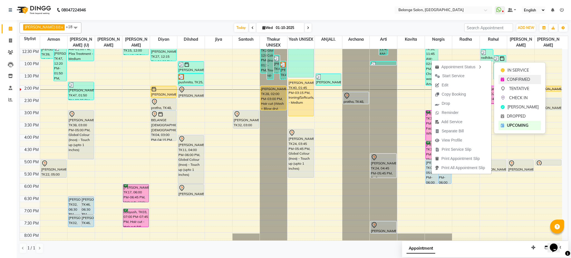
click at [523, 80] on span "CONFIRMED" at bounding box center [518, 80] width 23 height 6
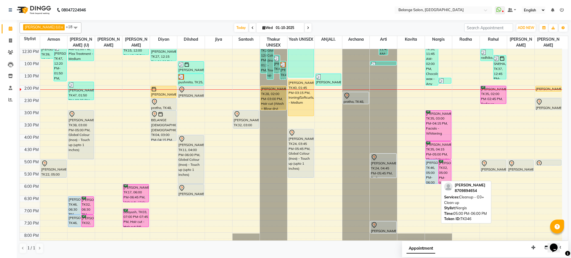
click at [431, 169] on div "[PERSON_NAME], TK46, 05:00 PM-06:00 PM, Cleanup - O3+ Clean up" at bounding box center [432, 172] width 13 height 24
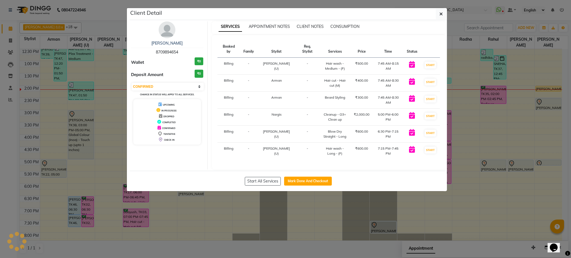
select select "5"
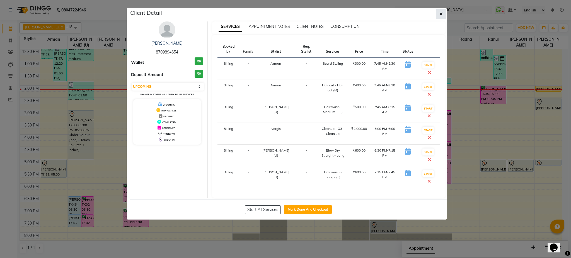
click at [440, 12] on icon "button" at bounding box center [440, 14] width 3 height 4
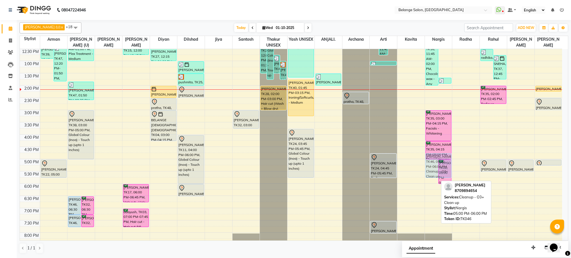
drag, startPoint x: 430, startPoint y: 173, endPoint x: 437, endPoint y: 169, distance: 8.6
click at [437, 169] on div "[PERSON_NAME] Mandhi, TK16, 11:45 AM-02:00 PM, Chocolate wax - Any One (Full Ar…" at bounding box center [438, 122] width 27 height 368
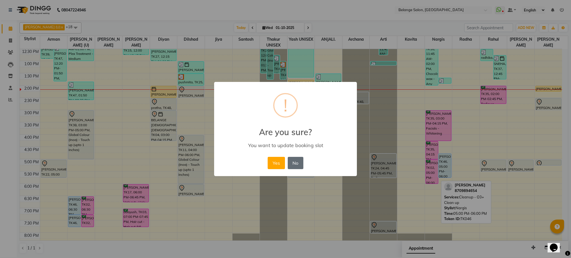
click at [295, 163] on button "No" at bounding box center [296, 163] width 16 height 12
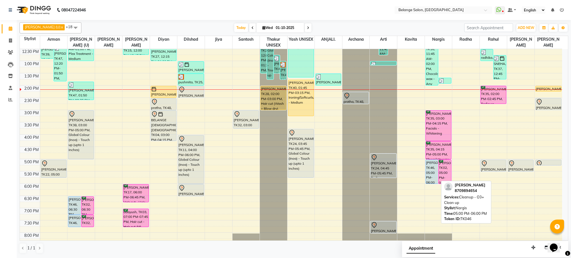
click at [430, 173] on div "[PERSON_NAME], TK46, 05:00 PM-06:00 PM, Cleanup - O3+ Clean up" at bounding box center [432, 172] width 13 height 24
click at [428, 167] on div "[PERSON_NAME], TK46, 05:00 PM-06:00 PM, Cleanup - O3+ Clean up" at bounding box center [432, 172] width 13 height 24
select select "5"
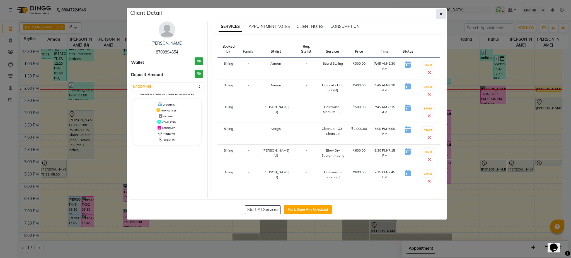
click at [440, 14] on icon "button" at bounding box center [440, 14] width 3 height 4
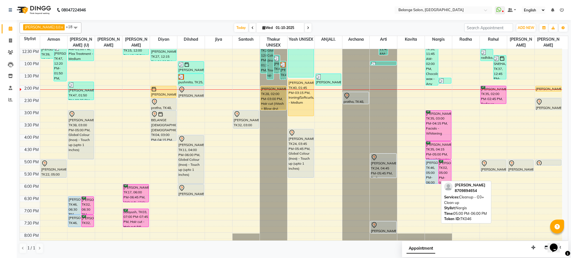
click at [428, 170] on div "[PERSON_NAME], TK46, 05:00 PM-06:00 PM, Cleanup - O3+ Clean up" at bounding box center [432, 172] width 13 height 24
select select "5"
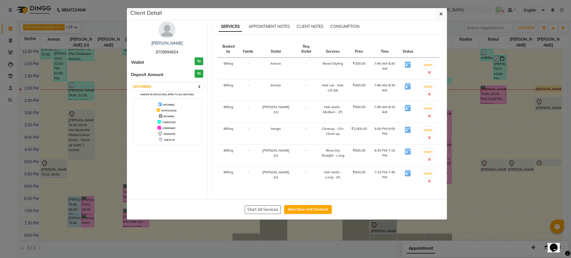
click at [468, 173] on ngb-modal-window "Client Detail [PERSON_NAME] 8709894654 Wallet ₹0 Deposit Amount ₹0 Select IN SE…" at bounding box center [285, 129] width 571 height 258
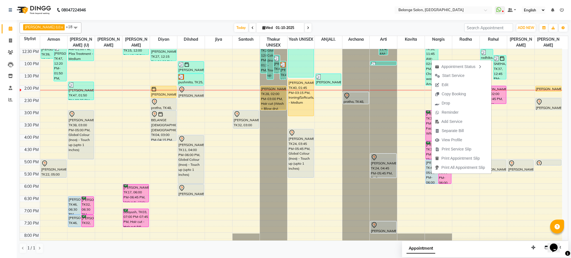
drag, startPoint x: 431, startPoint y: 174, endPoint x: 427, endPoint y: 177, distance: 5.0
click at [427, 177] on div "[PERSON_NAME], TK46, 05:00 PM-06:00 PM, Cleanup - O3+ Clean up" at bounding box center [432, 172] width 13 height 24
select select "5"
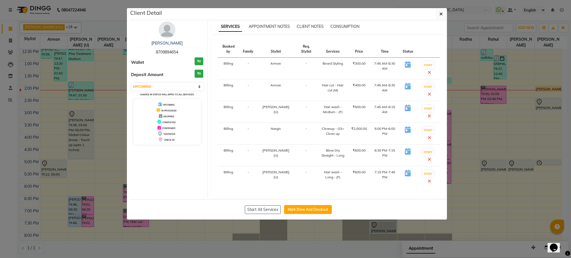
click at [430, 203] on ngb-modal-window "Client Detail [PERSON_NAME] 8709894654 Wallet ₹0 Deposit Amount ₹0 Select IN SE…" at bounding box center [285, 129] width 571 height 258
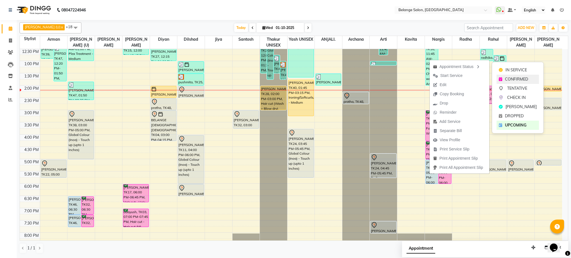
click at [512, 82] on span "CONFIRMED" at bounding box center [516, 79] width 23 height 6
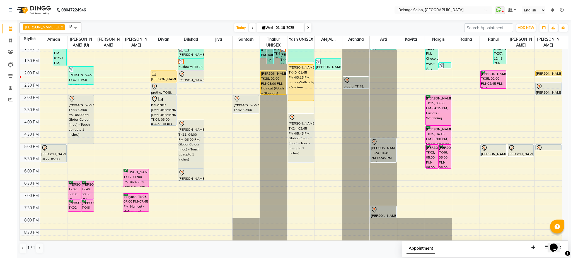
scroll to position [126, 0]
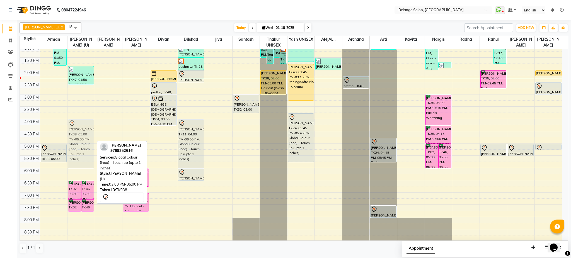
drag, startPoint x: 85, startPoint y: 126, endPoint x: 88, endPoint y: 150, distance: 24.2
click at [88, 150] on div "[PERSON_NAME], TK02, 07:45 AM-08:15 AM, Hair wash - Medium - (F) [PERSON_NAME],…" at bounding box center [80, 107] width 27 height 368
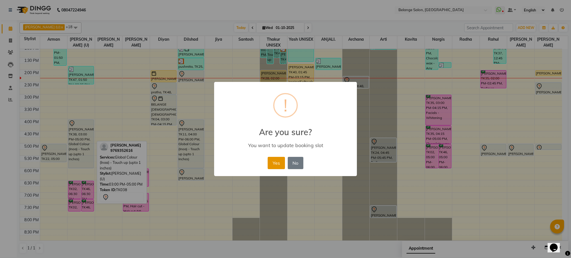
click at [272, 165] on button "Yes" at bounding box center [276, 163] width 17 height 12
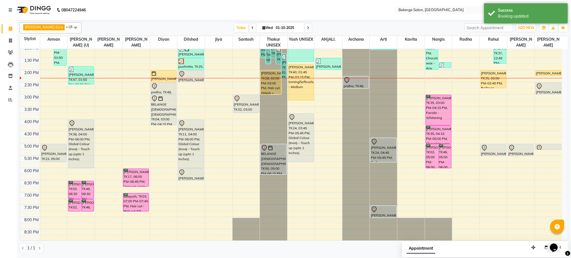
click at [342, 25] on div "[DATE] [DATE]" at bounding box center [272, 28] width 377 height 8
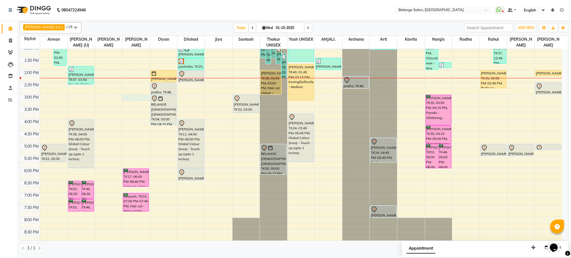
click at [129, 100] on div "8:00 AM 8:30 AM 9:00 AM 9:30 AM 10:00 AM 10:30 AM 11:00 AM 11:30 AM 12:00 PM 12…" at bounding box center [291, 107] width 542 height 368
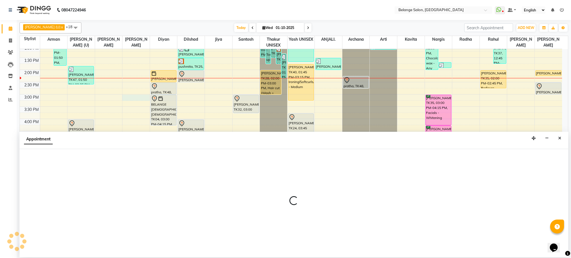
select select "54495"
select select "tentative"
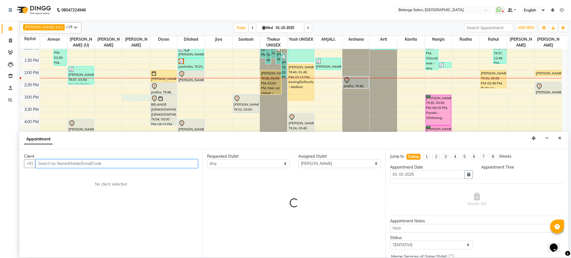
select select "900"
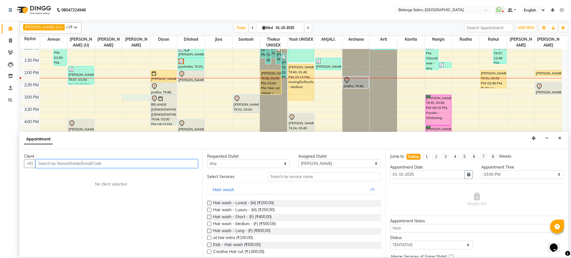
click at [86, 165] on input "text" at bounding box center [116, 163] width 163 height 9
click at [164, 164] on input "text" at bounding box center [116, 163] width 163 height 9
type input "9"
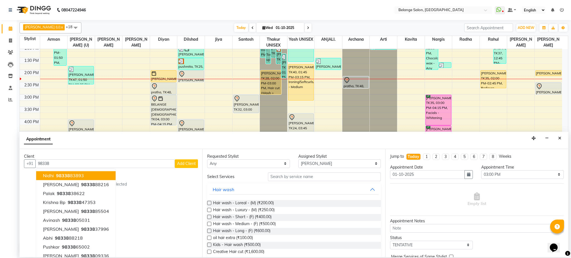
click at [123, 158] on div "Client" at bounding box center [111, 157] width 174 height 6
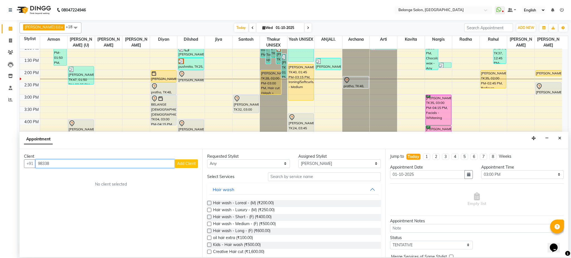
click at [122, 166] on input "98338" at bounding box center [104, 163] width 139 height 9
type input "9833855556"
click at [180, 163] on span "Add Client" at bounding box center [186, 163] width 19 height 5
select select "22"
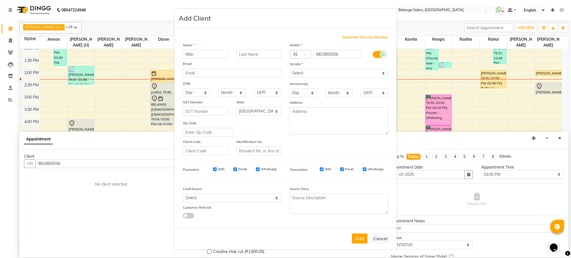
type input "Nitin"
click at [262, 56] on input "text" at bounding box center [258, 54] width 45 height 9
type input "k"
click at [319, 73] on select "Select [DEMOGRAPHIC_DATA] [DEMOGRAPHIC_DATA] Other Prefer Not To Say" at bounding box center [339, 73] width 98 height 9
select select "[DEMOGRAPHIC_DATA]"
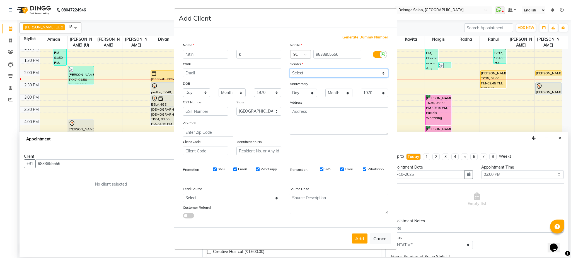
click at [290, 69] on select "Select [DEMOGRAPHIC_DATA] [DEMOGRAPHIC_DATA] Other Prefer Not To Say" at bounding box center [339, 73] width 98 height 9
click at [357, 237] on button "Add" at bounding box center [360, 239] width 16 height 10
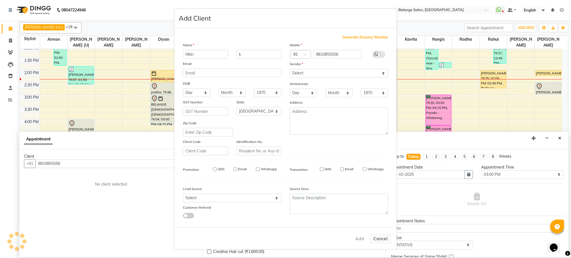
select select
select select "null"
select select
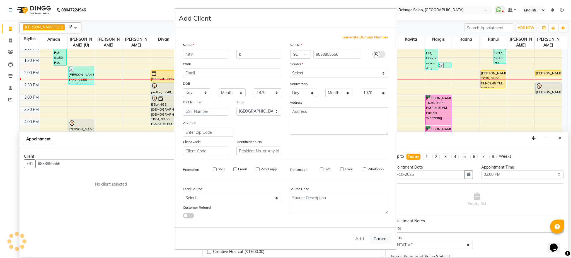
select select
checkbox input "false"
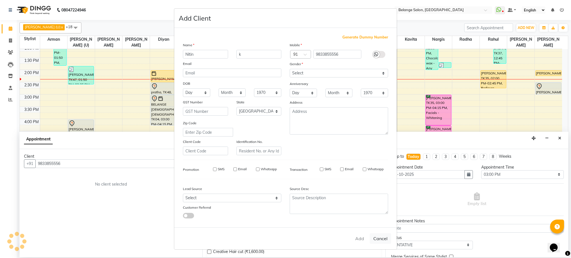
checkbox input "false"
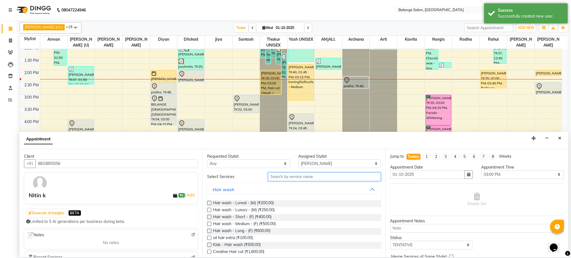
click at [334, 176] on input "text" at bounding box center [324, 177] width 113 height 9
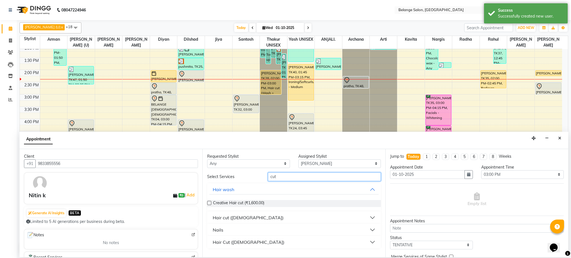
type input "cut"
click at [243, 218] on div "Hair cut ([DEMOGRAPHIC_DATA])" at bounding box center [248, 217] width 71 height 7
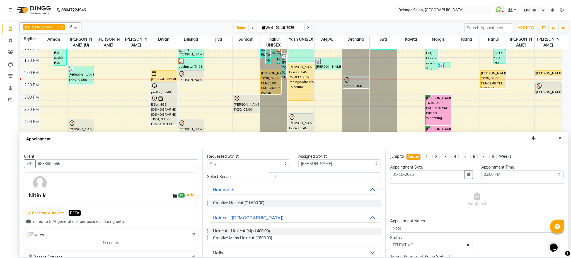
click at [207, 231] on div "Requested Stylist Any [PERSON_NAME] (U) [PERSON_NAME]. [PERSON_NAME] [PERSON_NA…" at bounding box center [293, 203] width 183 height 108
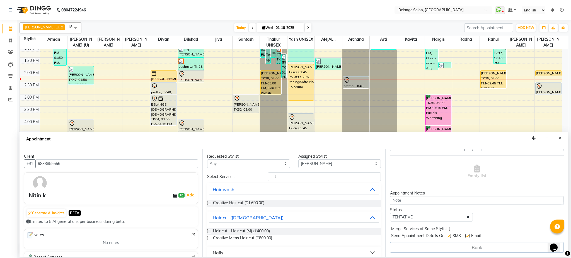
click at [209, 231] on label at bounding box center [209, 231] width 4 height 4
click at [209, 231] on input "checkbox" at bounding box center [209, 232] width 4 height 4
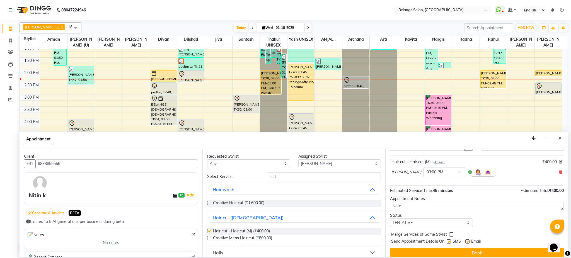
checkbox input "false"
click at [282, 178] on input "cut" at bounding box center [324, 177] width 113 height 9
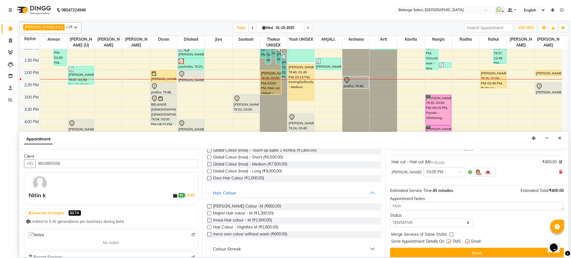
scroll to position [57, 0]
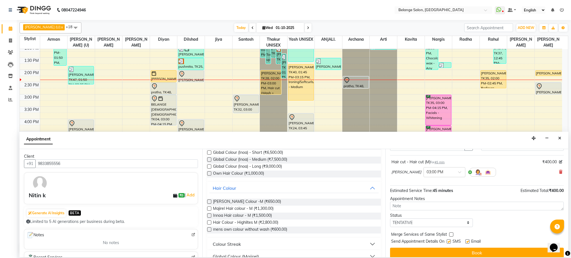
type input "colo"
click at [210, 215] on label at bounding box center [209, 216] width 4 height 4
click at [210, 215] on input "checkbox" at bounding box center [209, 216] width 4 height 4
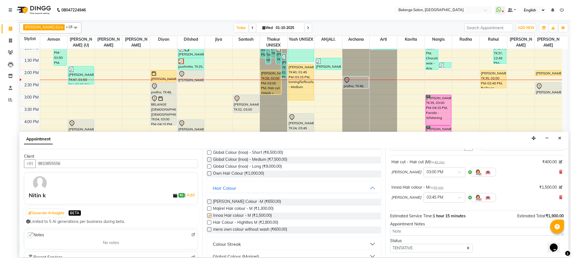
checkbox input "false"
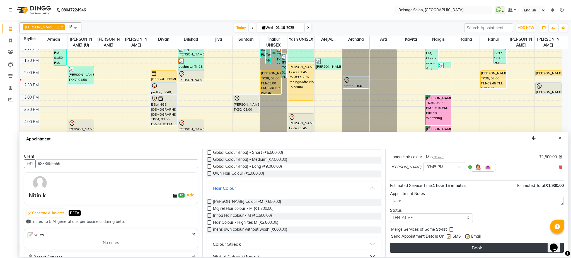
click at [416, 246] on button "Book" at bounding box center [477, 248] width 174 height 10
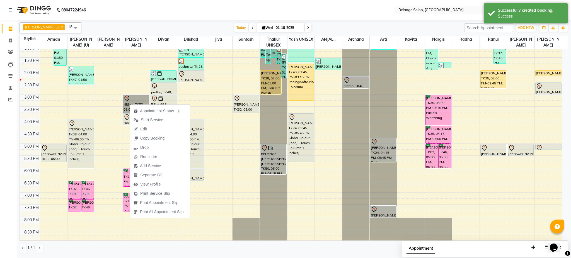
drag, startPoint x: 130, startPoint y: 104, endPoint x: 123, endPoint y: 109, distance: 8.2
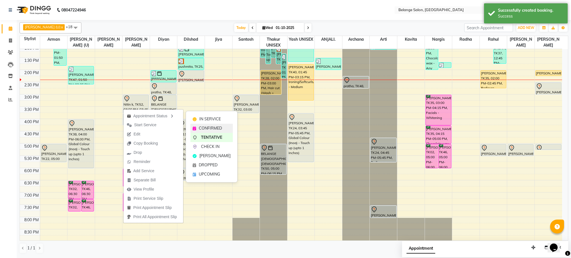
click at [208, 126] on span "CONFIRMED" at bounding box center [210, 128] width 23 height 6
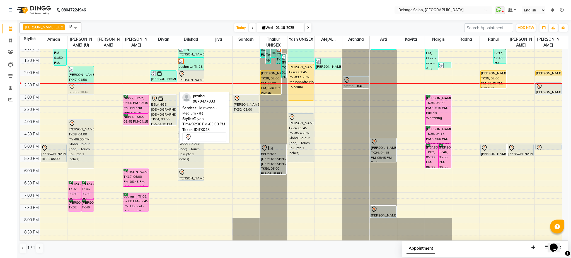
drag, startPoint x: 167, startPoint y: 90, endPoint x: 89, endPoint y: 93, distance: 78.1
click at [89, 93] on tr "[PERSON_NAME], TK02, 07:45 AM-08:30 AM, [PERSON_NAME] Styling [PERSON_NAME], TK…" at bounding box center [291, 107] width 542 height 368
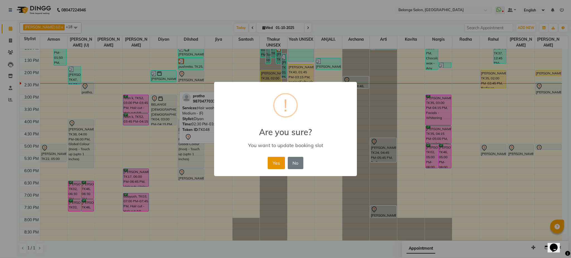
click at [278, 162] on button "Yes" at bounding box center [276, 163] width 17 height 12
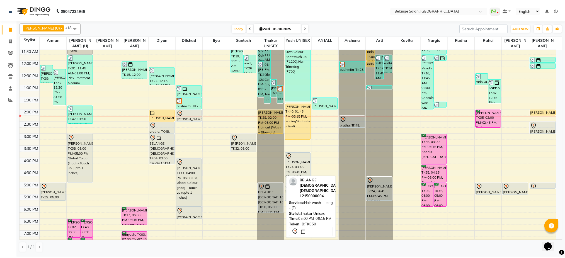
scroll to position [81, 0]
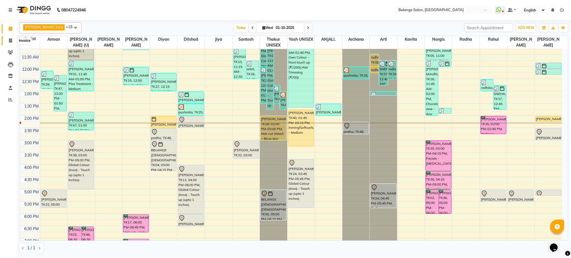
click at [10, 43] on span at bounding box center [11, 41] width 10 height 6
select select "5076"
select select "service"
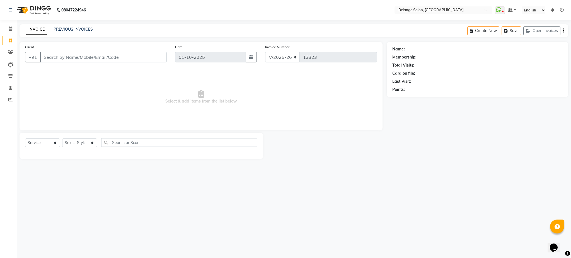
click at [69, 55] on input "Client" at bounding box center [103, 57] width 127 height 11
type input "9510370255"
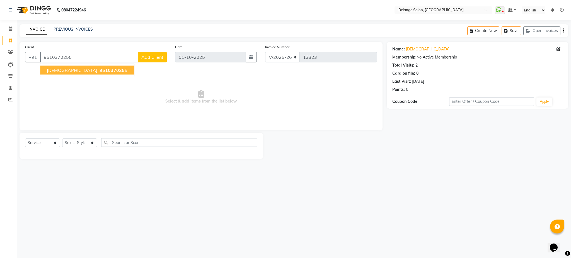
click at [100, 69] on span "951037025" at bounding box center [112, 70] width 25 height 6
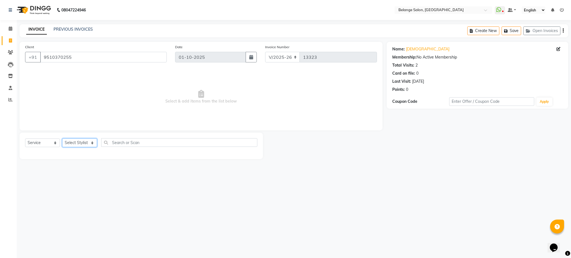
click at [86, 145] on select "Select Stylist [PERSON_NAME] (U) [PERSON_NAME]. [PERSON_NAME] [PERSON_NAME] Bil…" at bounding box center [79, 143] width 35 height 9
select select "63887"
click at [62, 139] on select "Select Stylist [PERSON_NAME] (U) [PERSON_NAME]. [PERSON_NAME] [PERSON_NAME] Bil…" at bounding box center [79, 143] width 35 height 9
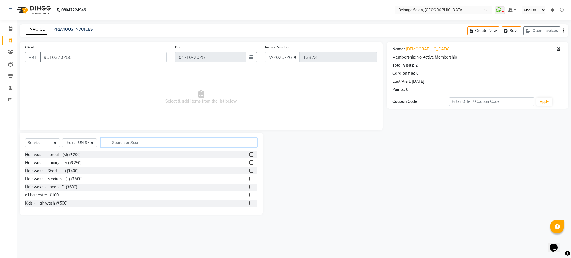
click at [133, 144] on input "text" at bounding box center [179, 142] width 156 height 9
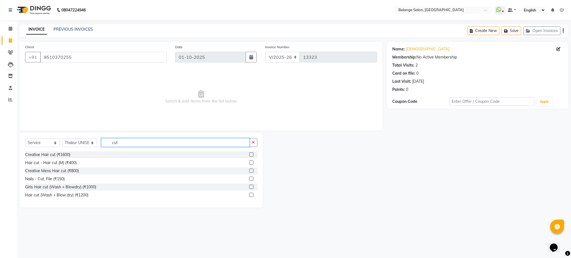
type input "cut"
click at [250, 194] on label at bounding box center [251, 195] width 4 height 4
click at [250, 194] on input "checkbox" at bounding box center [251, 195] width 4 height 4
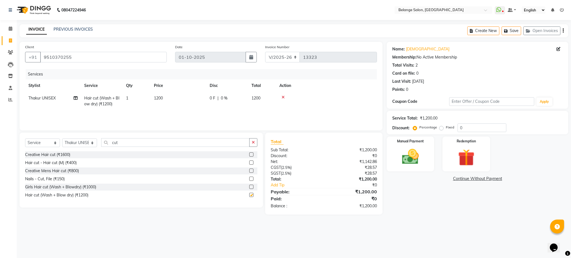
checkbox input "false"
click at [425, 153] on div "Manual Payment" at bounding box center [410, 154] width 49 height 36
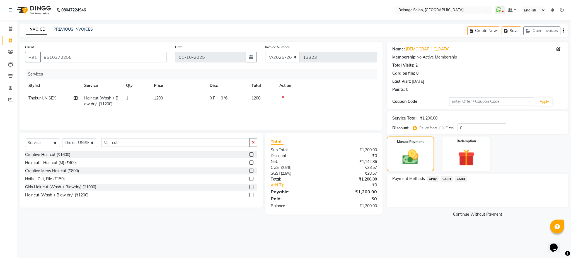
click at [433, 178] on span "GPay" at bounding box center [432, 179] width 11 height 6
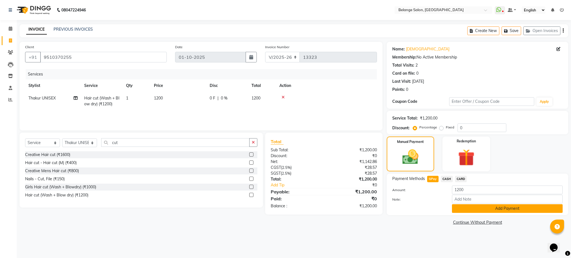
click at [460, 207] on button "Add Payment" at bounding box center [507, 208] width 111 height 9
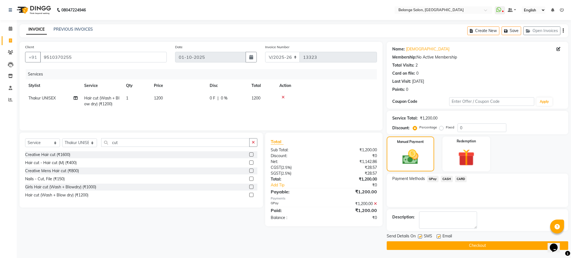
click at [460, 248] on button "Checkout" at bounding box center [477, 245] width 181 height 9
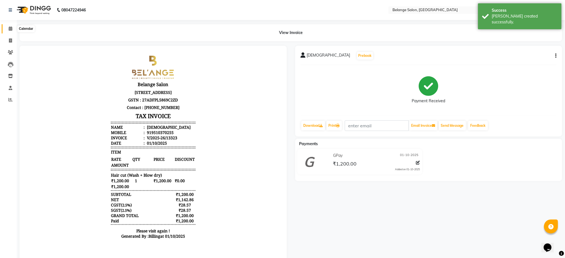
click at [9, 28] on icon at bounding box center [11, 28] width 4 height 4
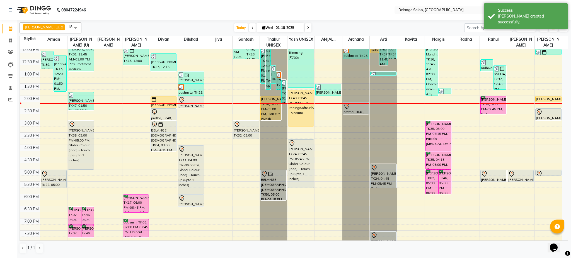
scroll to position [104, 0]
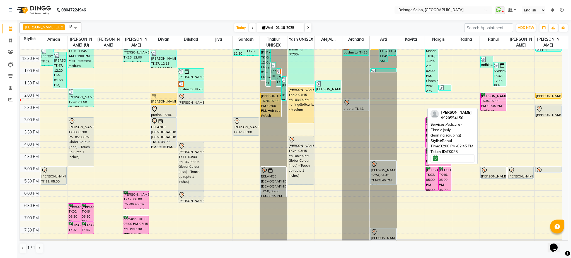
click at [490, 105] on div "[PERSON_NAME], TK35, 02:00 PM-02:45 PM, Pedicure - Classic (only cleaning,scrub…" at bounding box center [493, 102] width 25 height 18
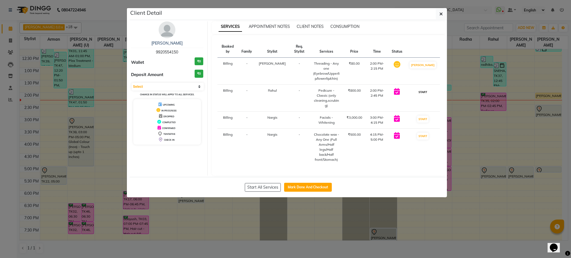
click at [421, 89] on button "START" at bounding box center [422, 92] width 11 height 7
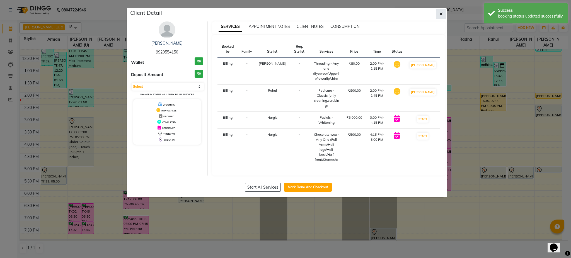
click at [439, 14] on icon "button" at bounding box center [440, 14] width 3 height 4
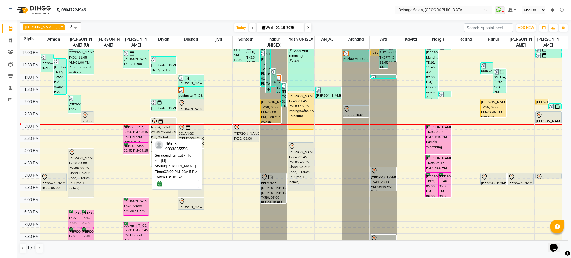
click at [141, 134] on div "Nitin k, TK52, 03:00 PM-03:45 PM, Hair cut - Hair cut (M)" at bounding box center [135, 133] width 25 height 18
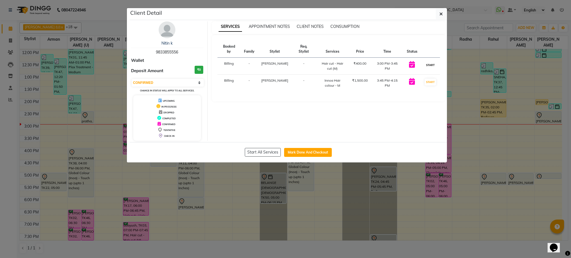
click at [431, 62] on button "START" at bounding box center [430, 65] width 11 height 7
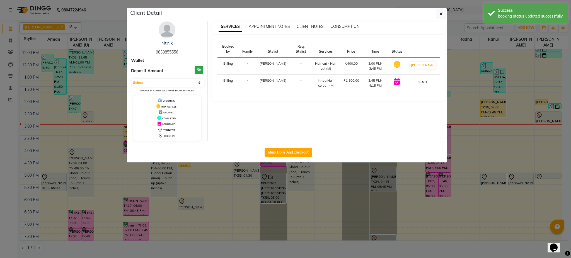
click at [428, 79] on button "START" at bounding box center [422, 82] width 11 height 7
select select "1"
drag, startPoint x: 430, startPoint y: 75, endPoint x: 440, endPoint y: 15, distance: 60.9
click at [440, 15] on div "Client Detail Nitin k 9833855556 Wallet Deposit Amount ₹0 Select IN SERVICE CON…" at bounding box center [288, 85] width 317 height 154
click at [440, 15] on icon "button" at bounding box center [440, 14] width 3 height 4
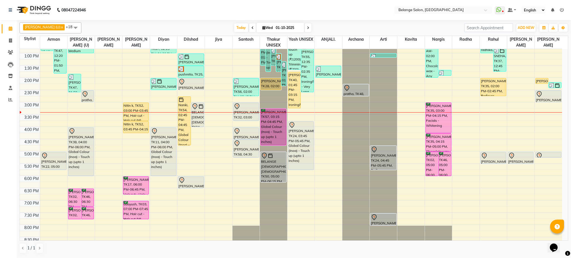
scroll to position [120, 0]
